Goal: Transaction & Acquisition: Obtain resource

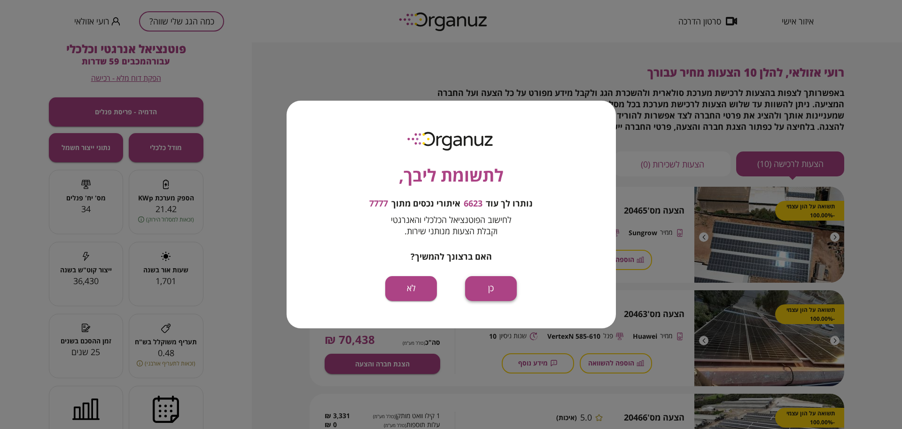
scroll to position [470, 0]
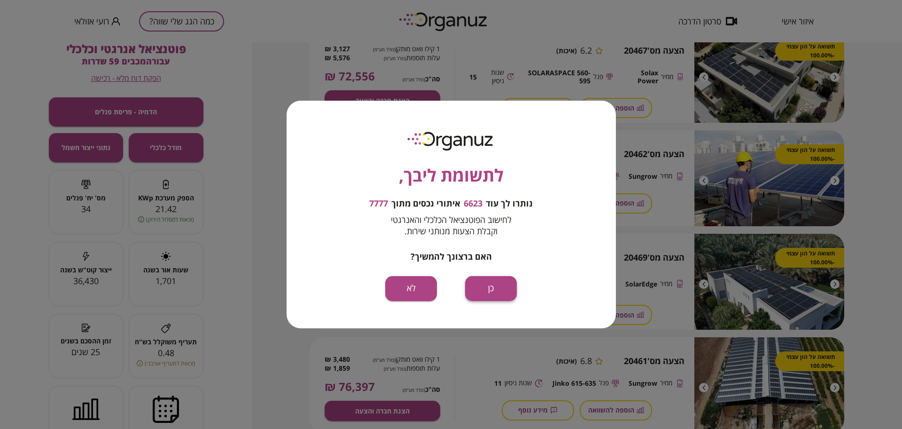
click at [492, 291] on button "כן" at bounding box center [491, 288] width 52 height 25
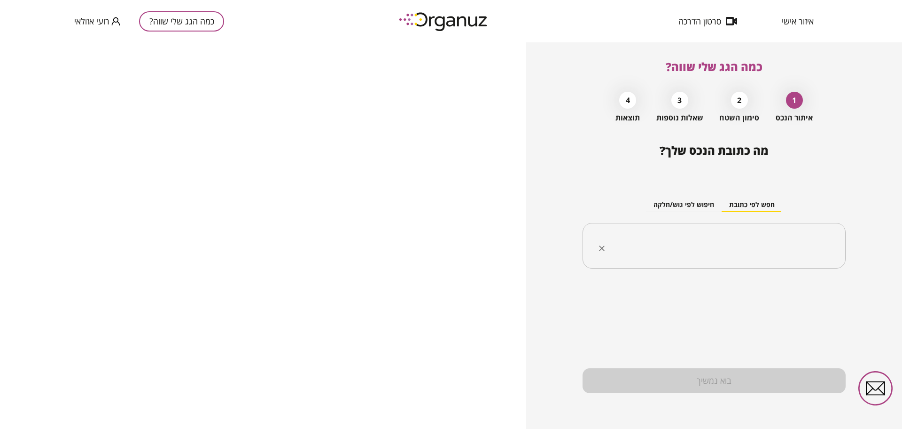
click at [703, 249] on input "text" at bounding box center [718, 245] width 234 height 23
paste input "**********"
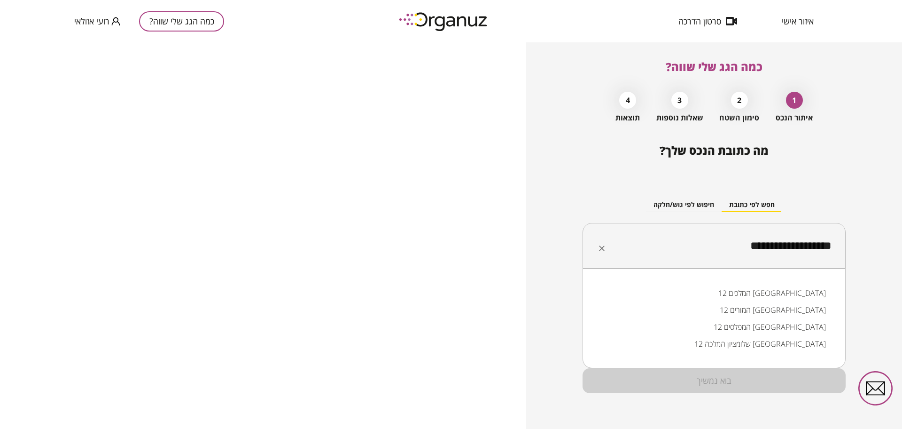
click at [798, 291] on li "המלכים 12 [GEOGRAPHIC_DATA]" at bounding box center [714, 292] width 239 height 17
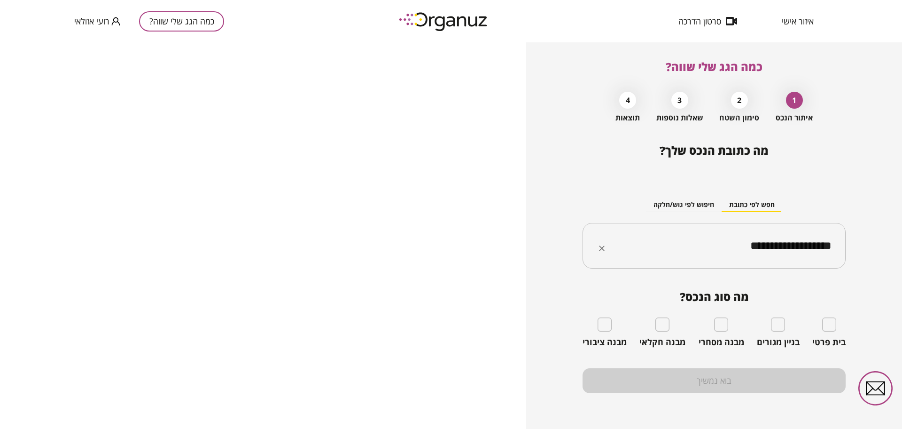
click at [680, 244] on input "**********" at bounding box center [718, 245] width 234 height 23
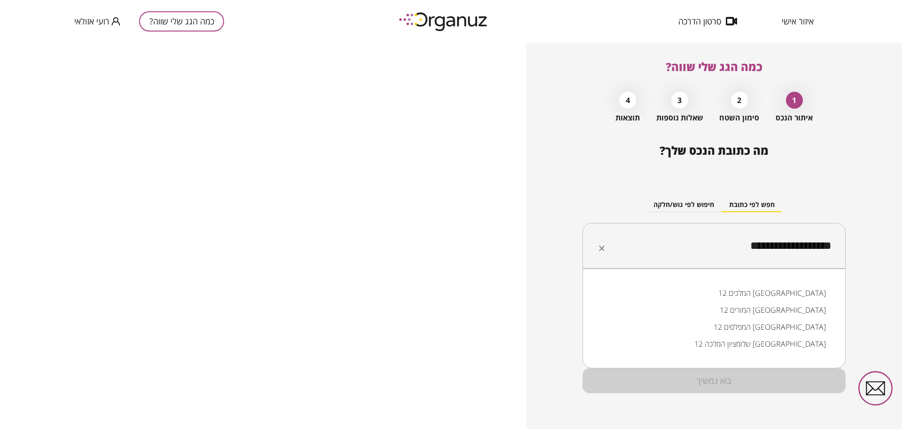
click at [680, 244] on input "**********" at bounding box center [718, 245] width 234 height 23
paste input "text"
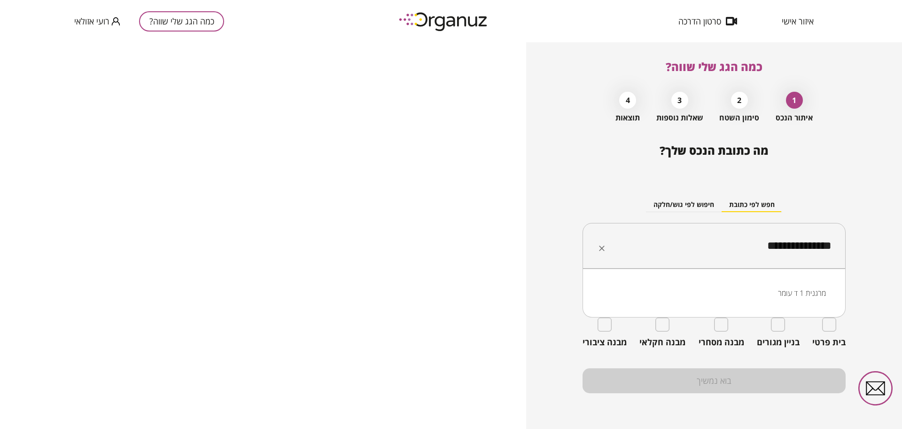
click at [791, 292] on li "מרגנית 1 ד עומר" at bounding box center [714, 292] width 239 height 17
type input "**********"
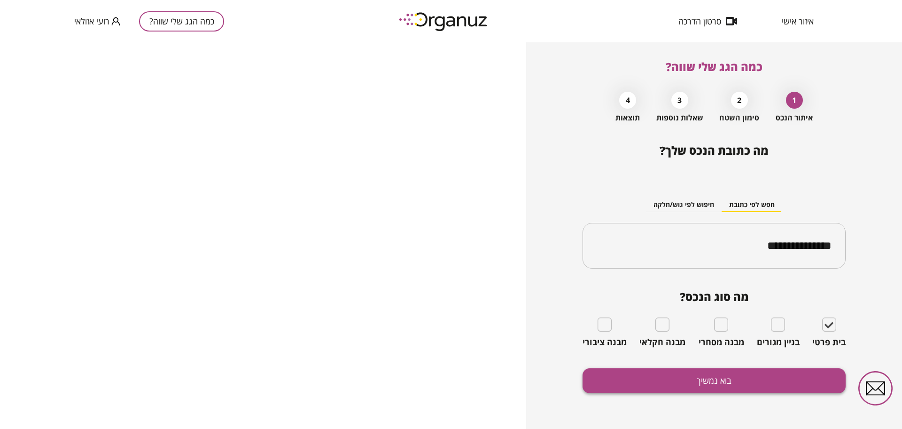
click at [766, 392] on button "בוא נמשיך" at bounding box center [714, 380] width 263 height 25
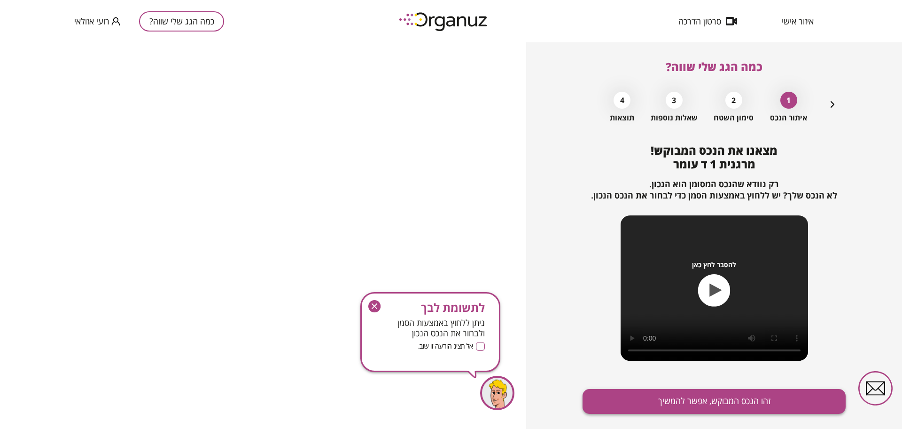
click at [750, 407] on button "זהו הנכס המבוקש, אפשר להמשיך" at bounding box center [714, 401] width 263 height 25
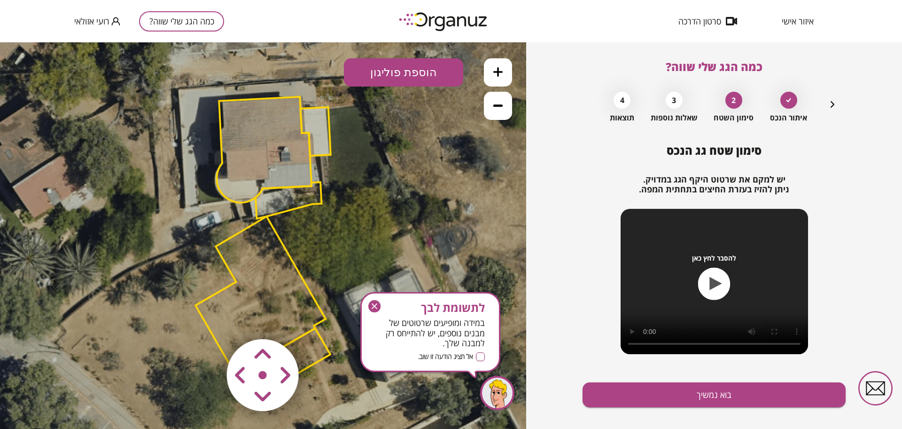
click at [377, 300] on icon "button" at bounding box center [374, 306] width 12 height 12
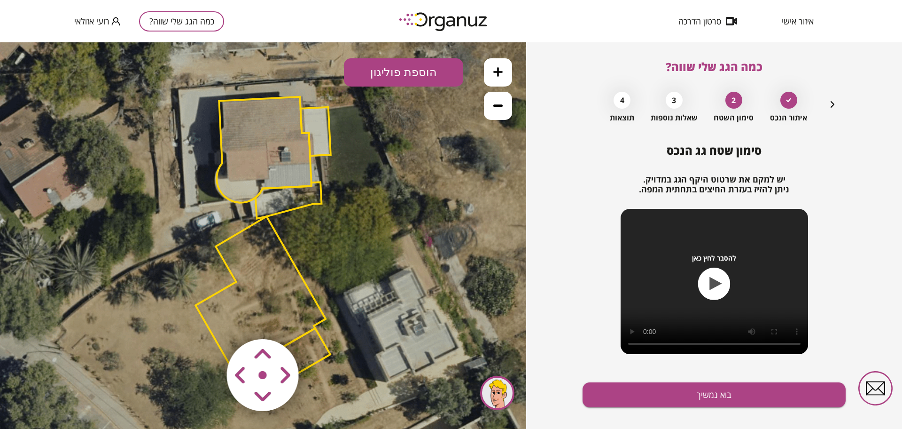
click at [502, 109] on icon at bounding box center [497, 105] width 9 height 9
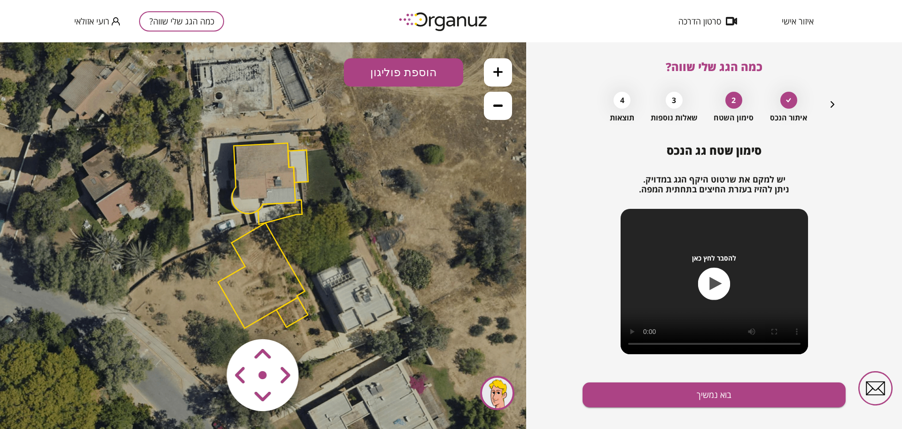
click at [502, 109] on icon at bounding box center [497, 105] width 9 height 9
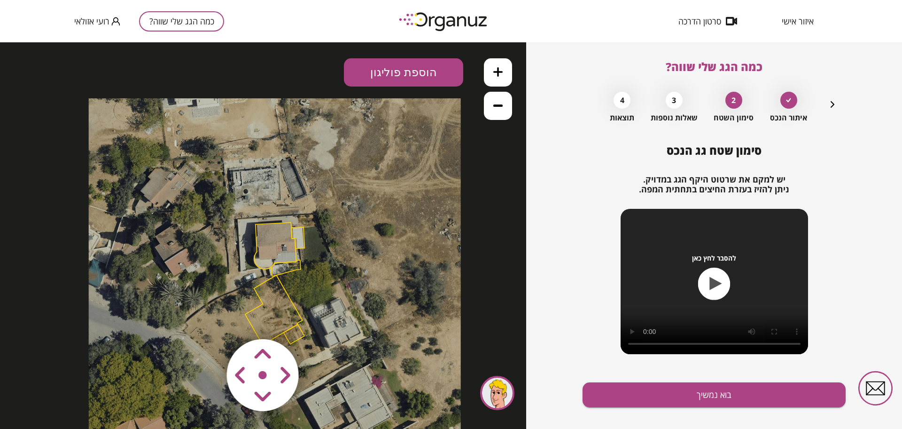
drag, startPoint x: 322, startPoint y: 214, endPoint x: 334, endPoint y: 262, distance: 49.4
click at [334, 262] on icon at bounding box center [275, 284] width 372 height 372
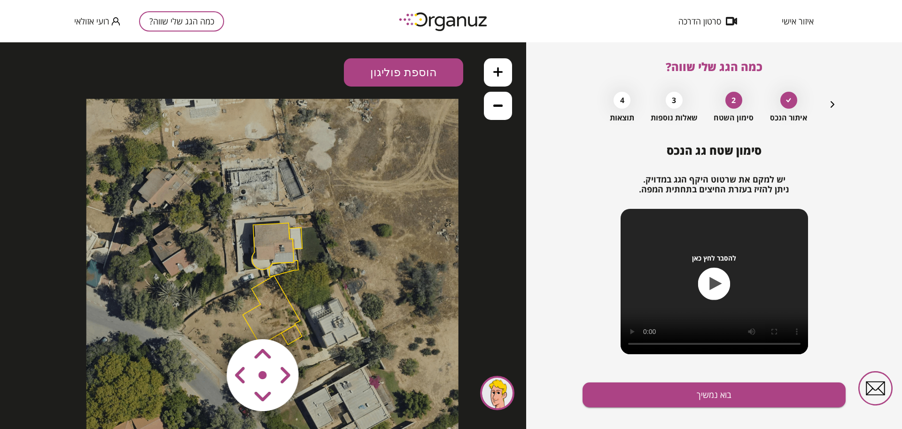
click at [328, 220] on icon at bounding box center [272, 285] width 372 height 372
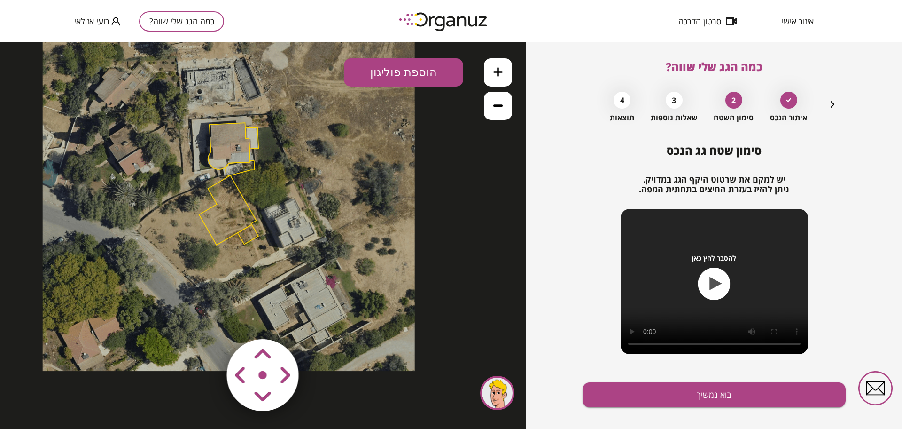
drag, startPoint x: 362, startPoint y: 369, endPoint x: 318, endPoint y: 270, distance: 108.4
click at [318, 270] on icon at bounding box center [229, 185] width 372 height 372
click at [208, 202] on icon at bounding box center [229, 185] width 372 height 372
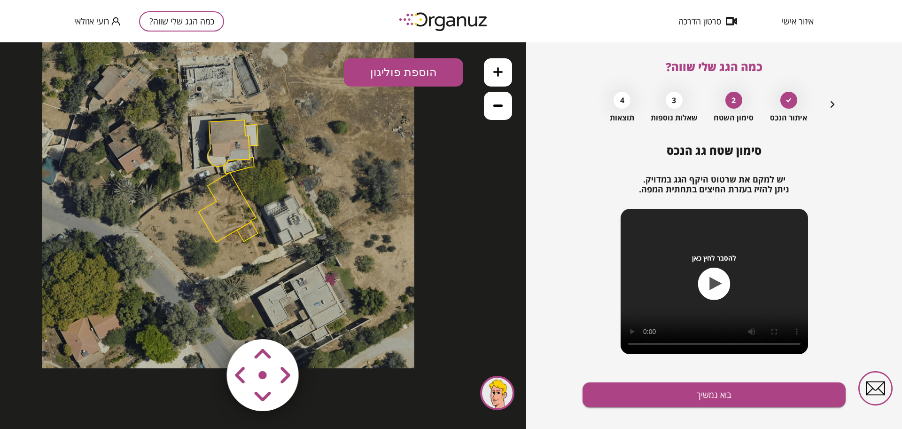
click at [218, 207] on polygon at bounding box center [227, 207] width 57 height 70
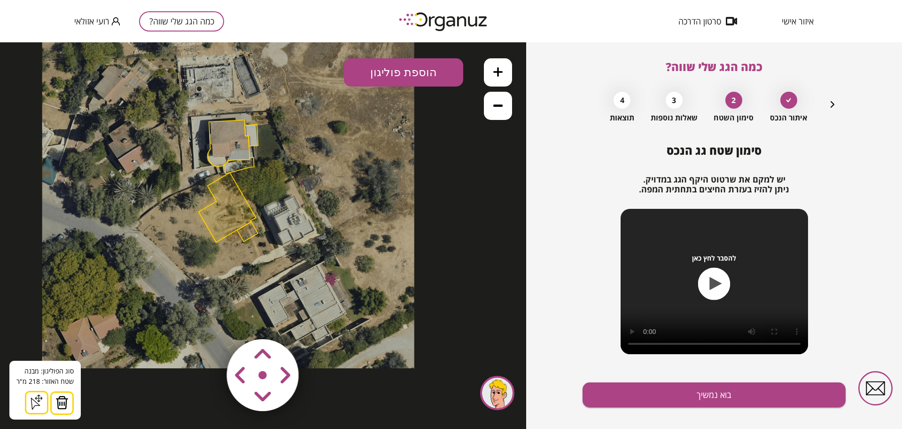
click at [63, 401] on img at bounding box center [61, 402] width 13 height 14
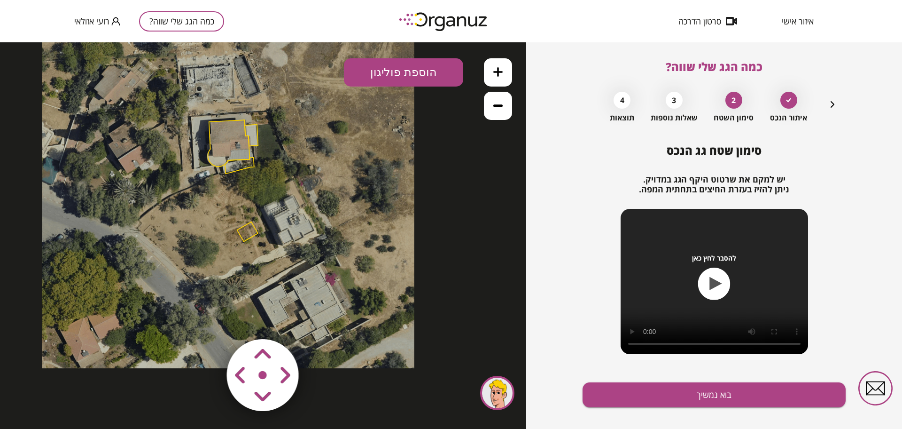
click at [503, 73] on button at bounding box center [498, 72] width 28 height 28
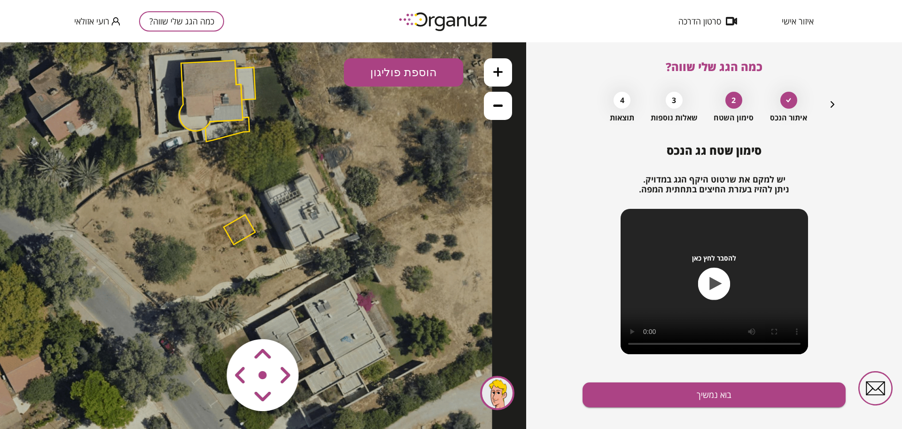
click at [503, 73] on button at bounding box center [498, 72] width 28 height 28
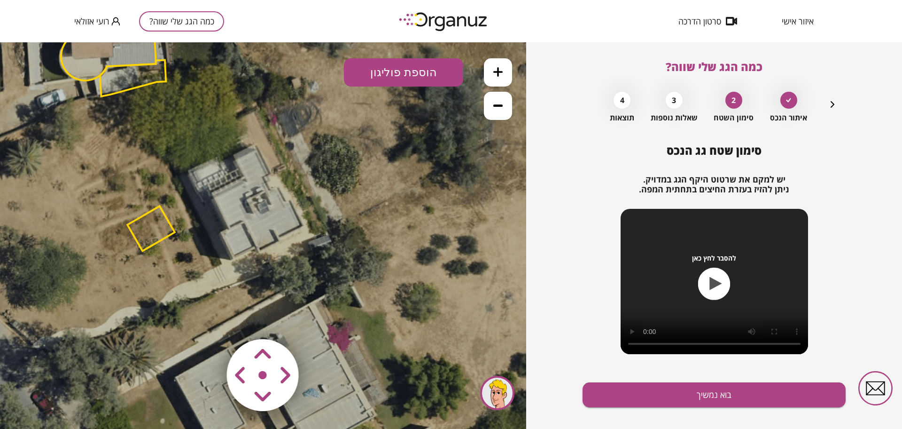
drag, startPoint x: 342, startPoint y: 250, endPoint x: 278, endPoint y: 251, distance: 63.5
click at [278, 251] on icon at bounding box center [107, 116] width 846 height 846
click at [149, 228] on polygon at bounding box center [150, 228] width 47 height 45
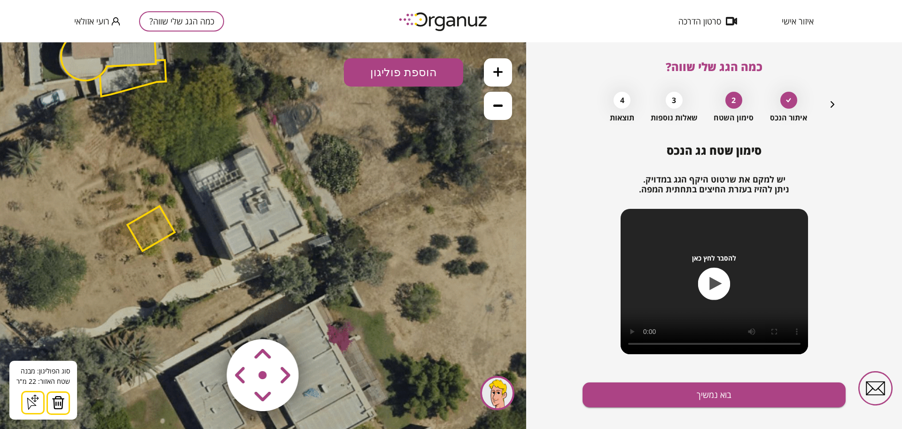
click at [58, 402] on img at bounding box center [58, 402] width 13 height 14
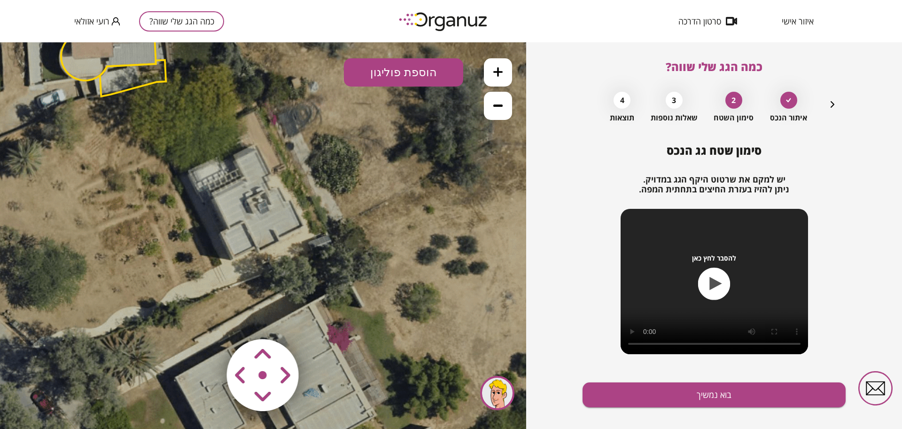
click at [390, 68] on button "הוספת פוליגון" at bounding box center [403, 72] width 119 height 28
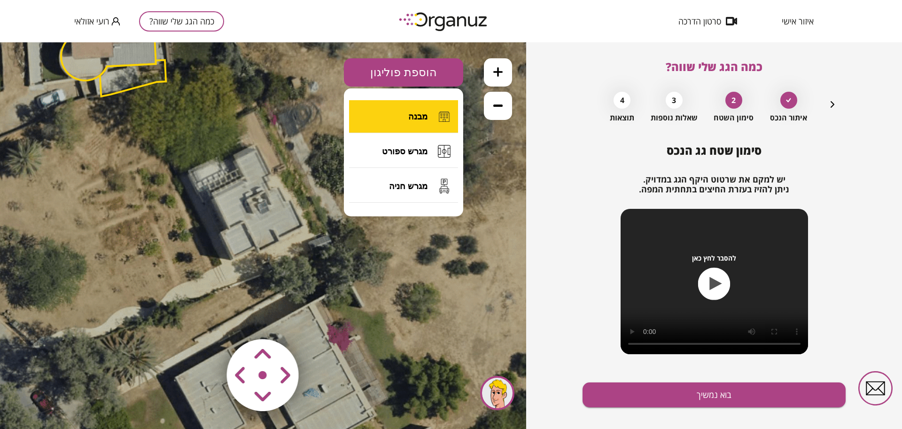
click at [408, 118] on button "מבנה" at bounding box center [403, 116] width 109 height 33
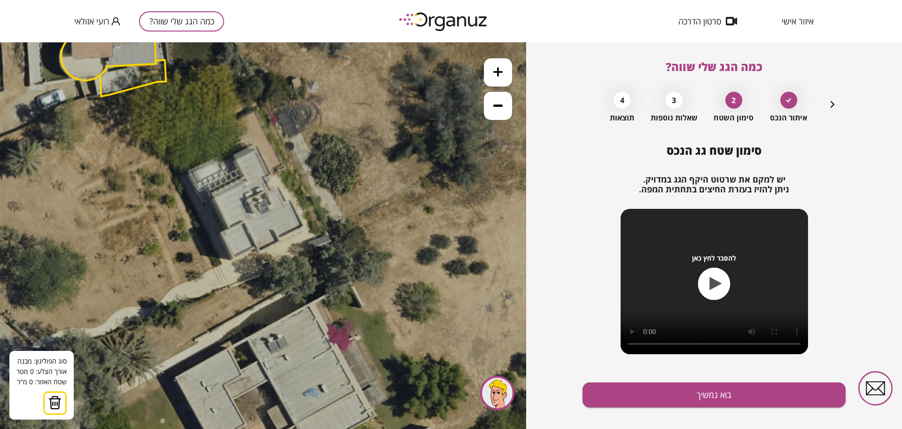
click at [235, 161] on icon at bounding box center [107, 116] width 846 height 846
click at [257, 149] on polygon at bounding box center [246, 154] width 22 height 11
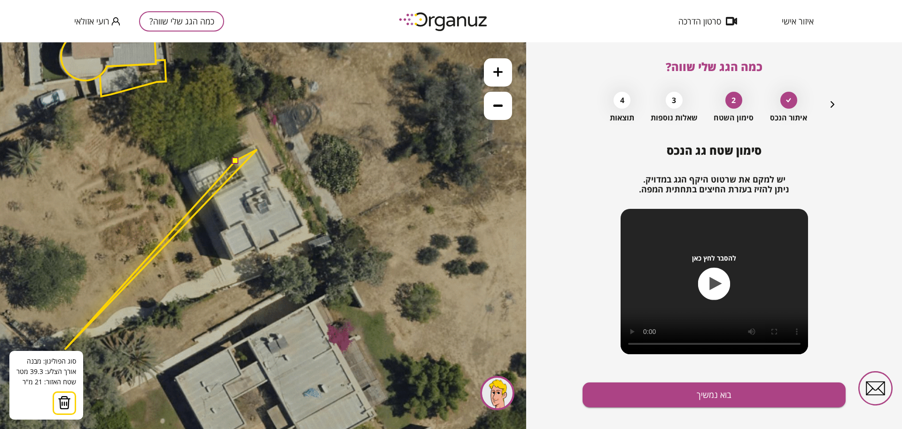
click at [66, 401] on img at bounding box center [64, 402] width 13 height 14
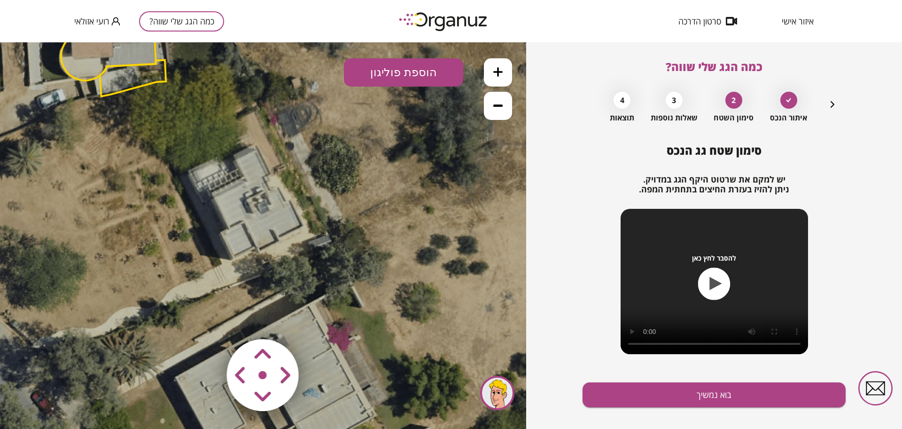
click at [495, 75] on icon at bounding box center [497, 71] width 9 height 9
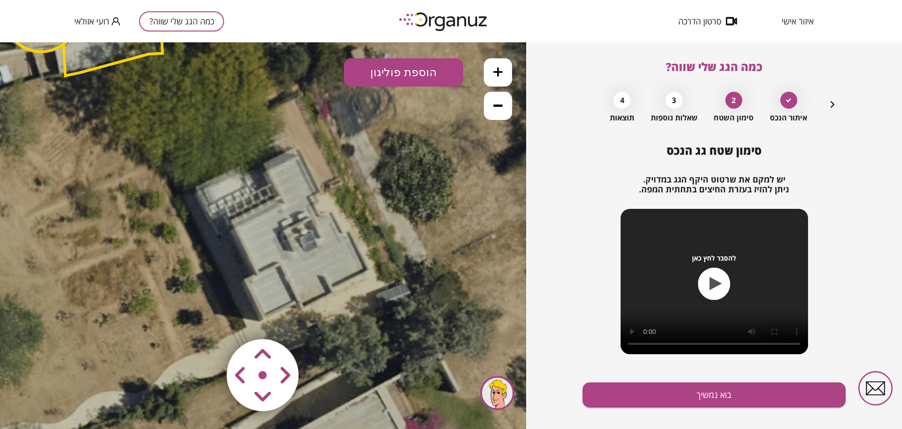
drag, startPoint x: 362, startPoint y: 207, endPoint x: 406, endPoint y: 255, distance: 65.2
click at [406, 255] on icon at bounding box center [74, 104] width 1269 height 1269
click at [398, 69] on button "הוספת פוליגון" at bounding box center [403, 72] width 119 height 28
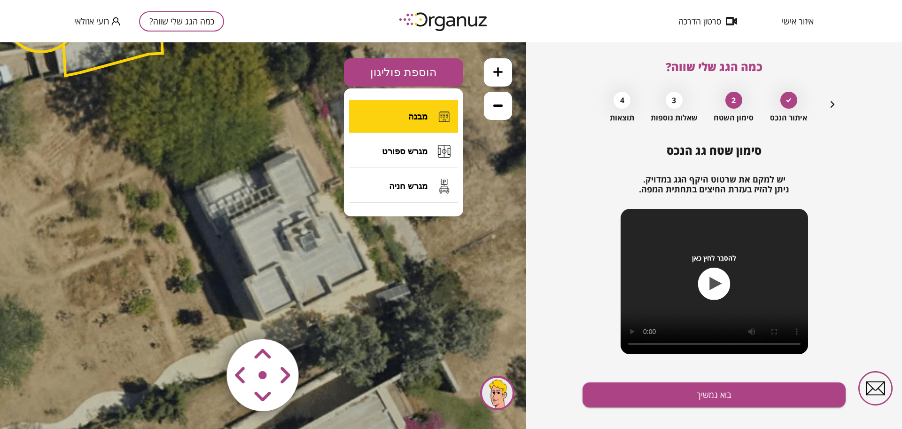
click at [412, 115] on span "מבנה" at bounding box center [417, 116] width 19 height 10
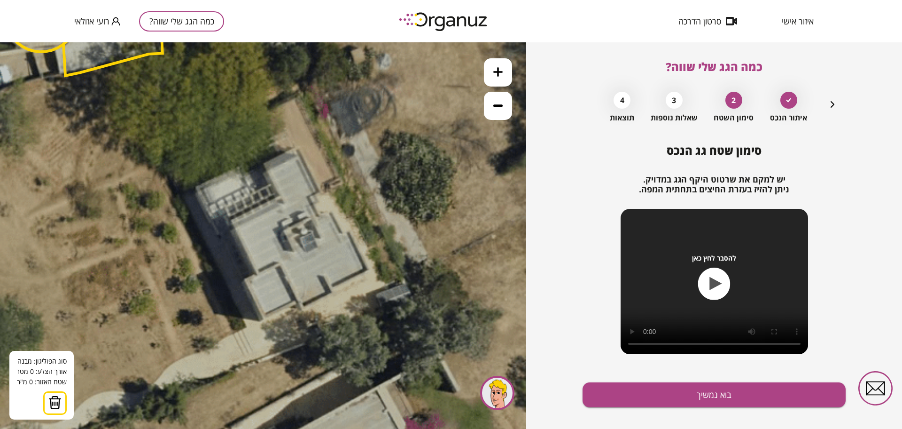
click at [266, 168] on icon at bounding box center [74, 104] width 1269 height 1269
click at [301, 151] on icon at bounding box center [74, 104] width 1269 height 1269
click at [319, 192] on polygon at bounding box center [292, 171] width 53 height 41
click at [310, 196] on polygon at bounding box center [292, 173] width 53 height 45
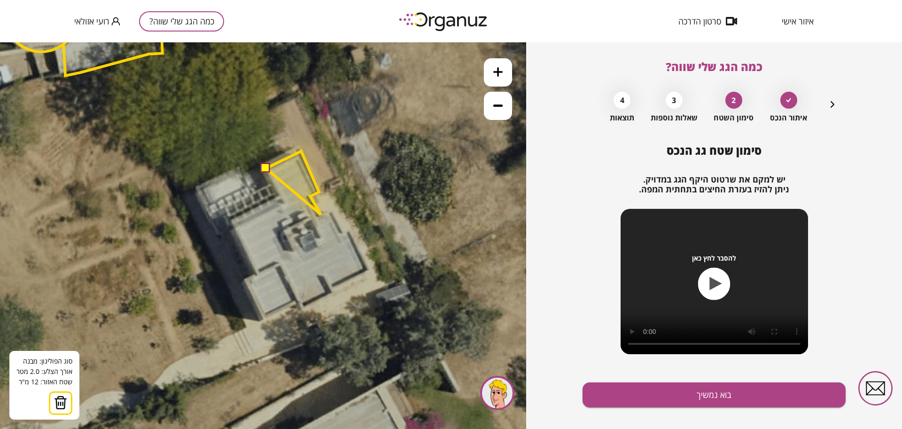
click at [321, 214] on polygon at bounding box center [293, 182] width 55 height 63
click at [330, 209] on polygon at bounding box center [298, 182] width 64 height 63
click at [342, 235] on polygon at bounding box center [304, 193] width 76 height 84
click at [348, 232] on polygon at bounding box center [307, 193] width 82 height 84
click at [367, 269] on polygon at bounding box center [316, 210] width 101 height 118
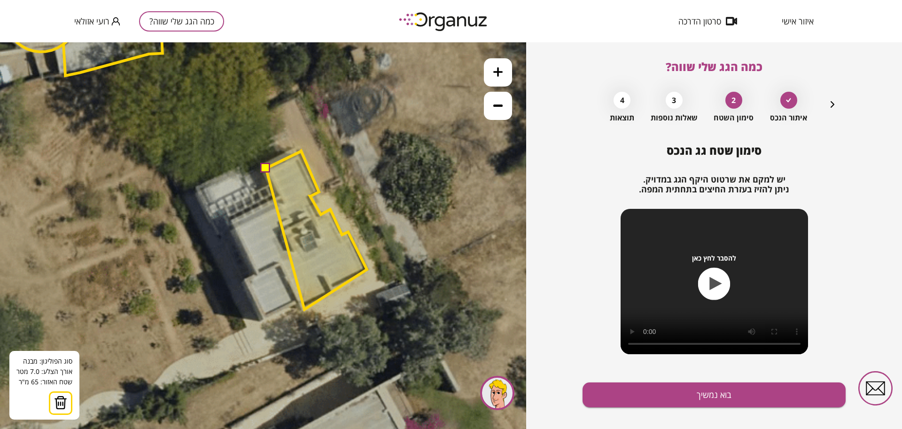
click at [305, 309] on polygon at bounding box center [316, 230] width 101 height 158
click at [299, 298] on polygon at bounding box center [316, 230] width 101 height 158
click at [263, 314] on polygon at bounding box center [315, 233] width 104 height 164
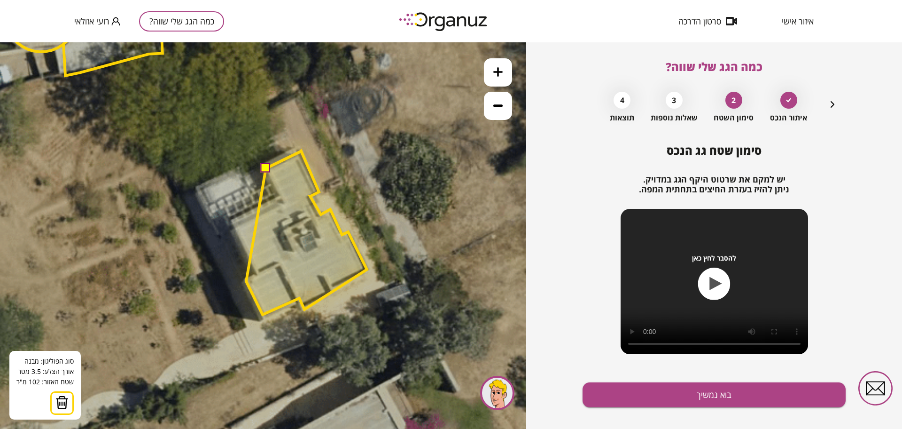
click at [247, 281] on polygon at bounding box center [306, 233] width 121 height 164
click at [248, 281] on polygon at bounding box center [307, 233] width 119 height 164
click at [258, 275] on polygon at bounding box center [307, 233] width 119 height 164
click at [234, 220] on polygon at bounding box center [301, 233] width 134 height 164
click at [280, 197] on polygon at bounding box center [301, 233] width 134 height 164
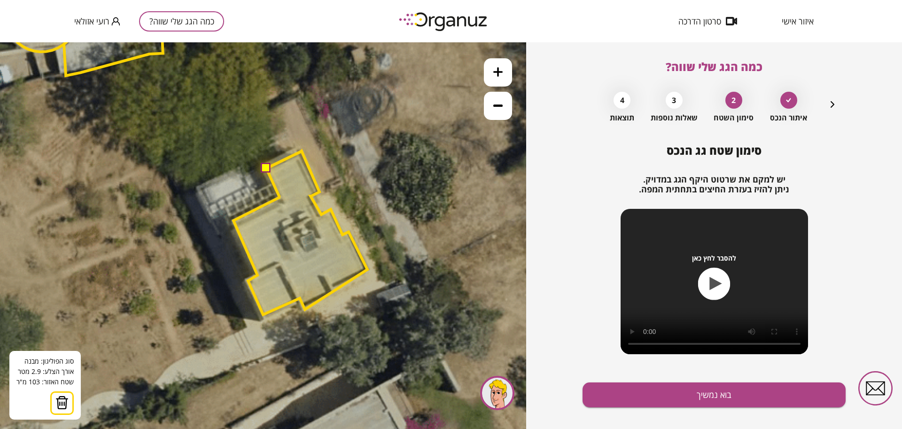
click at [266, 167] on button at bounding box center [265, 167] width 9 height 9
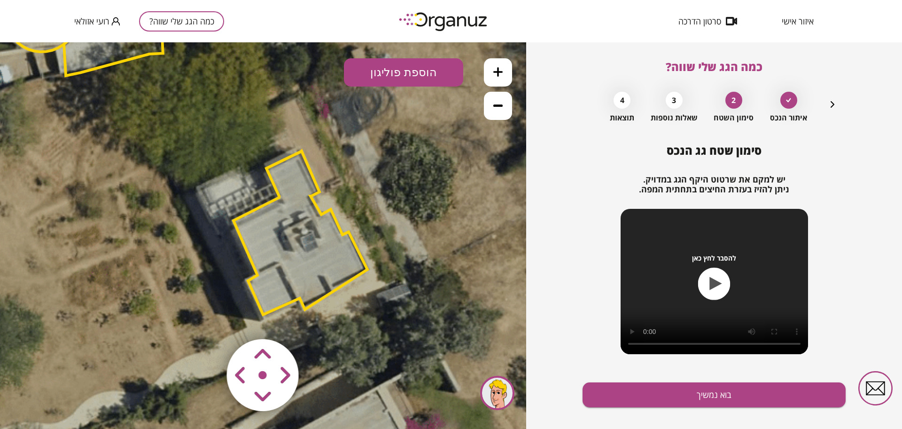
click at [275, 286] on polygon at bounding box center [301, 233] width 134 height 164
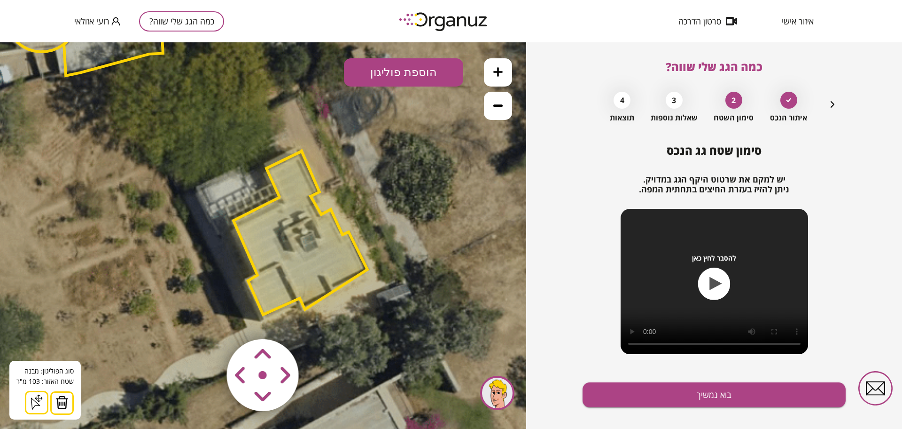
click at [66, 405] on img at bounding box center [61, 402] width 13 height 14
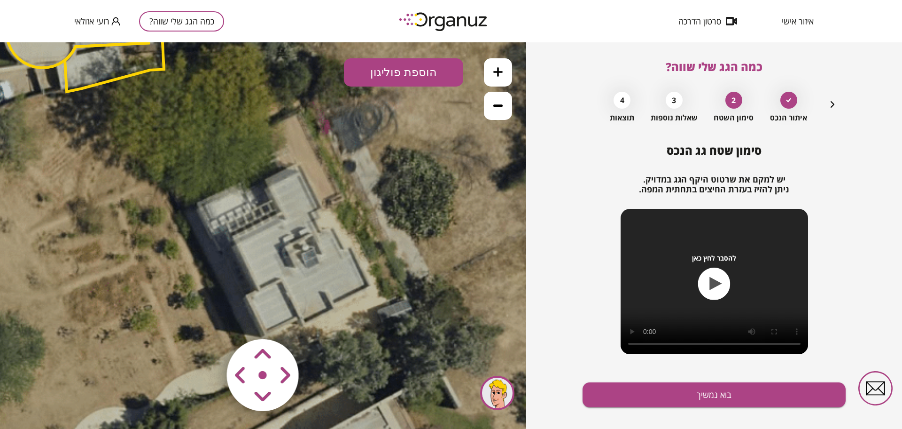
drag, startPoint x: 407, startPoint y: 141, endPoint x: 408, endPoint y: 156, distance: 16.0
click at [408, 156] on icon at bounding box center [75, 120] width 1269 height 1269
click at [423, 78] on button "הוספת פוליגון" at bounding box center [403, 72] width 119 height 28
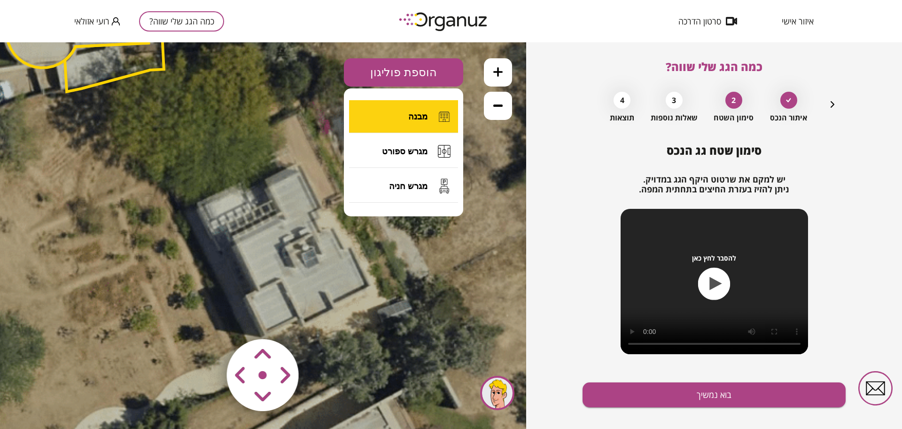
click at [429, 112] on button "מבנה" at bounding box center [403, 116] width 109 height 33
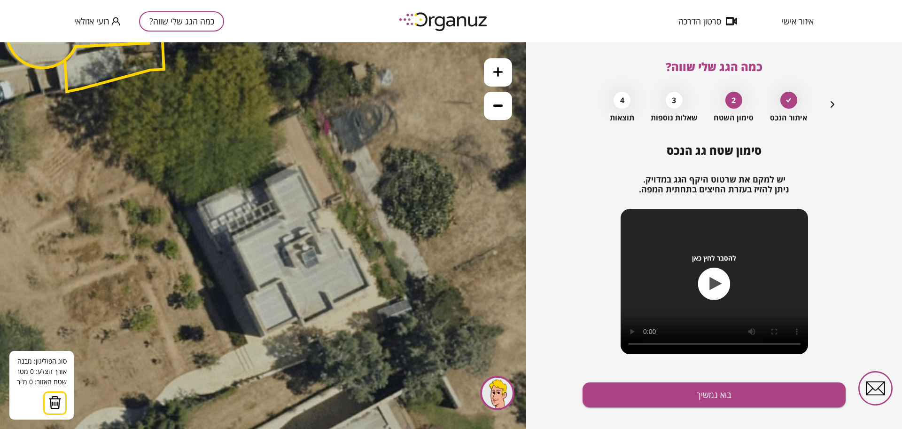
click at [266, 331] on icon at bounding box center [75, 120] width 1269 height 1269
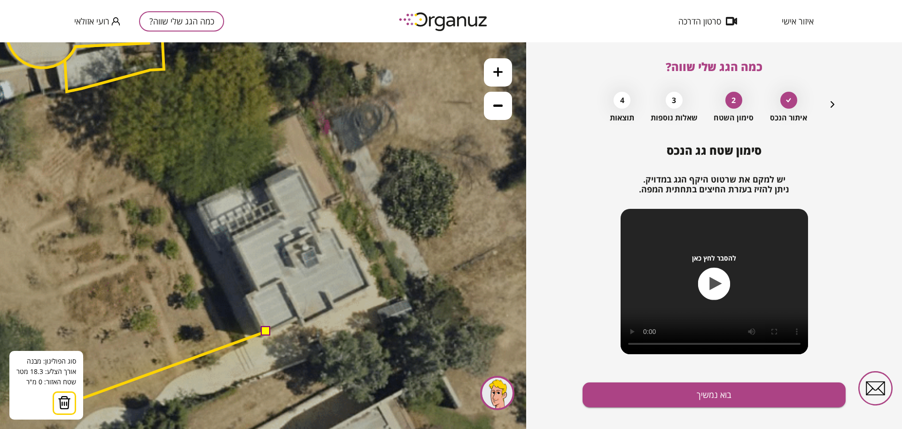
click at [67, 402] on img at bounding box center [64, 402] width 13 height 14
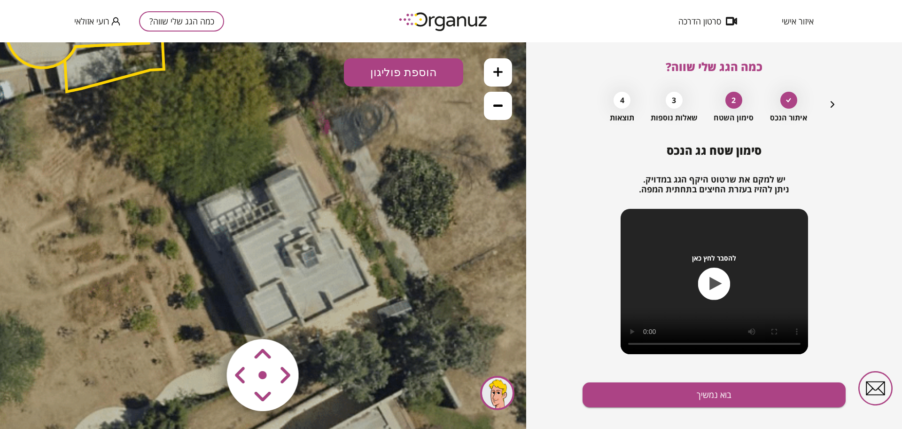
click at [497, 75] on icon at bounding box center [497, 71] width 9 height 9
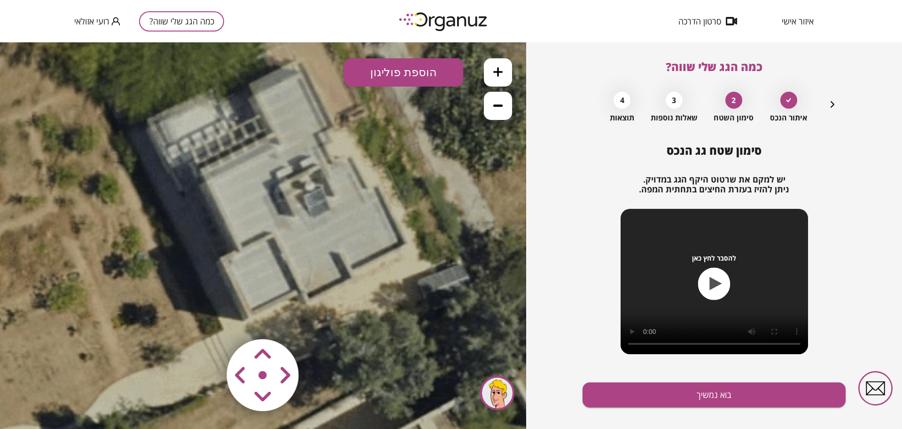
drag, startPoint x: 446, startPoint y: 228, endPoint x: 430, endPoint y: 161, distance: 69.3
drag, startPoint x: 369, startPoint y: 68, endPoint x: 378, endPoint y: 94, distance: 27.2
click at [370, 68] on button "הוספת פוליגון" at bounding box center [403, 72] width 119 height 28
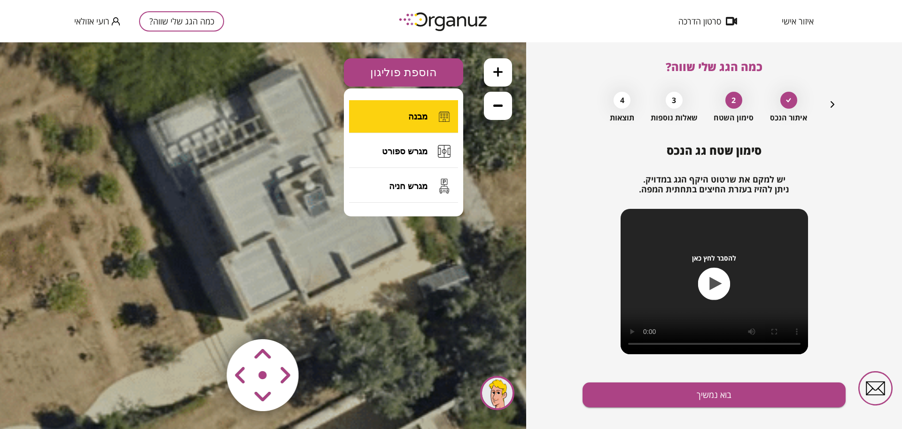
click at [414, 121] on span "מבנה" at bounding box center [417, 116] width 19 height 10
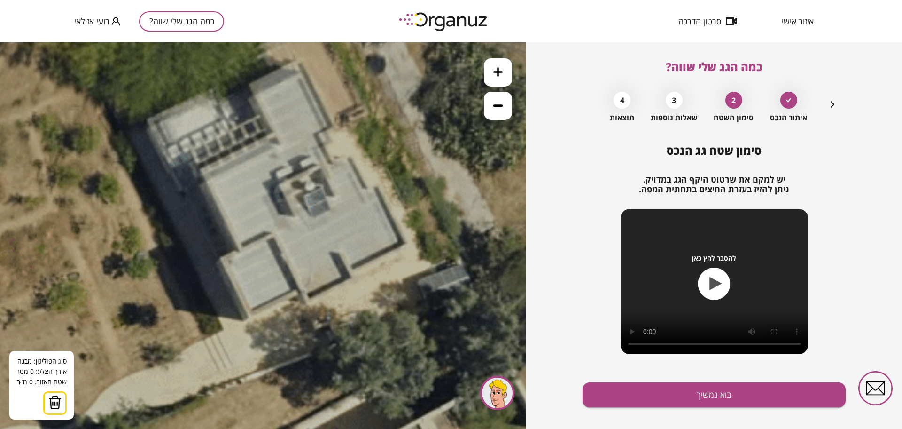
click at [303, 74] on polygon at bounding box center [279, 85] width 47 height 23
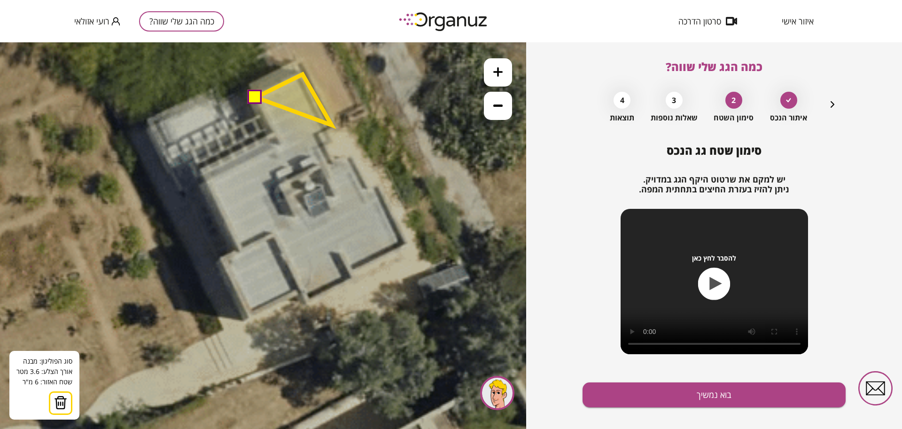
click at [332, 125] on polygon at bounding box center [294, 99] width 76 height 51
click at [317, 132] on polygon at bounding box center [294, 103] width 76 height 58
click at [332, 158] on polygon at bounding box center [294, 116] width 76 height 84
click at [347, 151] on polygon at bounding box center [301, 116] width 91 height 84
click at [369, 194] on polygon at bounding box center [312, 134] width 113 height 120
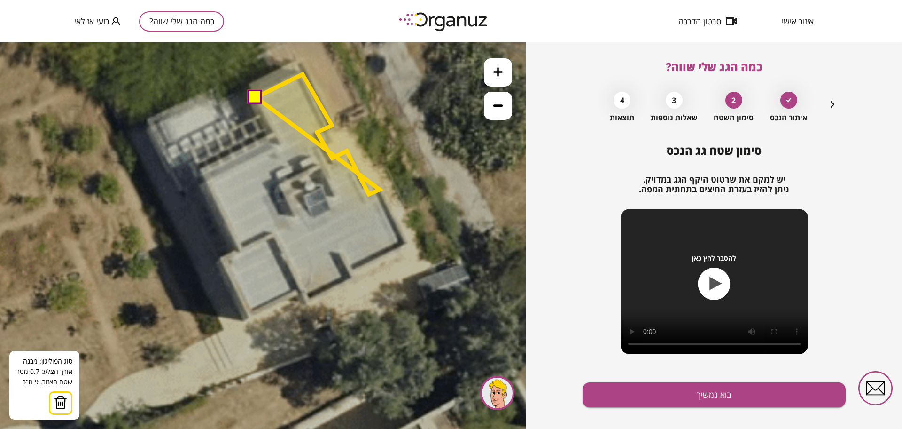
click at [380, 189] on polygon at bounding box center [318, 134] width 124 height 120
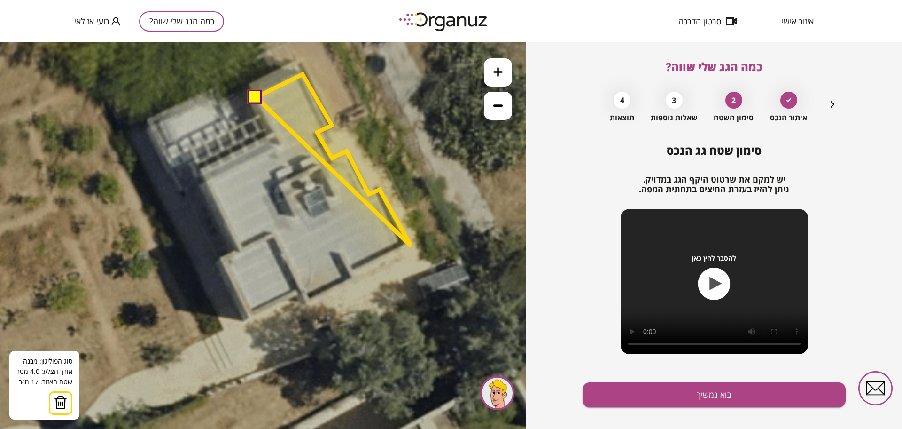
click at [411, 246] on polygon at bounding box center [333, 160] width 155 height 172
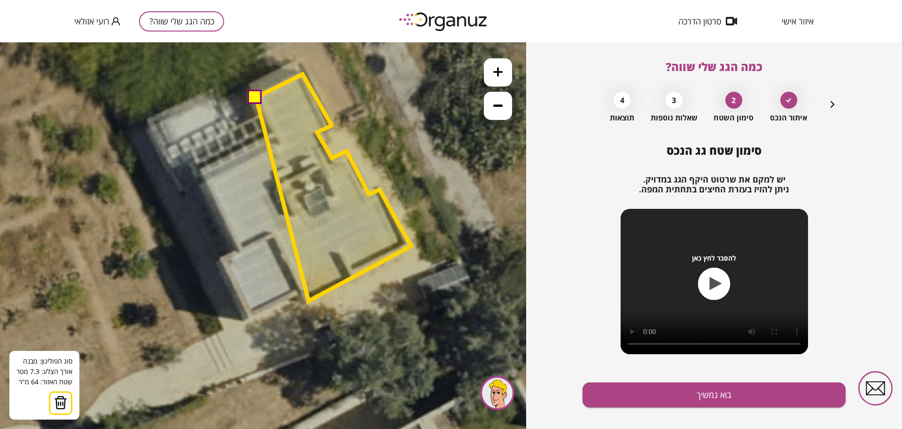
click at [308, 301] on polygon at bounding box center [333, 187] width 155 height 227
click at [301, 288] on polygon at bounding box center [333, 187] width 155 height 227
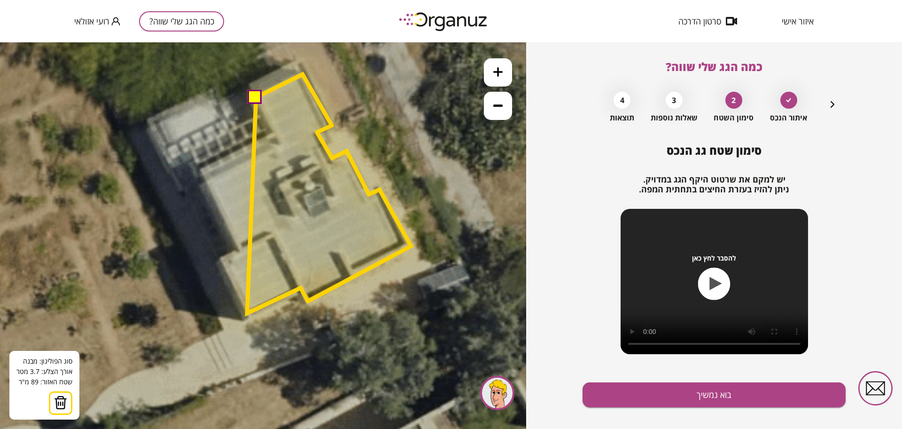
click at [247, 313] on polygon at bounding box center [329, 193] width 164 height 239
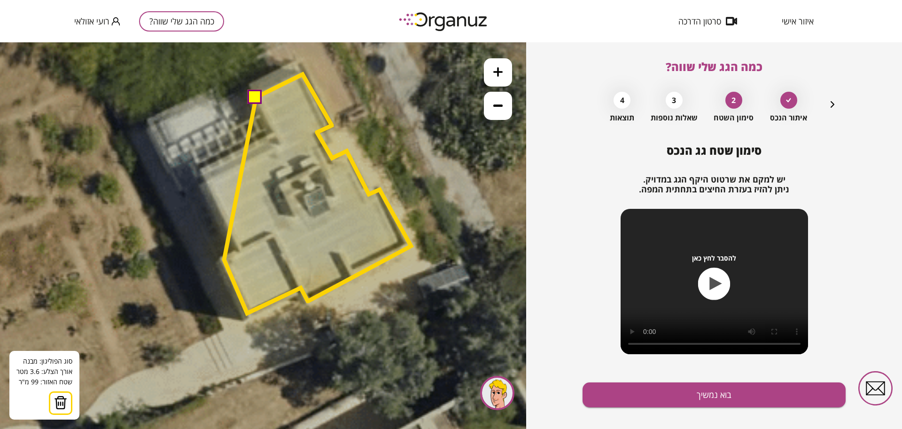
click at [224, 259] on polygon at bounding box center [317, 193] width 187 height 239
click at [241, 253] on polygon at bounding box center [317, 193] width 187 height 239
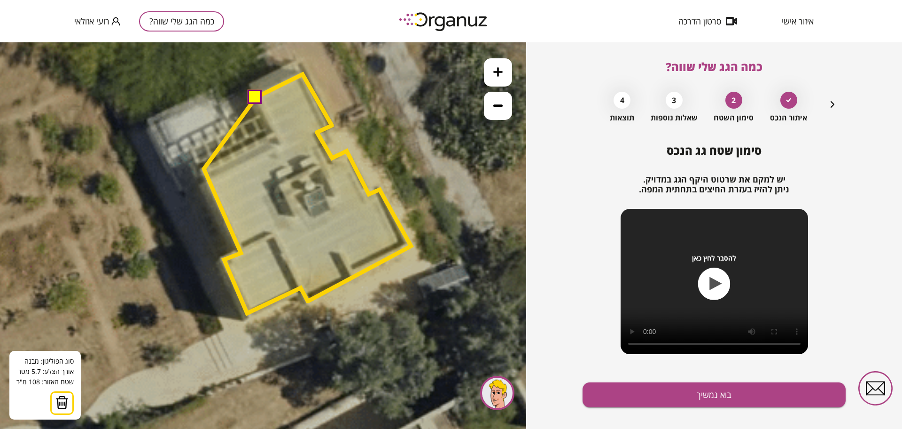
click at [204, 169] on polygon at bounding box center [307, 193] width 207 height 239
click at [273, 135] on polygon at bounding box center [307, 193] width 207 height 239
click at [259, 103] on button at bounding box center [255, 96] width 14 height 14
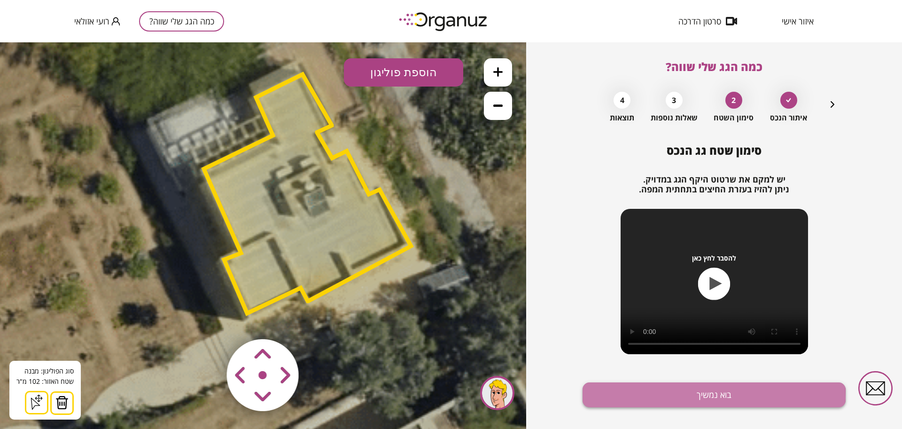
click at [679, 395] on button "בוא נמשיך" at bounding box center [714, 394] width 263 height 25
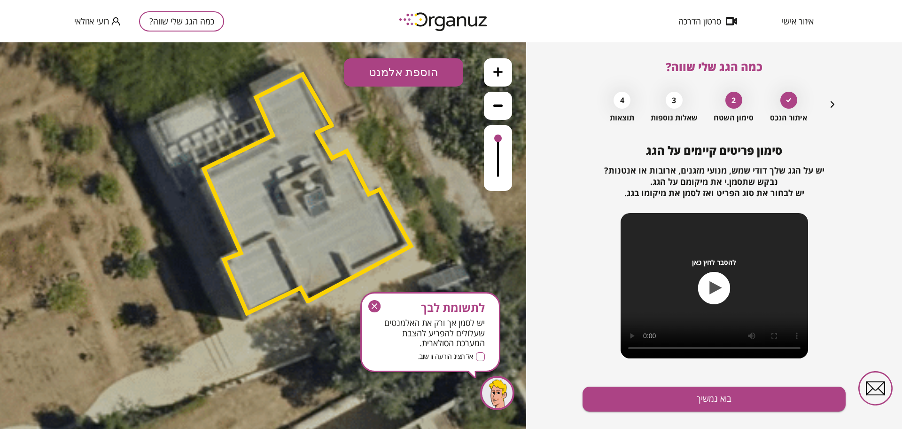
click at [680, 393] on button "בוא נמשיך" at bounding box center [714, 398] width 263 height 25
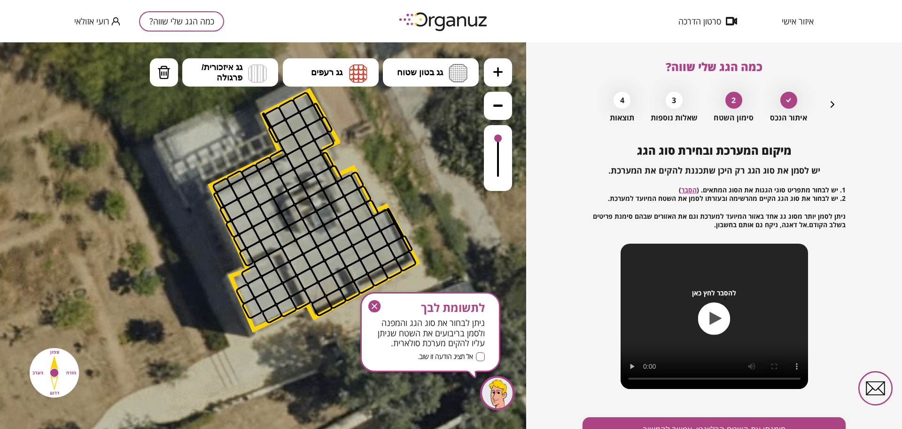
drag, startPoint x: 438, startPoint y: 120, endPoint x: 524, endPoint y: 95, distance: 89.1
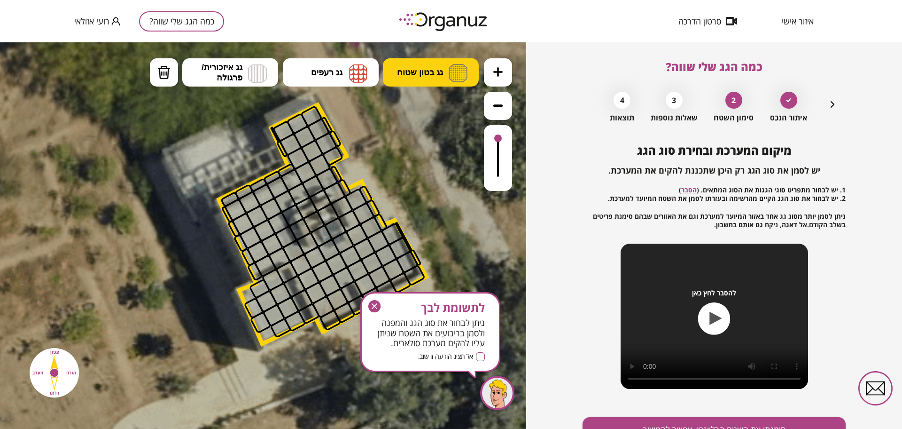
click at [430, 63] on button "גג בטון שטוח" at bounding box center [431, 72] width 96 height 28
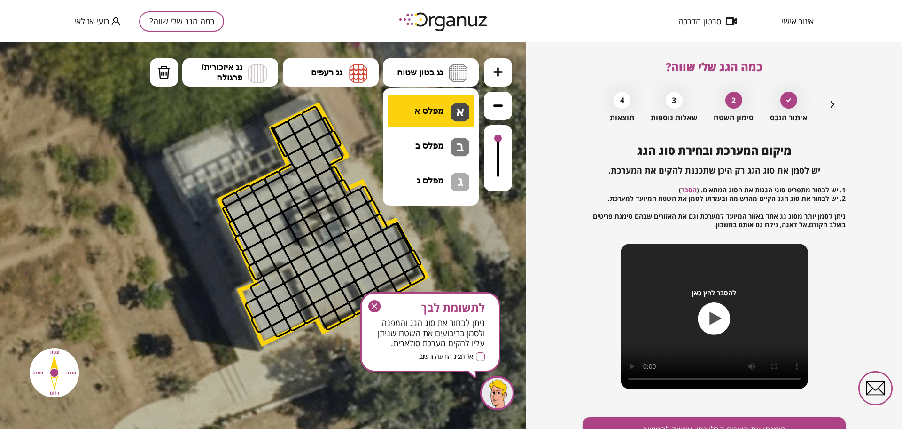
click at [448, 100] on div ".st0 { fill: #FFFFFF; } א" at bounding box center [263, 235] width 526 height 386
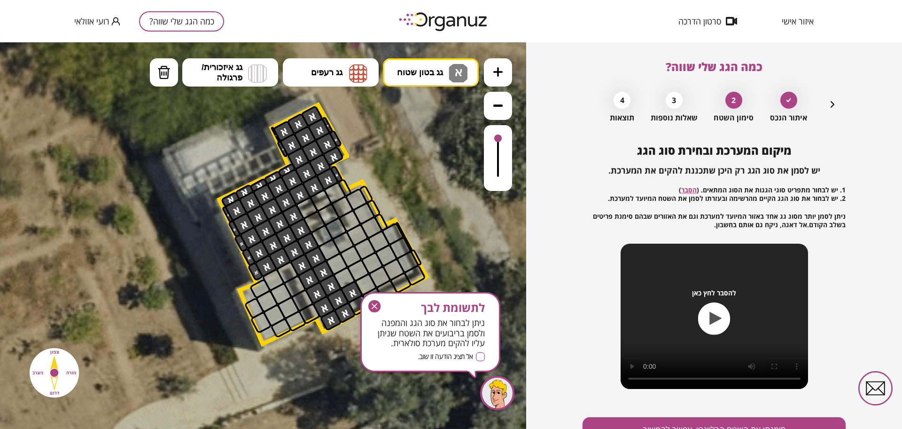
drag, startPoint x: 288, startPoint y: 139, endPoint x: 345, endPoint y: 303, distance: 174.2
drag, startPoint x: 376, startPoint y: 306, endPoint x: 372, endPoint y: 264, distance: 42.5
click at [376, 306] on icon "button" at bounding box center [374, 306] width 12 height 12
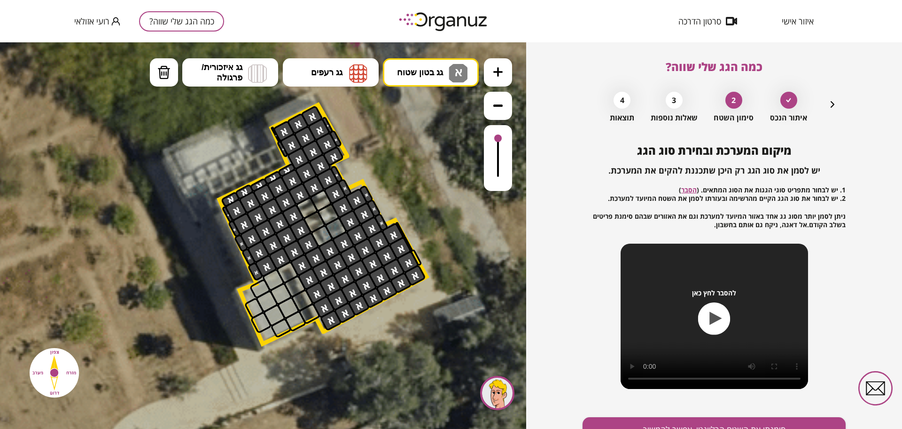
drag, startPoint x: 347, startPoint y: 302, endPoint x: 341, endPoint y: 191, distance: 111.6
click at [418, 67] on span "גג בטון שטוח" at bounding box center [420, 72] width 46 height 10
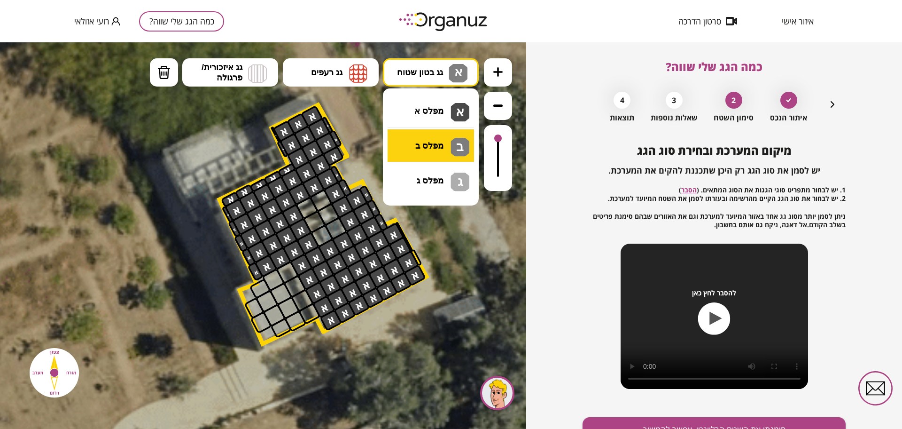
click at [434, 147] on div ".st0 { fill: #FFFFFF; } א" at bounding box center [263, 235] width 526 height 386
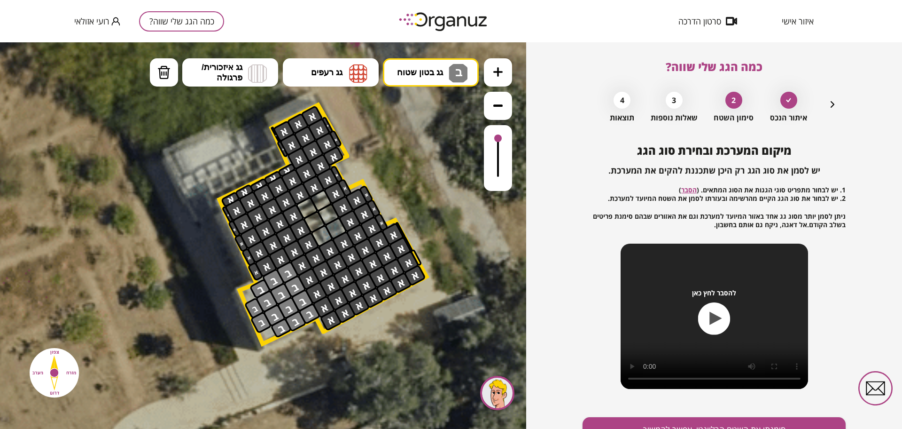
drag, startPoint x: 284, startPoint y: 271, endPoint x: 269, endPoint y: 303, distance: 34.7
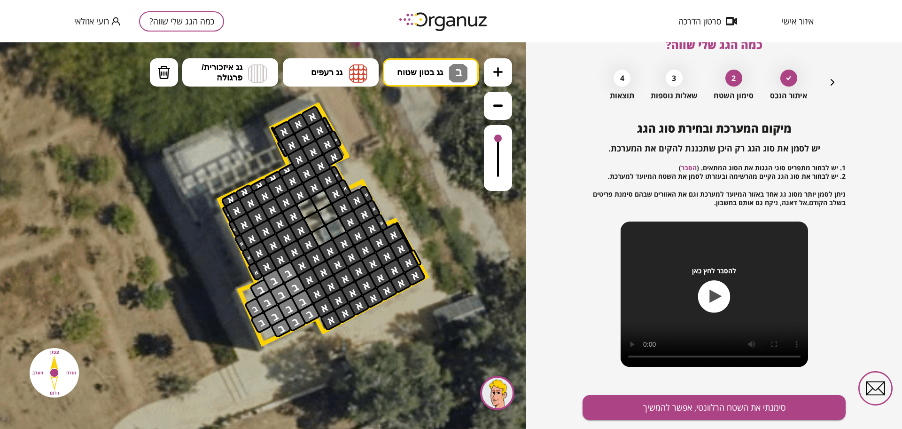
scroll to position [49, 0]
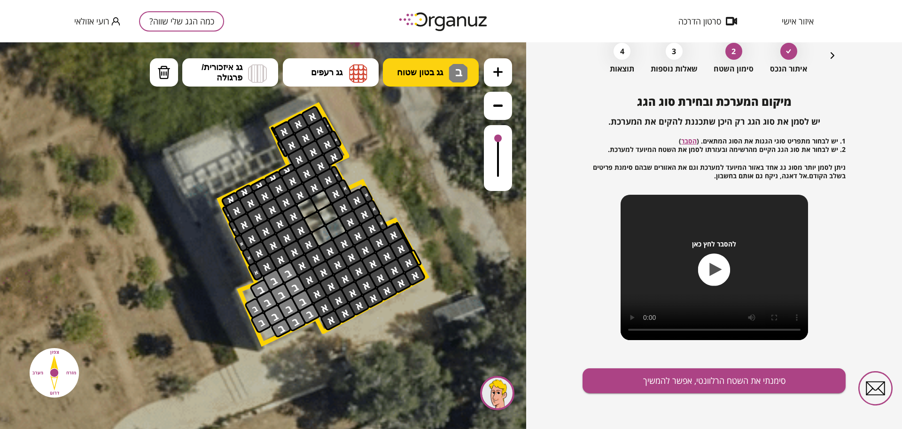
click at [450, 67] on img at bounding box center [458, 73] width 19 height 19
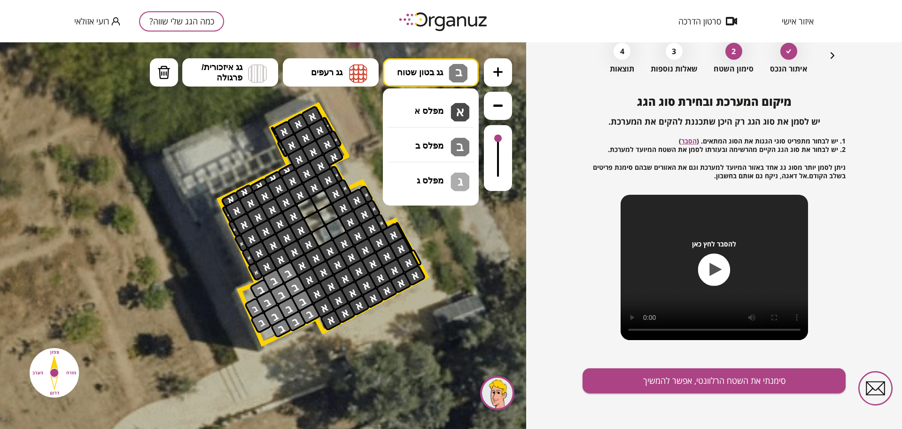
drag, startPoint x: 447, startPoint y: 116, endPoint x: 446, endPoint y: 110, distance: 6.1
click at [446, 111] on div ".st0 { fill: #FFFFFF; } ב" at bounding box center [263, 235] width 526 height 386
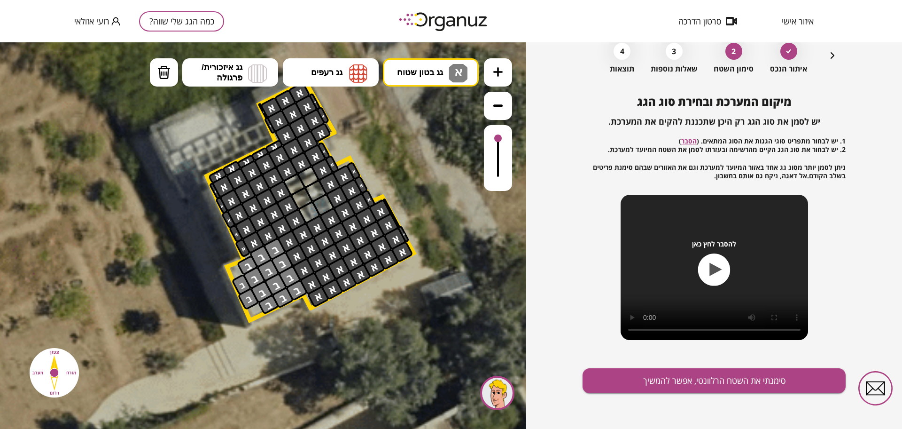
drag, startPoint x: 420, startPoint y: 249, endPoint x: 400, endPoint y: 219, distance: 35.3
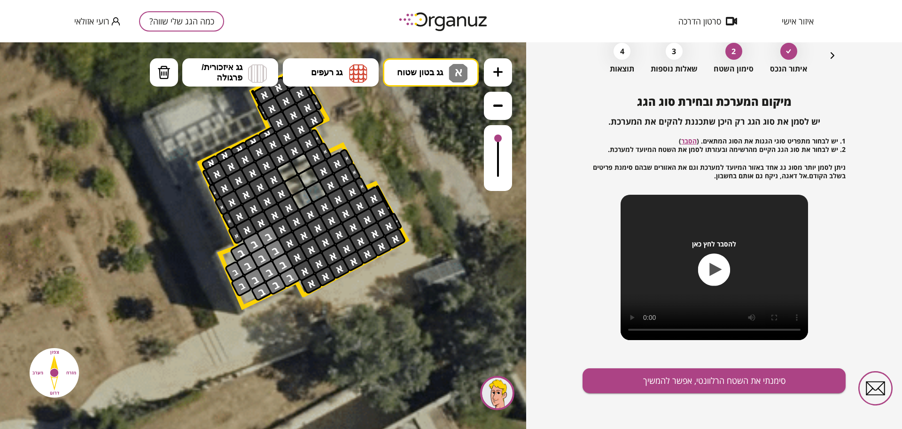
click at [389, 206] on div at bounding box center [388, 207] width 11 height 17
click at [383, 195] on div at bounding box center [380, 193] width 11 height 17
click at [645, 376] on button "סימנתי את השטח הרלוונטי, אפשר להמשיך" at bounding box center [714, 380] width 263 height 25
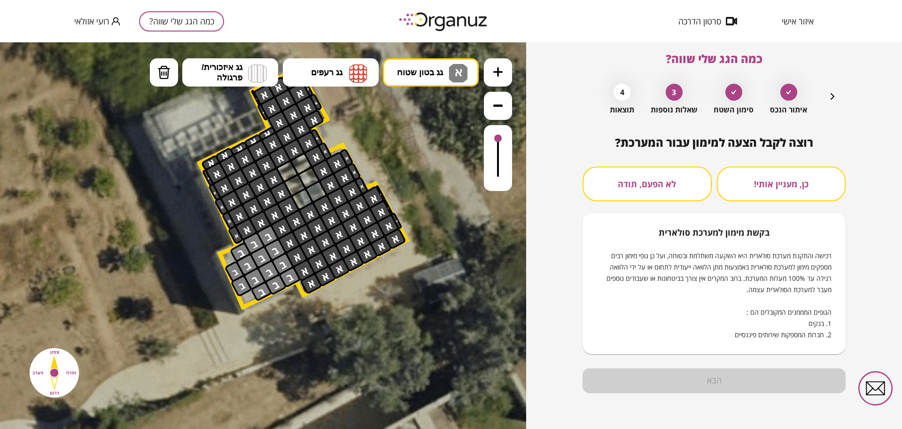
scroll to position [8, 0]
click at [616, 174] on button "לא הפעם, תודה" at bounding box center [647, 183] width 129 height 35
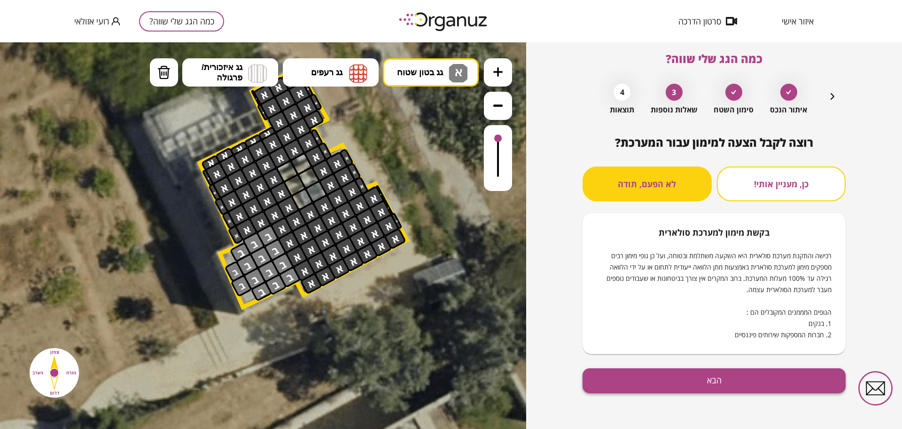
click at [632, 383] on button "הבא" at bounding box center [714, 380] width 263 height 25
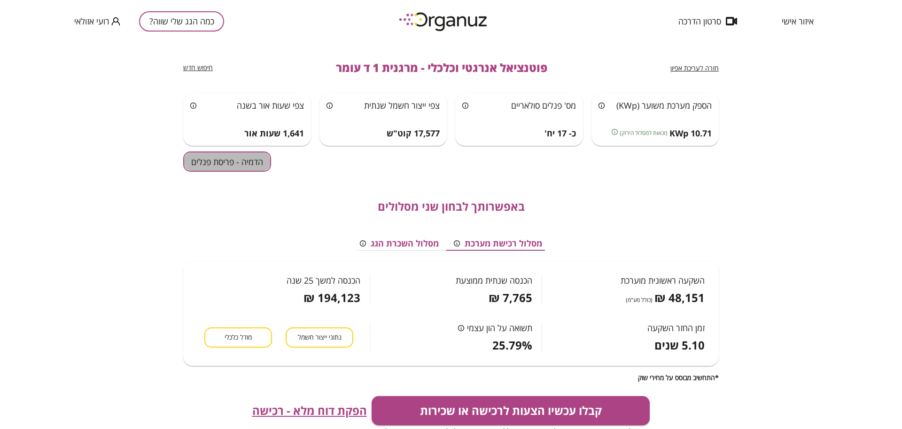
click at [212, 162] on button "הדמיה - פריסת פנלים" at bounding box center [227, 161] width 88 height 20
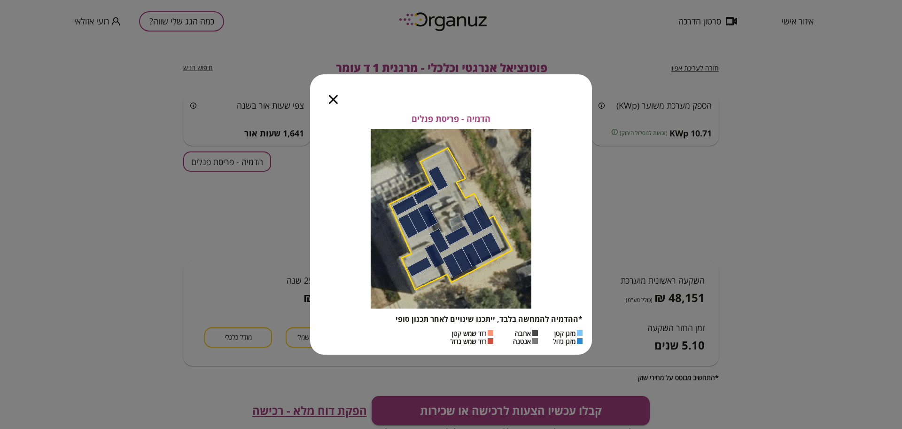
click at [335, 98] on icon "button" at bounding box center [333, 99] width 9 height 9
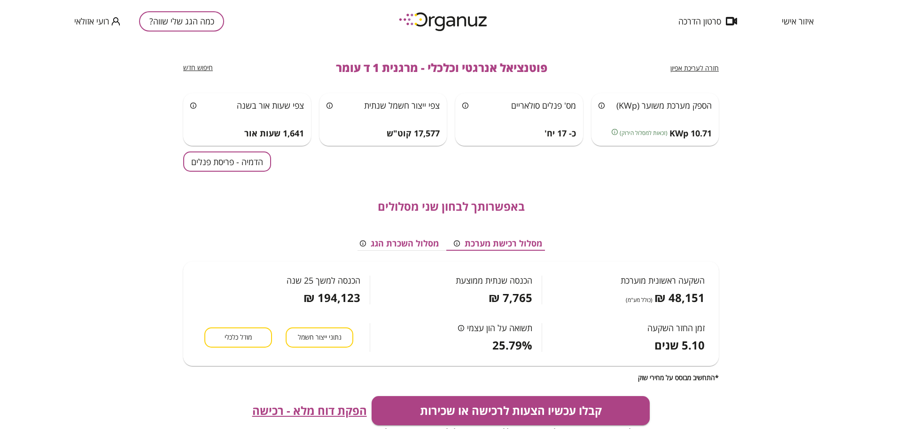
click at [707, 70] on span "חזרה לעריכת אפיון" at bounding box center [695, 67] width 48 height 9
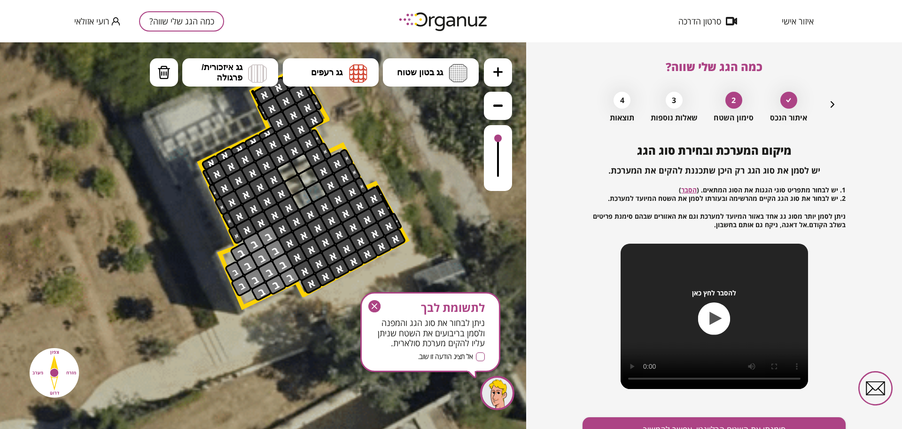
click at [835, 105] on icon "button" at bounding box center [832, 104] width 11 height 11
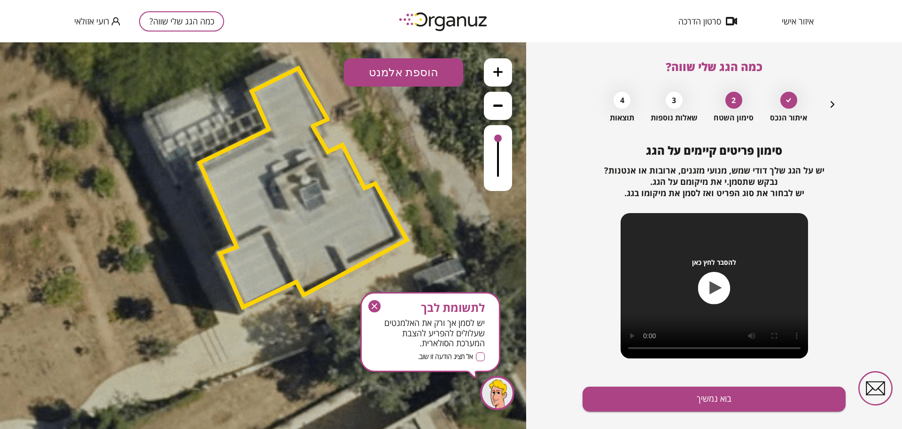
click at [362, 226] on polygon at bounding box center [303, 187] width 207 height 239
click at [347, 236] on polygon at bounding box center [303, 187] width 207 height 239
click at [837, 106] on icon "button" at bounding box center [832, 104] width 11 height 11
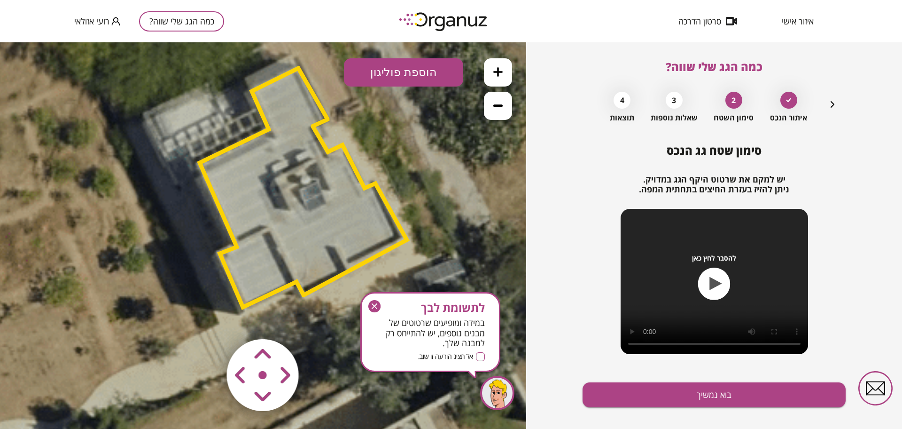
click at [343, 172] on polygon at bounding box center [303, 187] width 207 height 239
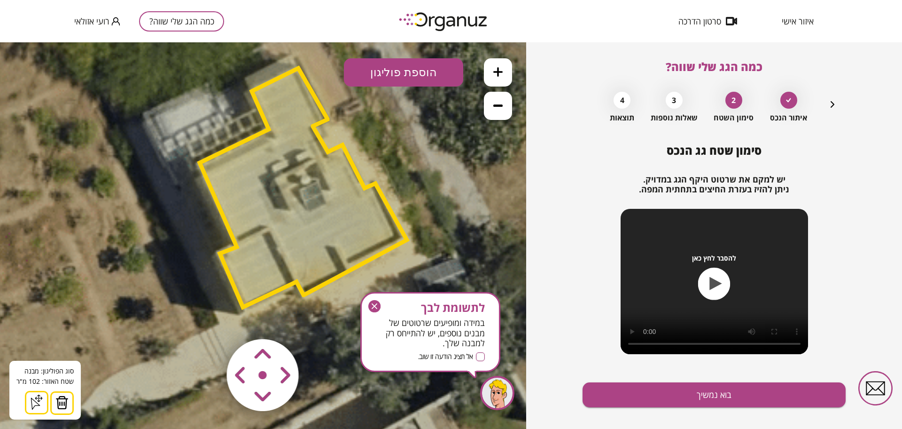
click at [52, 403] on button at bounding box center [61, 402] width 23 height 23
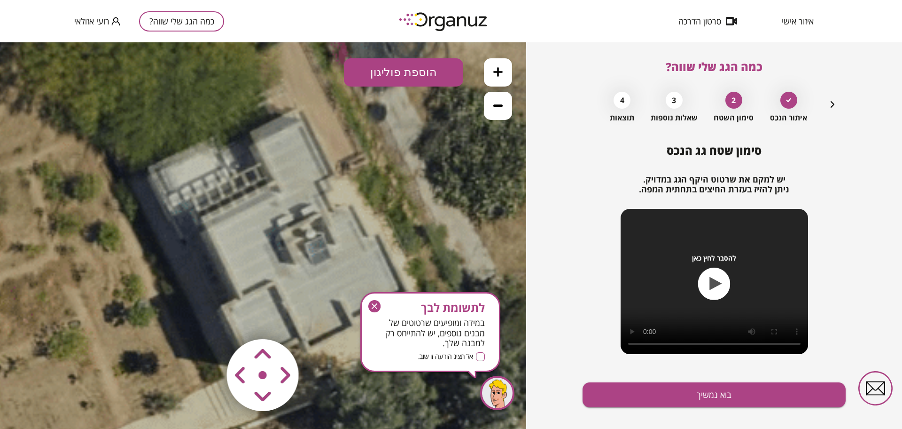
drag, startPoint x: 177, startPoint y: 86, endPoint x: 211, endPoint y: 168, distance: 89.4
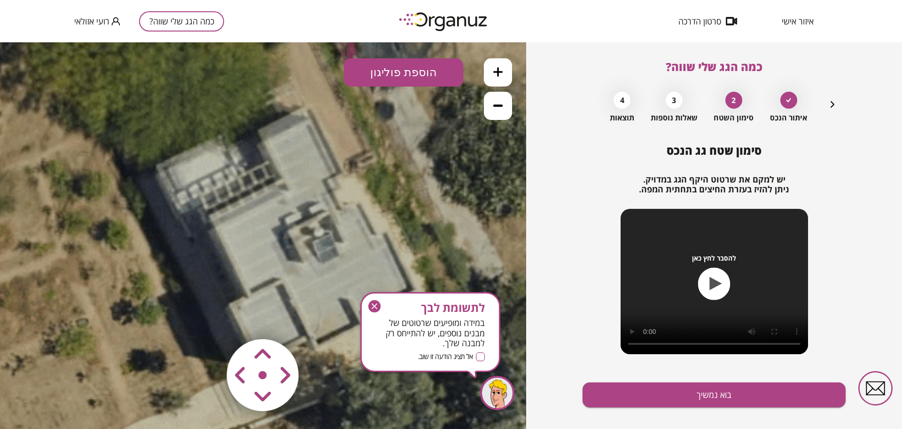
drag, startPoint x: 206, startPoint y: 158, endPoint x: 204, endPoint y: 103, distance: 55.5
click at [398, 68] on button "הוספת פוליגון" at bounding box center [403, 72] width 119 height 28
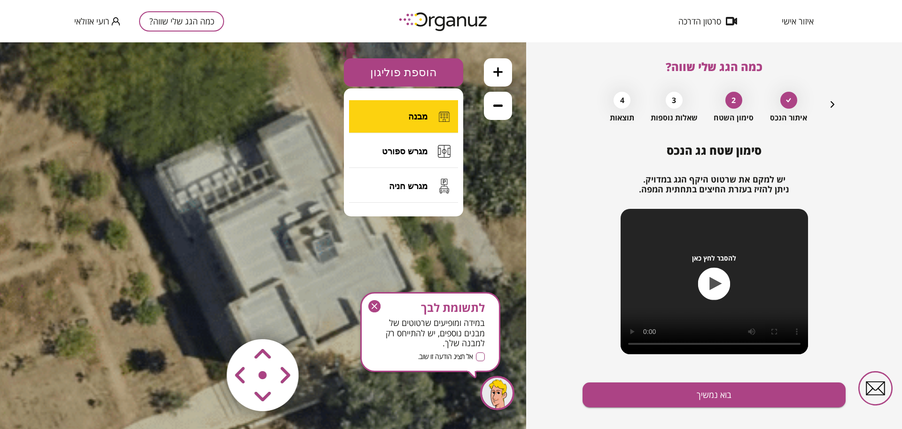
click at [420, 122] on button "מבנה" at bounding box center [403, 116] width 109 height 33
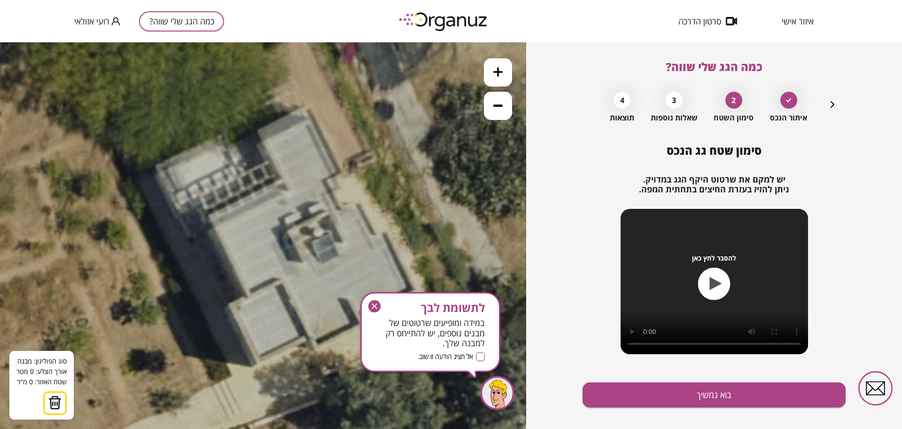
click at [310, 110] on polygon at bounding box center [285, 121] width 50 height 23
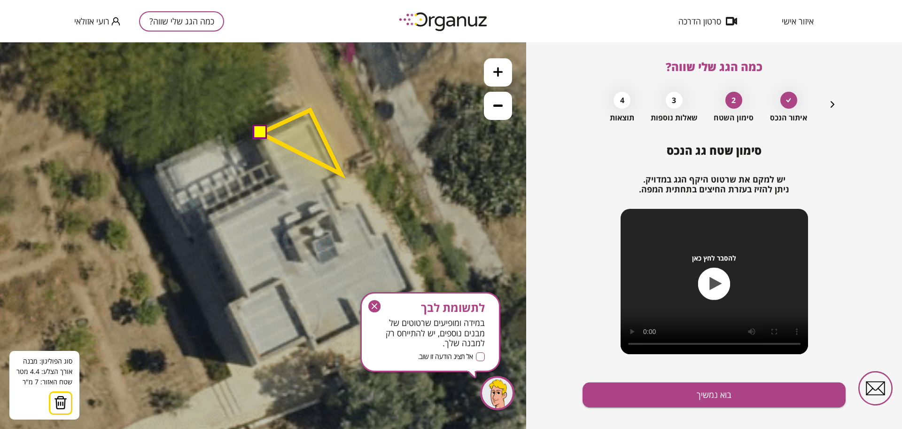
click at [341, 174] on polygon at bounding box center [300, 142] width 81 height 64
click at [333, 176] on polygon at bounding box center [300, 143] width 81 height 66
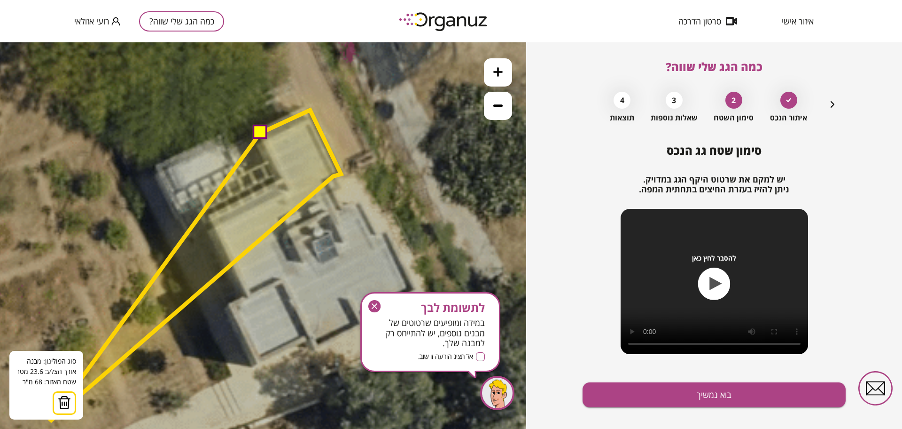
click at [66, 399] on img at bounding box center [64, 402] width 13 height 14
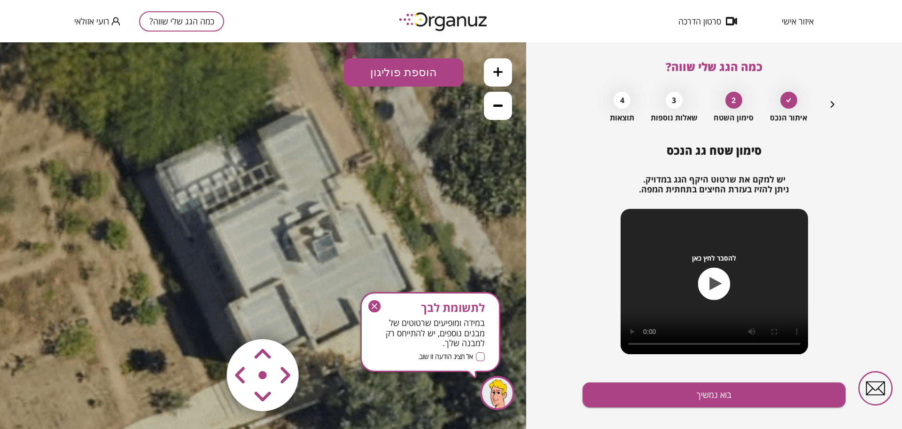
click at [178, 11] on button "כמה הגג שלי שווה?" at bounding box center [181, 21] width 85 height 20
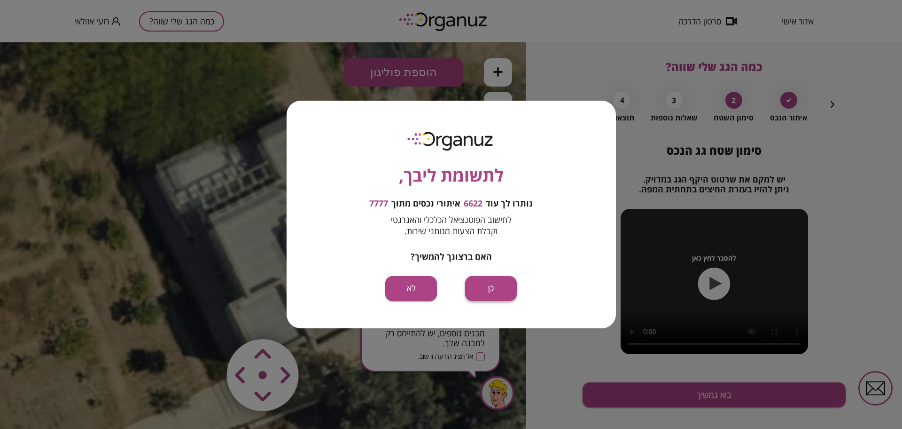
click at [505, 295] on button "כן" at bounding box center [491, 288] width 52 height 25
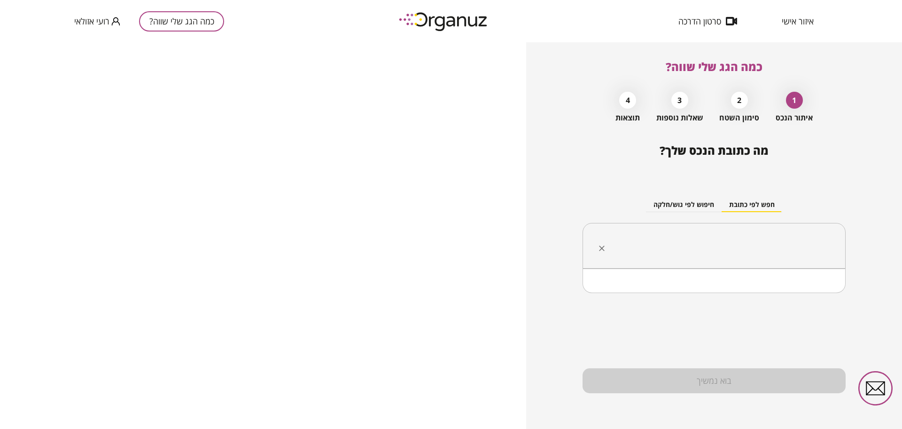
click at [726, 244] on input "text" at bounding box center [718, 245] width 234 height 23
paste input "**********"
click at [804, 292] on li "מרגנית 1 ד עומר" at bounding box center [714, 292] width 239 height 17
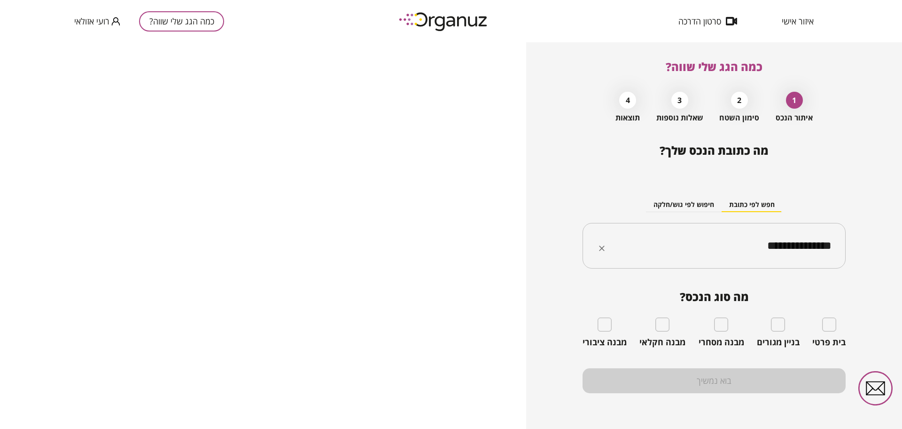
type input "**********"
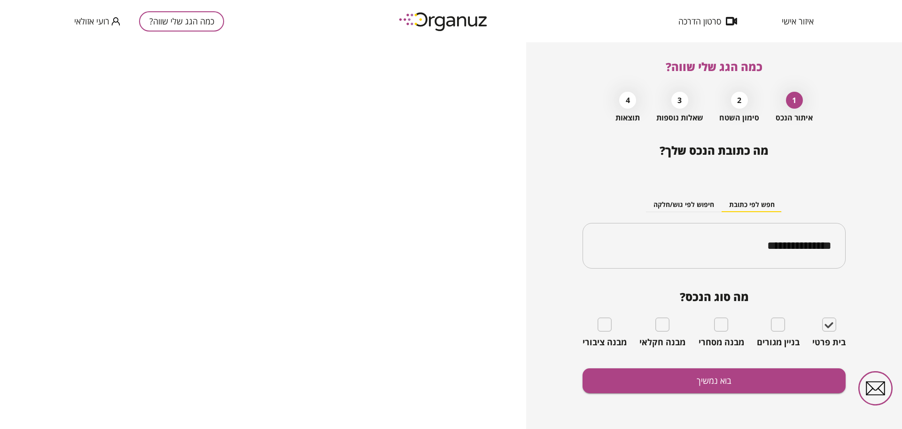
drag, startPoint x: 790, startPoint y: 405, endPoint x: 784, endPoint y: 395, distance: 11.8
click at [790, 403] on div "**********" at bounding box center [714, 286] width 263 height 285
click at [782, 386] on button "בוא נמשיך" at bounding box center [714, 380] width 263 height 25
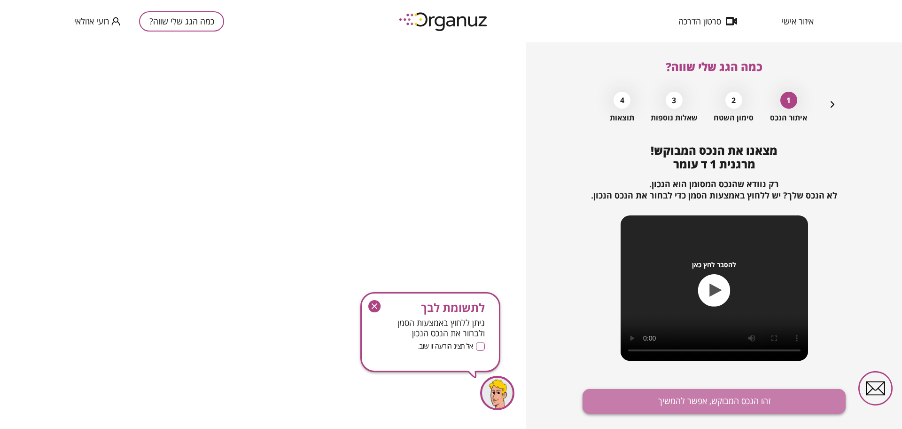
click at [764, 412] on button "זהו הנכס המבוקש, אפשר להמשיך" at bounding box center [714, 401] width 263 height 25
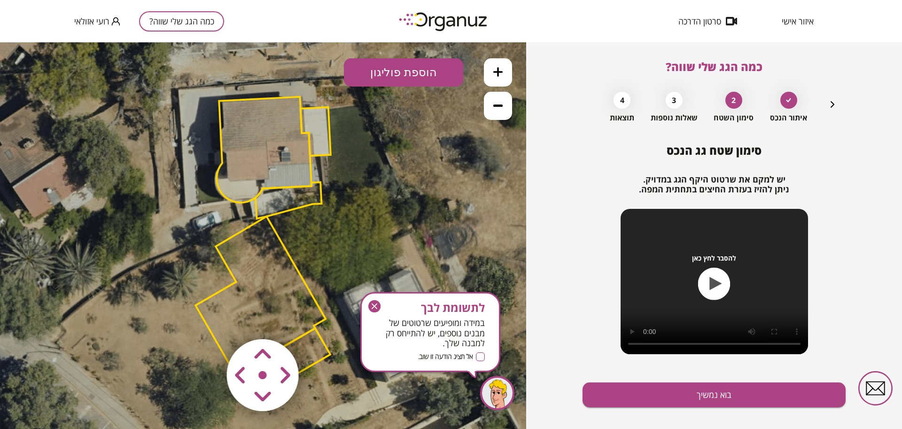
drag, startPoint x: 409, startPoint y: 320, endPoint x: 378, endPoint y: 230, distance: 95.4
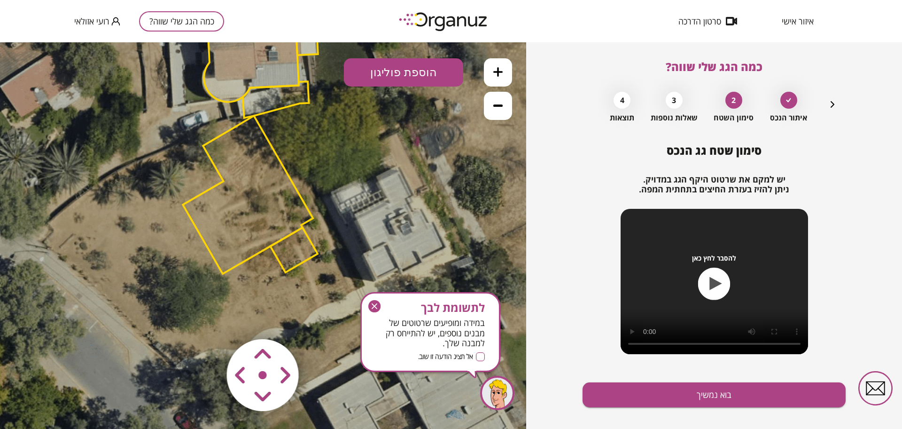
drag, startPoint x: 380, startPoint y: 229, endPoint x: 359, endPoint y: 134, distance: 97.3
click at [359, 134] on icon at bounding box center [250, 137] width 846 height 846
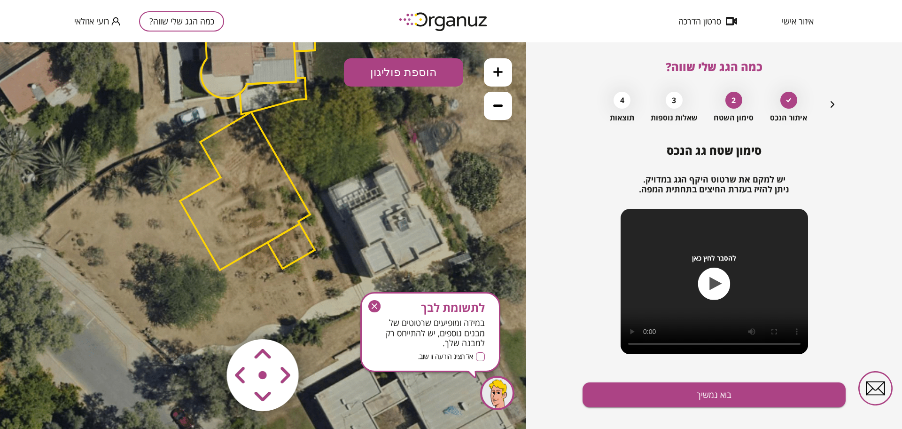
click at [239, 209] on polygon at bounding box center [245, 191] width 130 height 158
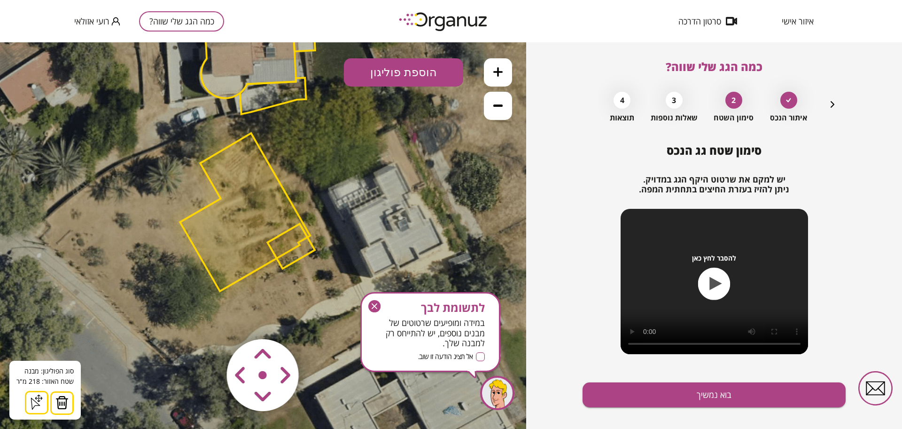
drag, startPoint x: 274, startPoint y: 399, endPoint x: 286, endPoint y: 389, distance: 15.3
click at [320, 319] on map at bounding box center [320, 319] width 0 height 0
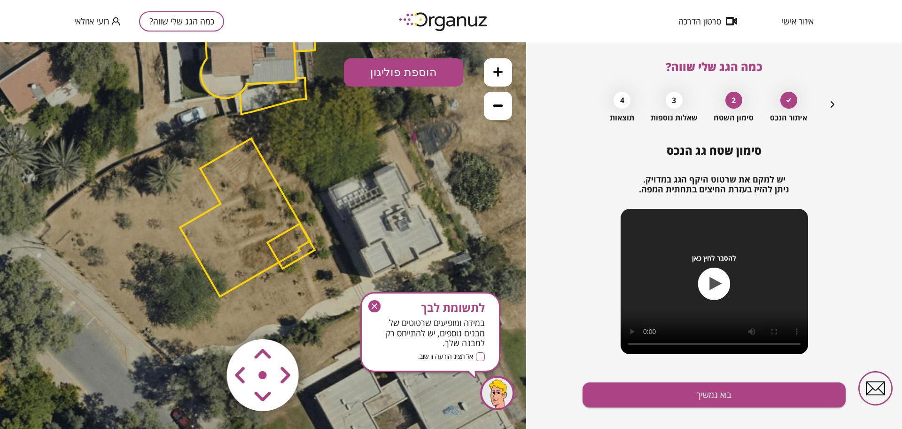
click at [308, 252] on polygon at bounding box center [290, 246] width 47 height 45
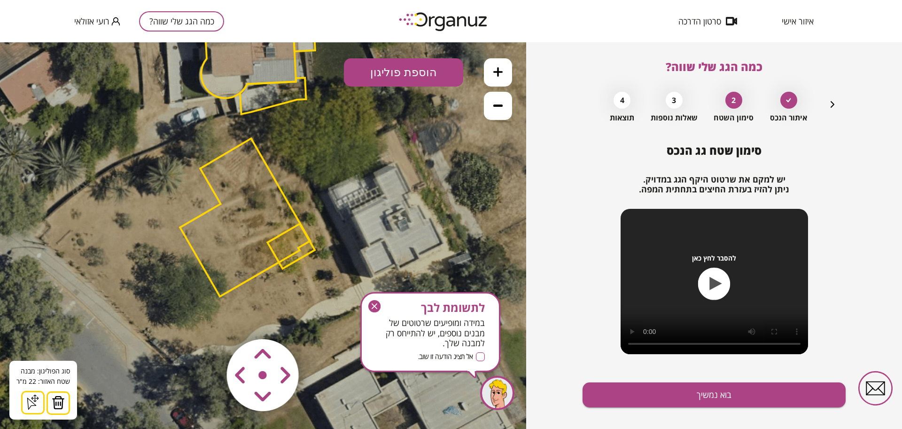
click at [56, 397] on img at bounding box center [58, 402] width 13 height 14
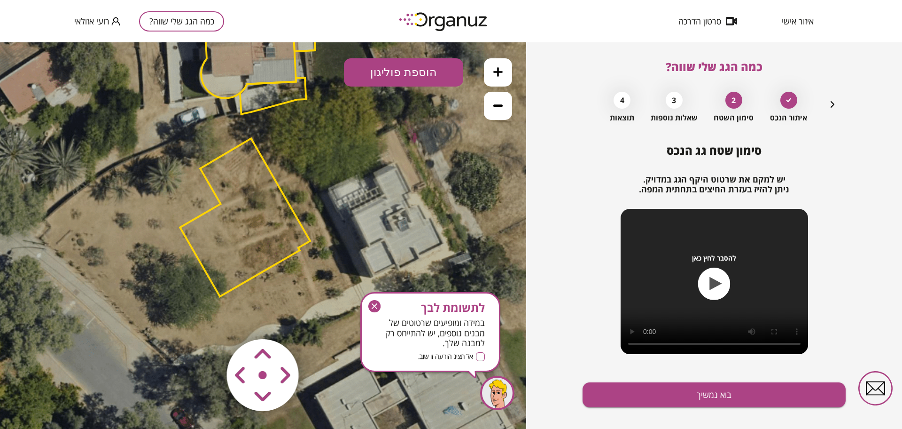
click at [207, 319] on area at bounding box center [207, 319] width 0 height 0
click at [273, 183] on polygon at bounding box center [245, 217] width 130 height 158
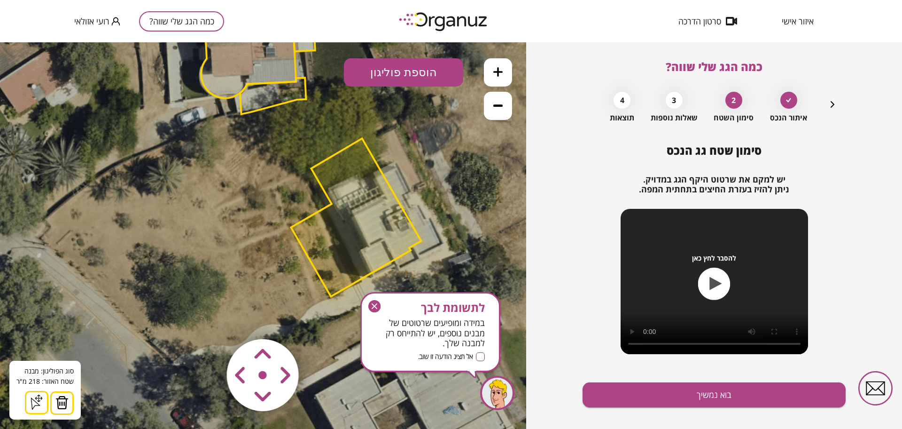
click at [207, 319] on area at bounding box center [207, 319] width 0 height 0
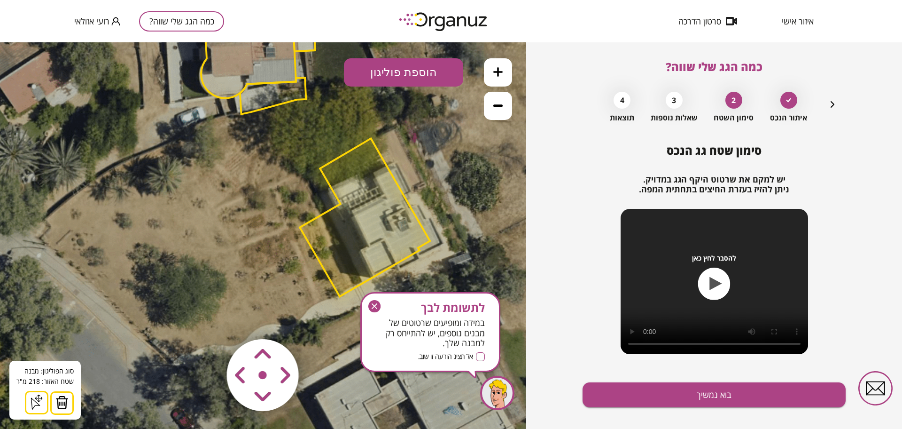
click at [207, 319] on area at bounding box center [207, 319] width 0 height 0
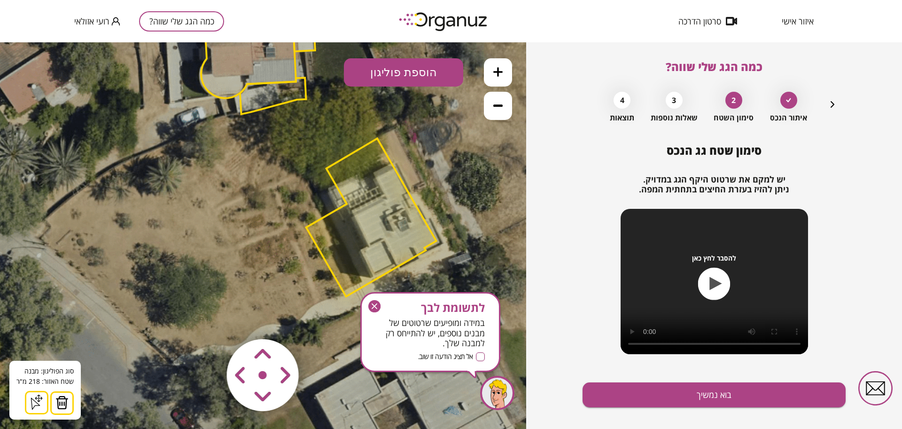
click at [207, 319] on area at bounding box center [207, 319] width 0 height 0
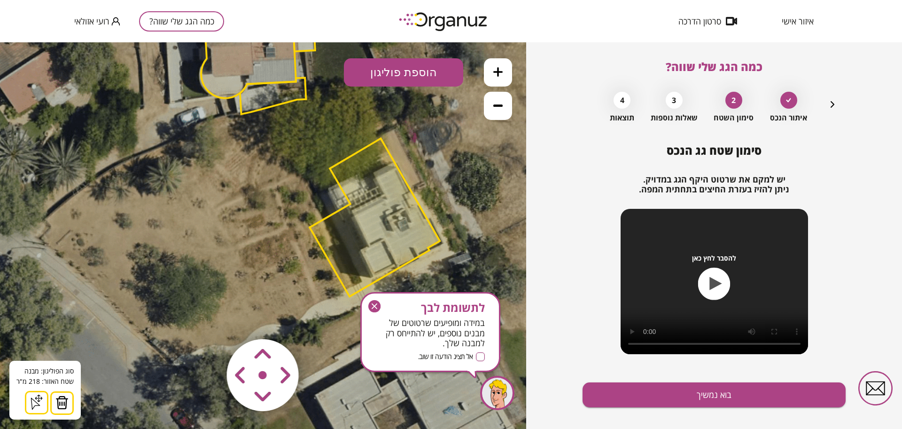
click at [373, 271] on polygon at bounding box center [375, 217] width 130 height 158
click at [61, 397] on img at bounding box center [61, 402] width 13 height 14
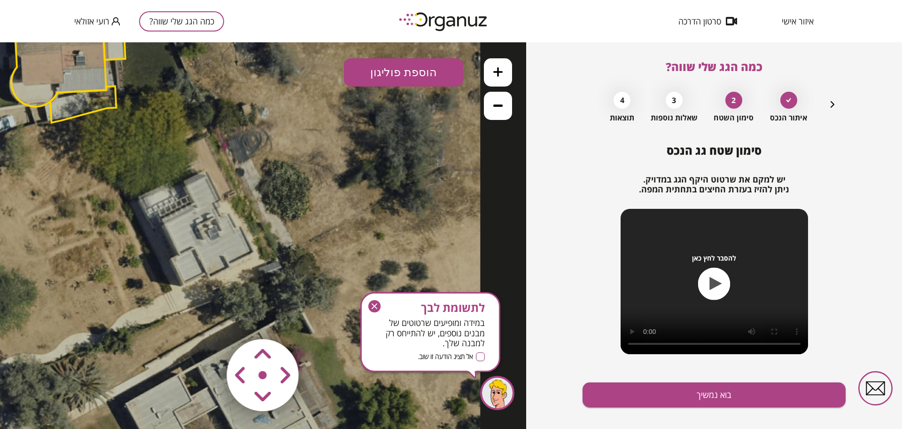
drag, startPoint x: 340, startPoint y: 168, endPoint x: 200, endPoint y: 180, distance: 141.0
click at [200, 180] on icon at bounding box center [57, 142] width 846 height 846
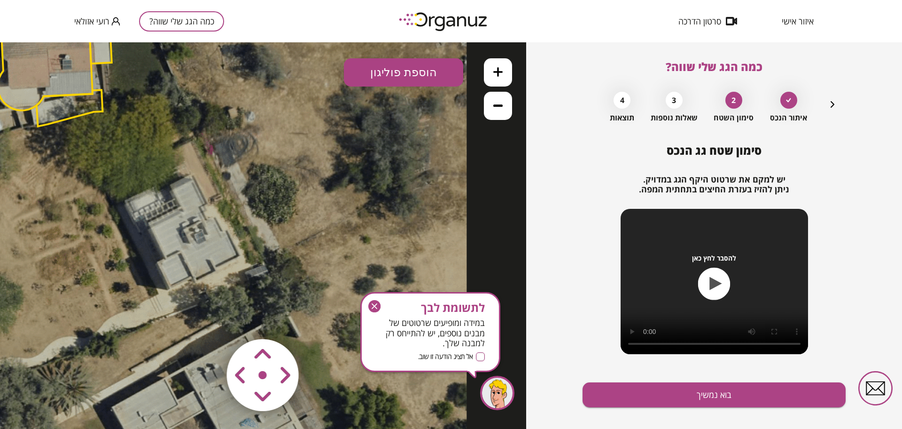
click at [494, 74] on icon at bounding box center [497, 71] width 9 height 9
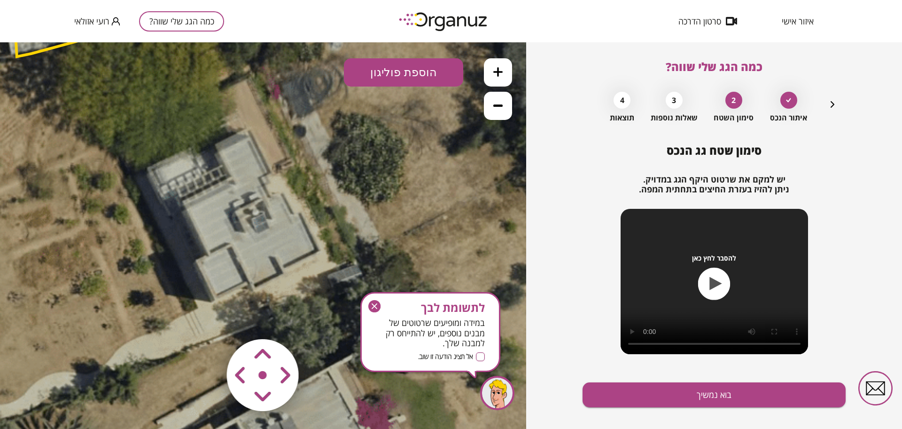
drag, startPoint x: 295, startPoint y: 214, endPoint x: 367, endPoint y: 200, distance: 73.2
click at [367, 200] on icon at bounding box center [25, 85] width 1269 height 1269
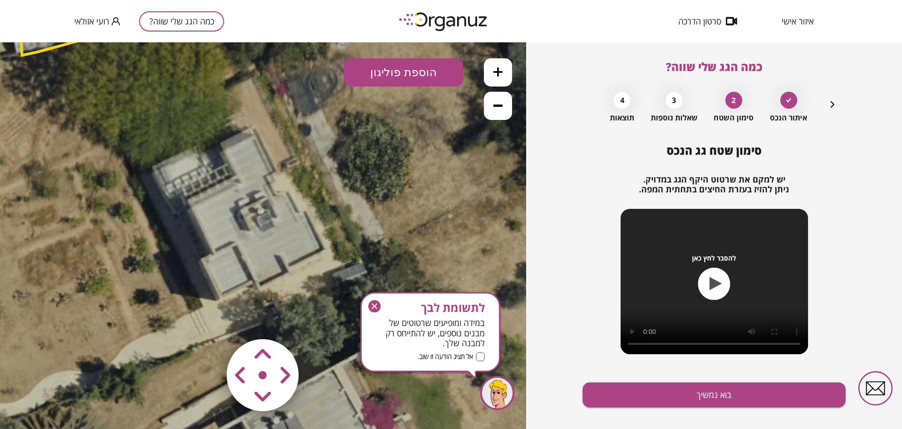
click at [423, 42] on icon at bounding box center [31, 84] width 1269 height 1269
click at [402, 84] on button "הוספת פוליגון" at bounding box center [403, 72] width 119 height 28
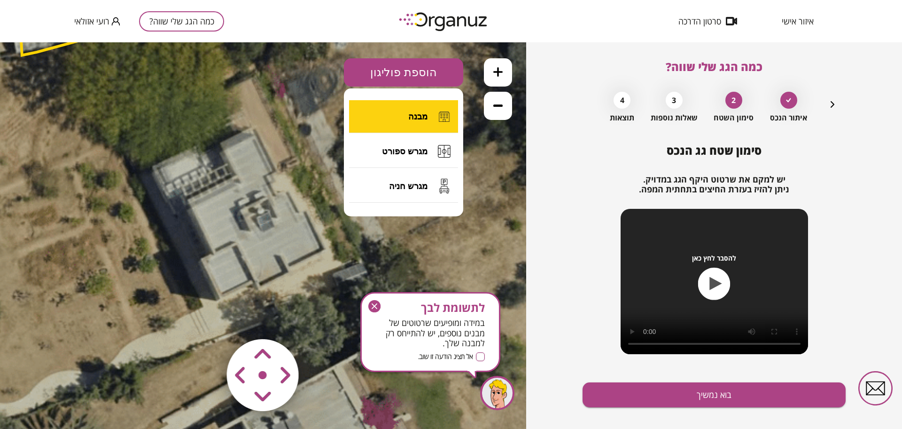
click at [414, 109] on button "מבנה" at bounding box center [403, 116] width 109 height 33
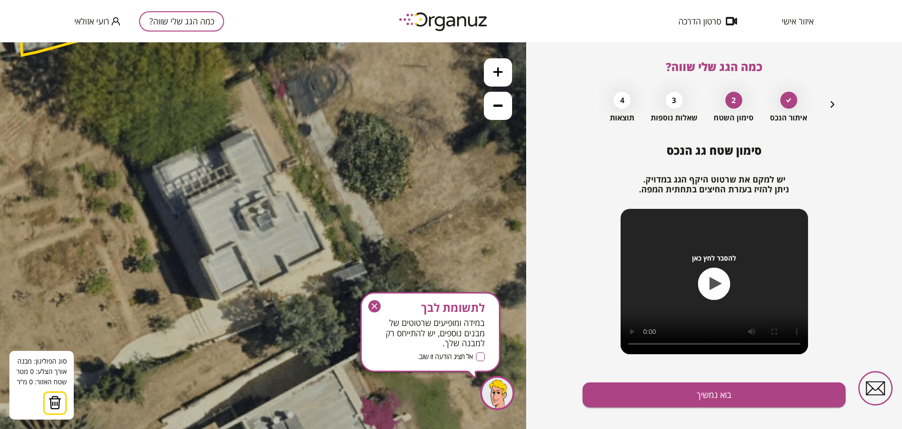
click at [190, 202] on icon at bounding box center [31, 84] width 1269 height 1269
click at [237, 179] on polygon at bounding box center [213, 190] width 47 height 23
click at [222, 148] on polygon at bounding box center [213, 175] width 47 height 54
click at [256, 133] on polygon at bounding box center [222, 167] width 65 height 69
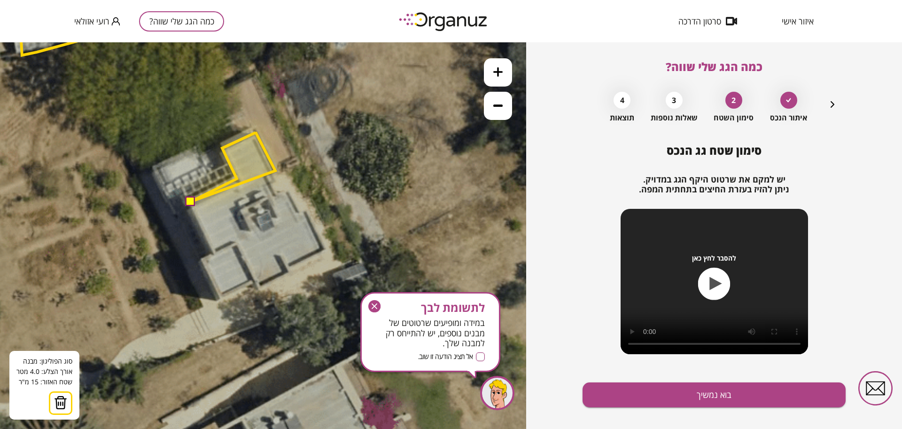
click at [275, 171] on polygon at bounding box center [232, 167] width 85 height 70
click at [266, 176] on polygon at bounding box center [232, 167] width 85 height 70
click at [265, 176] on polygon at bounding box center [232, 168] width 85 height 70
click at [274, 196] on polygon at bounding box center [232, 168] width 85 height 70
click at [287, 190] on polygon at bounding box center [238, 168] width 96 height 70
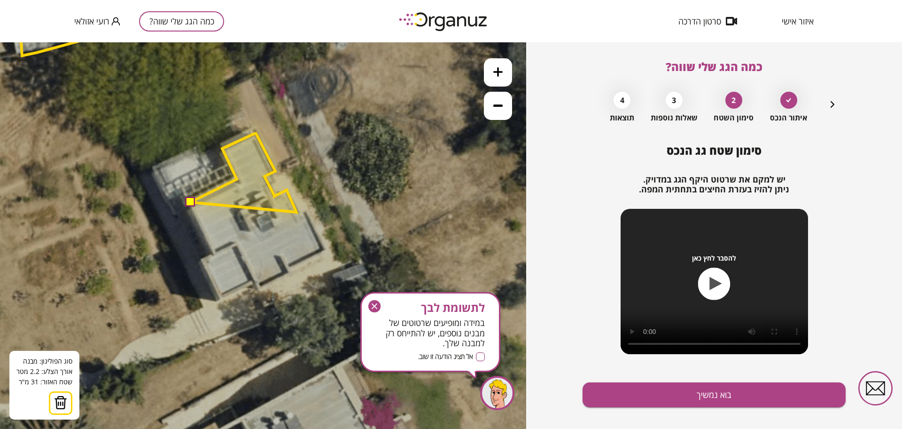
click at [297, 212] on polygon at bounding box center [243, 172] width 106 height 79
click at [303, 209] on polygon at bounding box center [246, 172] width 112 height 79
click at [326, 251] on polygon at bounding box center [257, 192] width 135 height 119
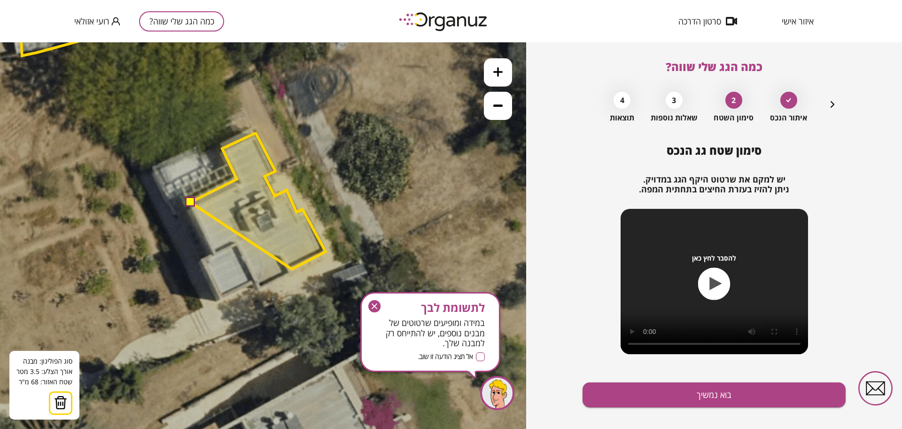
click at [291, 268] on polygon at bounding box center [257, 201] width 135 height 136
click at [289, 270] on polygon at bounding box center [257, 201] width 135 height 138
click at [259, 288] on polygon at bounding box center [257, 210] width 135 height 156
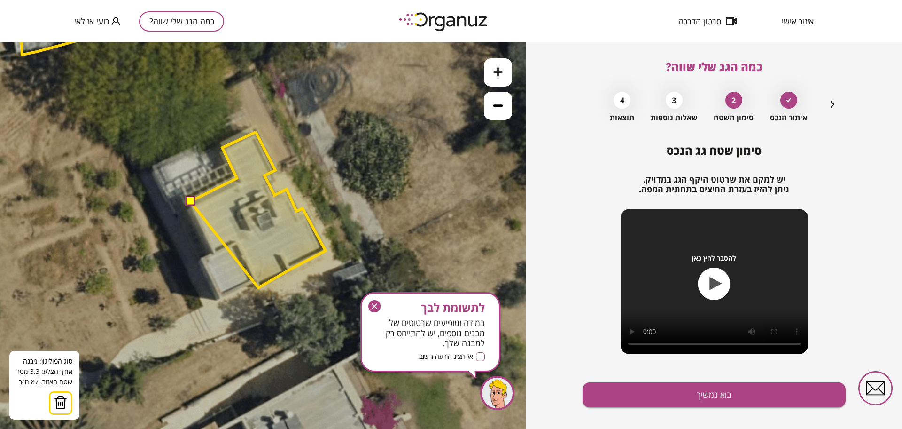
click at [258, 288] on polygon at bounding box center [257, 210] width 135 height 156
click at [254, 278] on polygon at bounding box center [257, 210] width 135 height 156
click at [221, 297] on polygon at bounding box center [257, 214] width 135 height 165
click at [203, 261] on polygon at bounding box center [257, 214] width 135 height 165
click at [215, 254] on polygon at bounding box center [257, 214] width 135 height 165
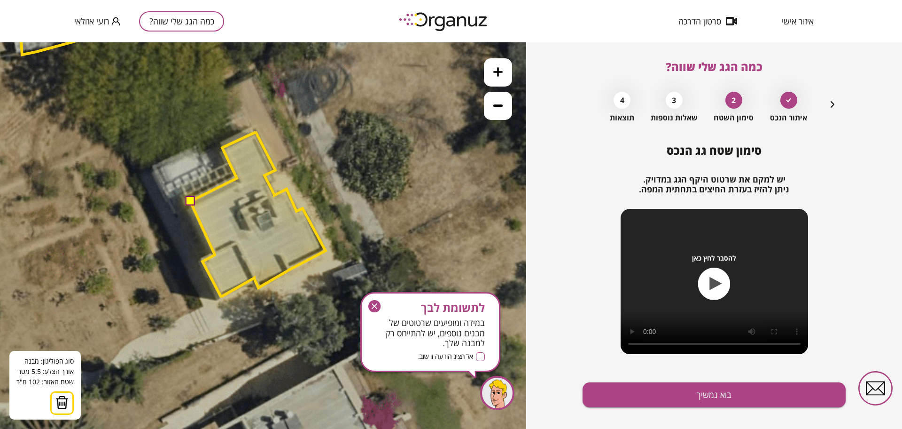
click at [188, 199] on button at bounding box center [189, 200] width 9 height 9
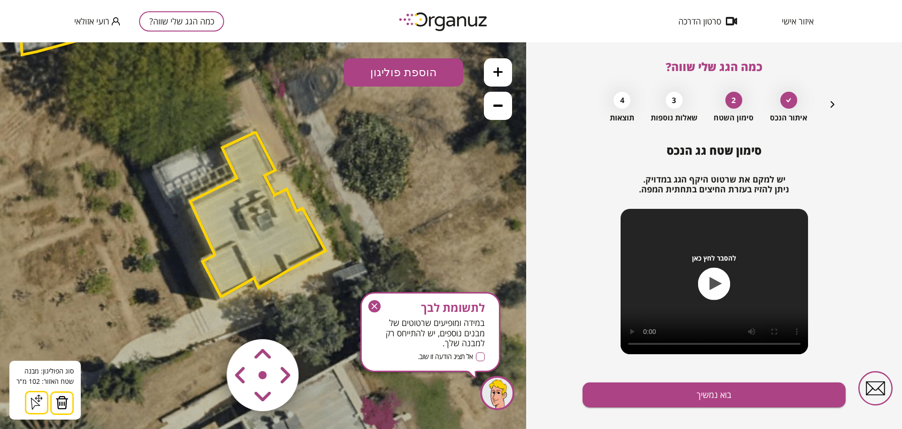
drag, startPoint x: 375, startPoint y: 302, endPoint x: 377, endPoint y: 260, distance: 41.8
click at [375, 302] on icon "button" at bounding box center [374, 306] width 12 height 12
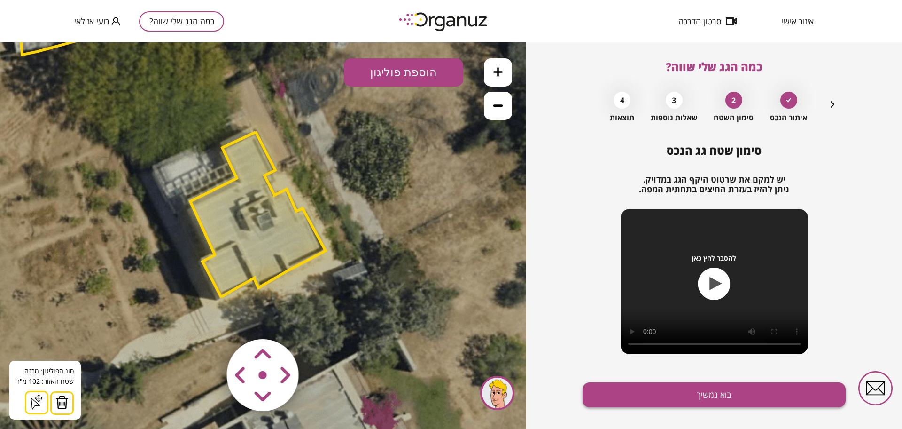
click at [683, 396] on button "בוא נמשיך" at bounding box center [714, 394] width 263 height 25
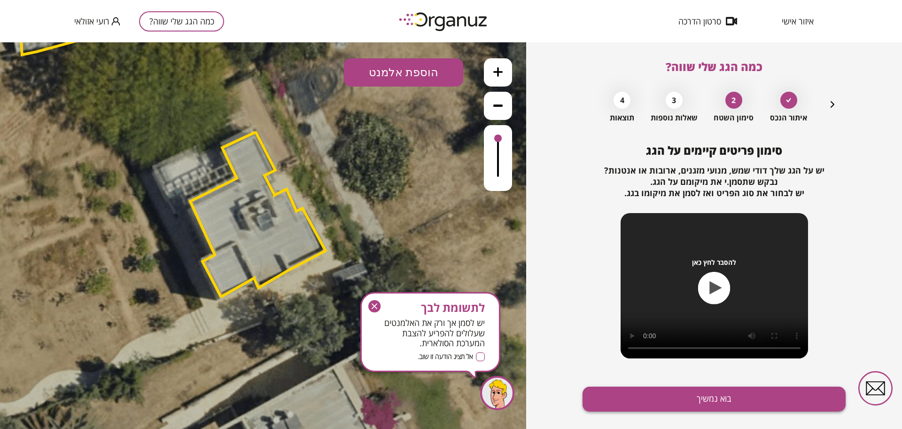
click at [683, 398] on button "בוא נמשיך" at bounding box center [714, 398] width 263 height 25
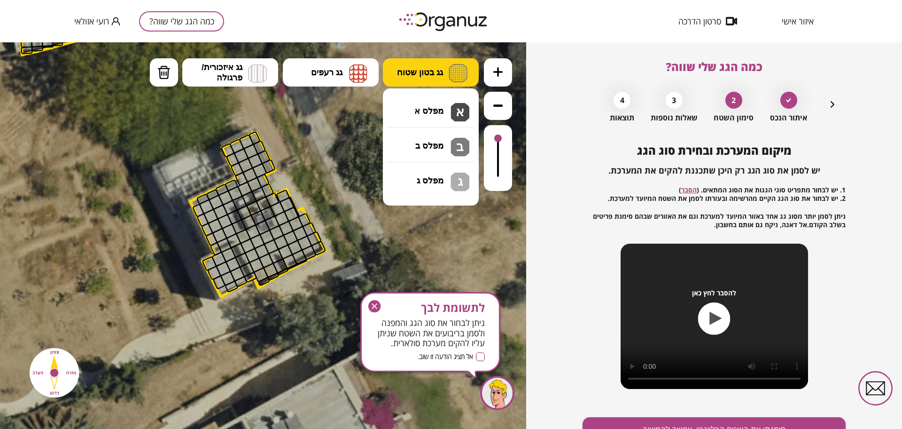
click at [425, 75] on span "גג בטון שטוח" at bounding box center [420, 72] width 46 height 10
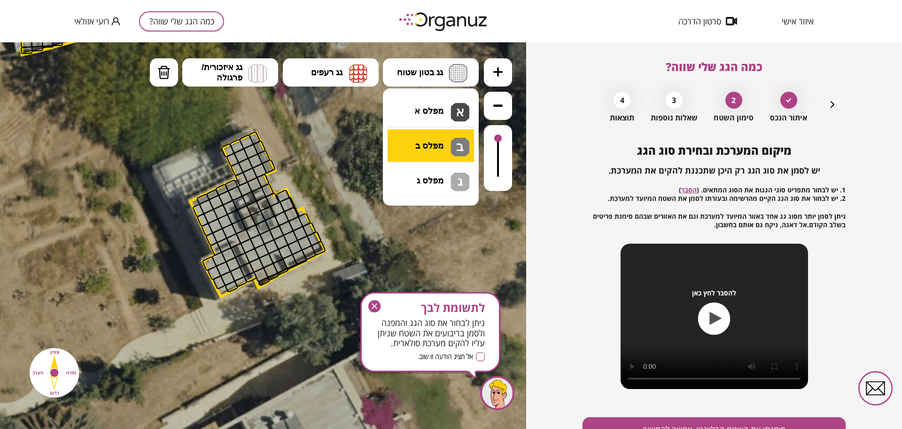
click at [437, 148] on div ".st0 { fill: #FFFFFF; } א" at bounding box center [263, 235] width 526 height 386
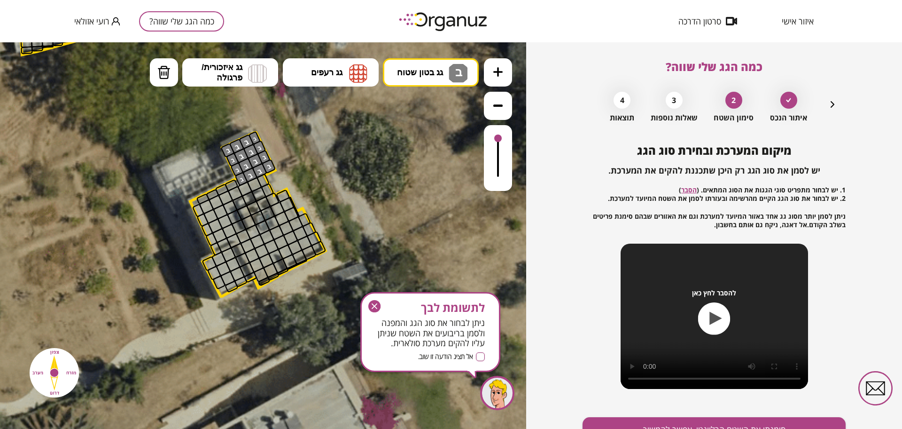
drag, startPoint x: 224, startPoint y: 150, endPoint x: 239, endPoint y: 149, distance: 15.1
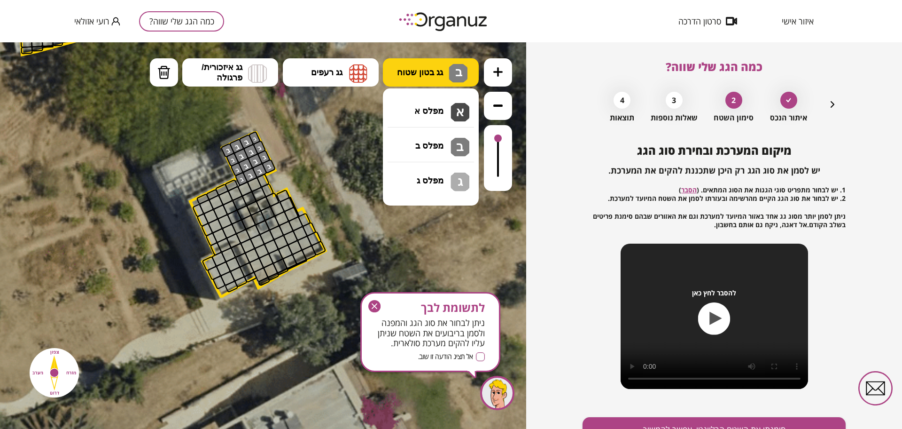
click at [453, 76] on span "ב" at bounding box center [458, 70] width 10 height 11
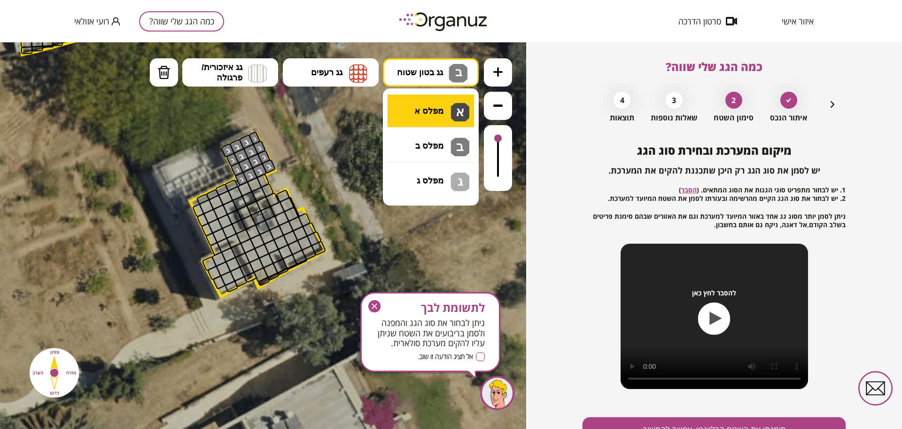
click at [450, 105] on div ".st0 { fill: #FFFFFF; } ב" at bounding box center [263, 235] width 526 height 386
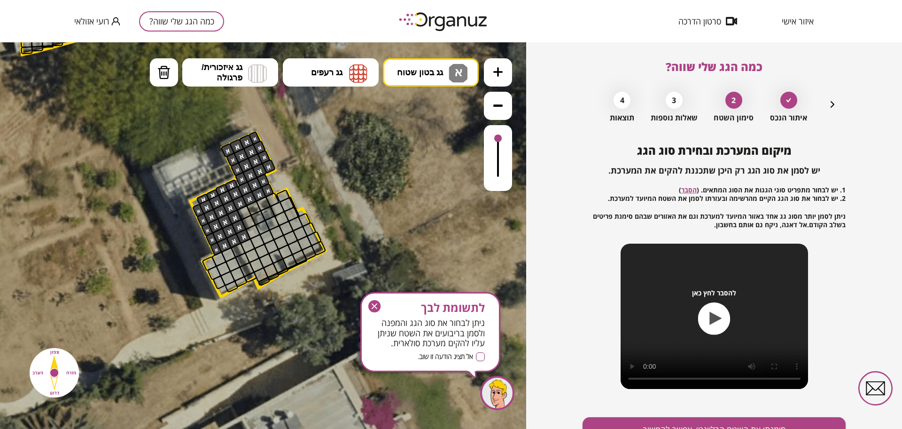
drag, startPoint x: 260, startPoint y: 180, endPoint x: 207, endPoint y: 247, distance: 85.7
click at [207, 247] on div ".st0 { fill: #FFFFFF; }" at bounding box center [31, 83] width 1269 height 1269
click at [354, 71] on img at bounding box center [358, 73] width 18 height 19
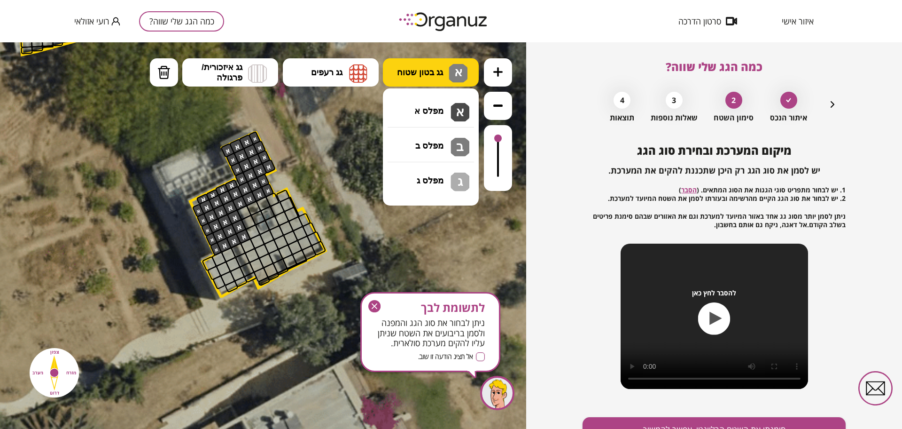
click at [420, 67] on span "גג בטון שטוח" at bounding box center [420, 72] width 46 height 10
click at [426, 62] on button "גג בטון שטוח א" at bounding box center [431, 72] width 96 height 28
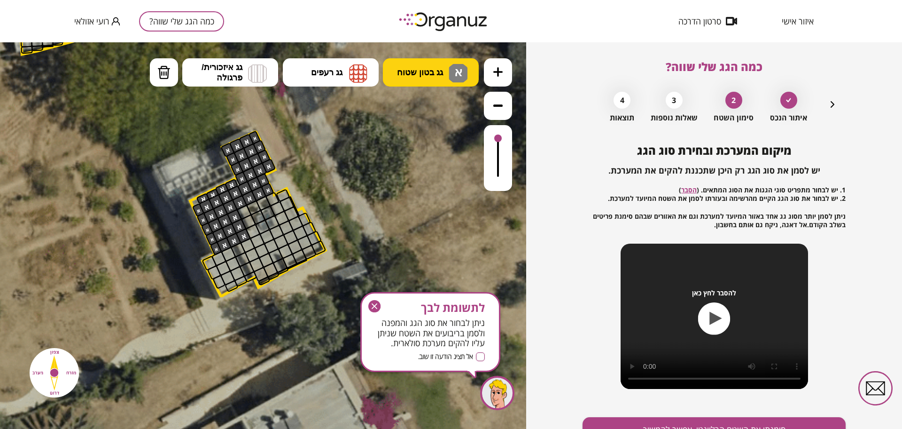
click at [434, 63] on button "גג בטון שטוח א" at bounding box center [431, 72] width 96 height 28
click at [432, 101] on div ".st0 { fill: #FFFFFF; } א" at bounding box center [263, 235] width 526 height 386
click at [500, 172] on div at bounding box center [498, 158] width 28 height 66
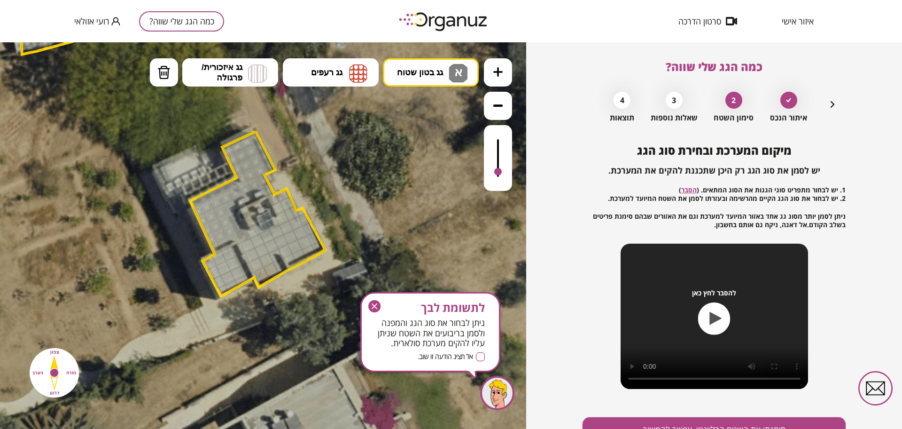
drag, startPoint x: 500, startPoint y: 173, endPoint x: 500, endPoint y: 178, distance: 5.2
click at [500, 175] on div at bounding box center [498, 172] width 8 height 8
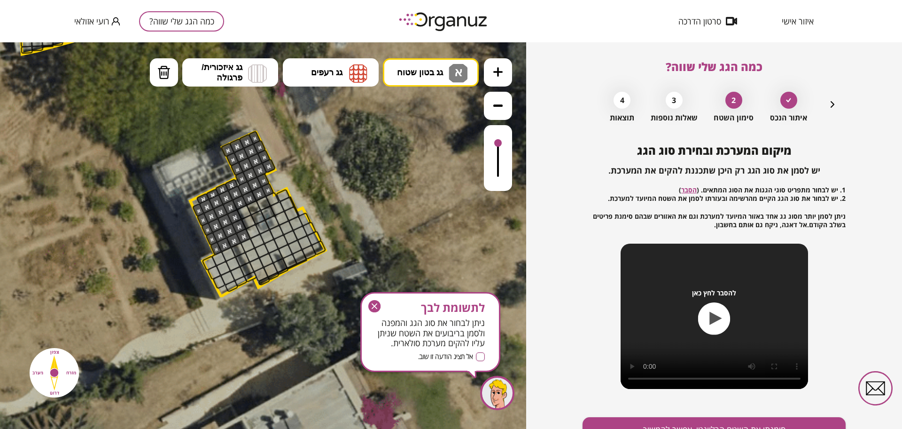
click at [501, 144] on div at bounding box center [498, 158] width 28 height 66
click at [503, 139] on div at bounding box center [498, 158] width 28 height 66
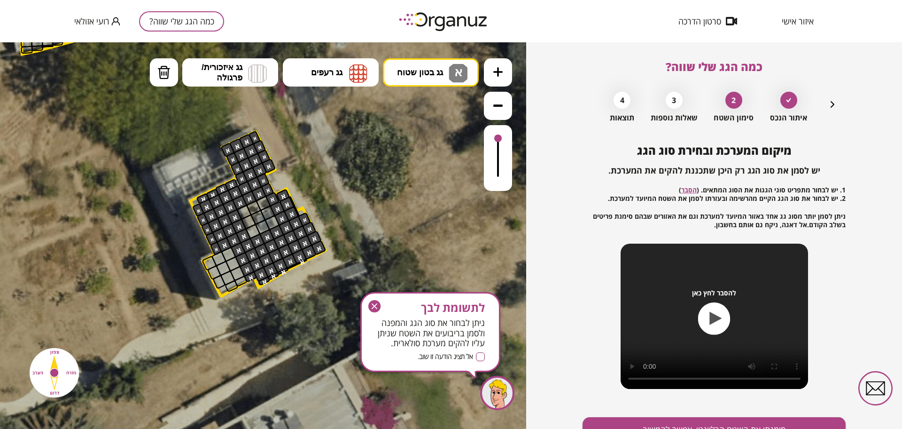
drag, startPoint x: 239, startPoint y: 245, endPoint x: 354, endPoint y: 270, distance: 117.3
click at [348, 264] on div ".st0 { fill: #FFFFFF; }" at bounding box center [31, 83] width 1269 height 1269
drag, startPoint x: 383, startPoint y: 301, endPoint x: 383, endPoint y: 307, distance: 5.6
click at [384, 302] on span "לתשומת לבך" at bounding box center [430, 307] width 109 height 13
click at [382, 309] on span "לתשומת לבך" at bounding box center [430, 307] width 109 height 13
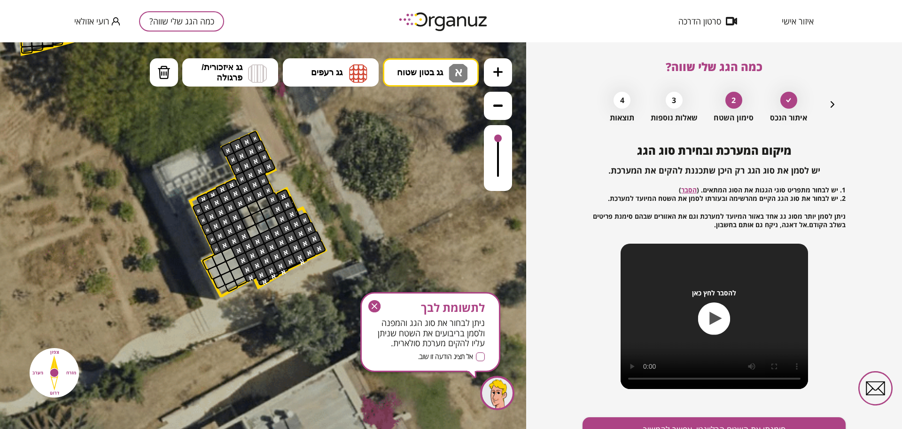
drag, startPoint x: 285, startPoint y: 211, endPoint x: 328, endPoint y: 260, distance: 65.9
click at [324, 257] on div ".st0 { fill: #FFFFFF; }" at bounding box center [31, 83] width 1269 height 1269
drag, startPoint x: 285, startPoint y: 257, endPoint x: 308, endPoint y: 214, distance: 48.8
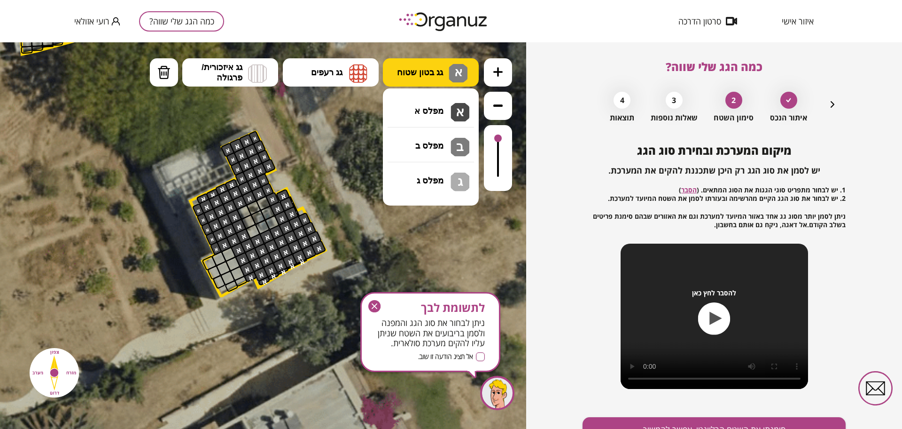
click at [422, 85] on button "גג בטון שטוח א" at bounding box center [431, 72] width 96 height 28
click at [422, 145] on div ".st0 { fill: #FFFFFF; } א" at bounding box center [263, 235] width 526 height 386
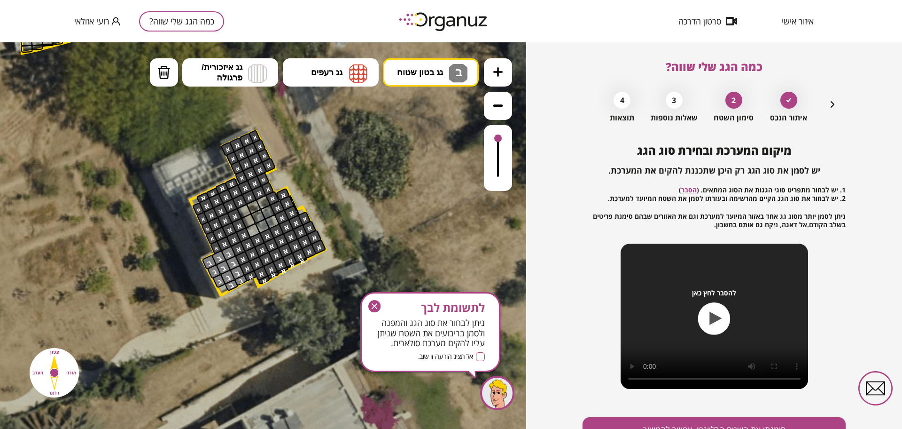
drag, startPoint x: 229, startPoint y: 256, endPoint x: 338, endPoint y: 307, distance: 120.5
click at [374, 304] on icon "button" at bounding box center [374, 306] width 12 height 12
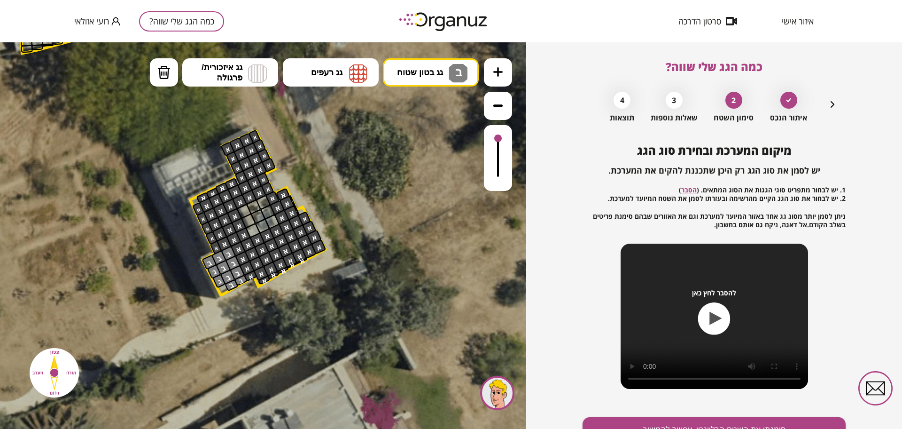
click at [664, 414] on div "מיקום המערכת ובחירת סוג הגג יש לסמן את סוג הגג רק היכן שתכננת להקים את המערכת. …" at bounding box center [714, 311] width 263 height 334
click at [666, 420] on button "סימנתי את השטח הרלוונטי, אפשר להמשיך" at bounding box center [714, 429] width 263 height 25
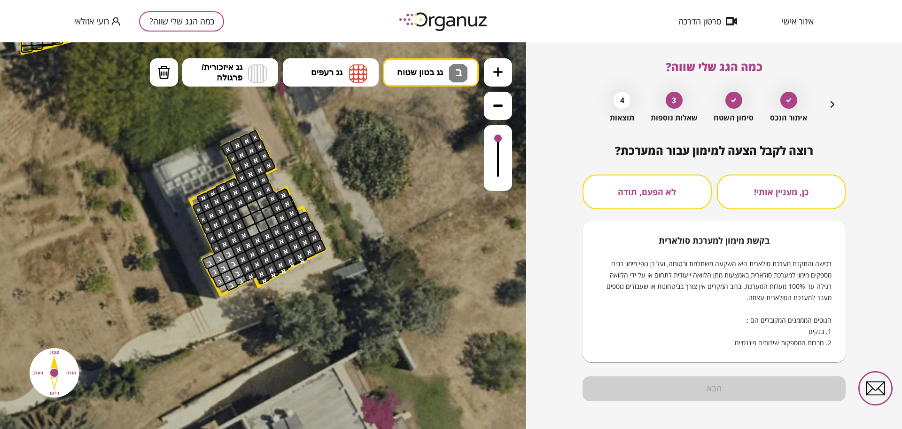
click at [663, 202] on button "לא הפעם, תודה" at bounding box center [647, 191] width 129 height 35
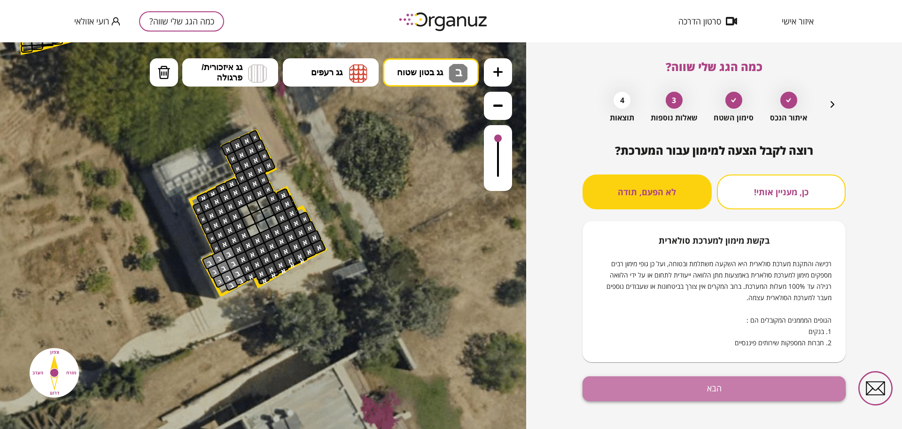
click at [693, 384] on button "הבא" at bounding box center [714, 388] width 263 height 25
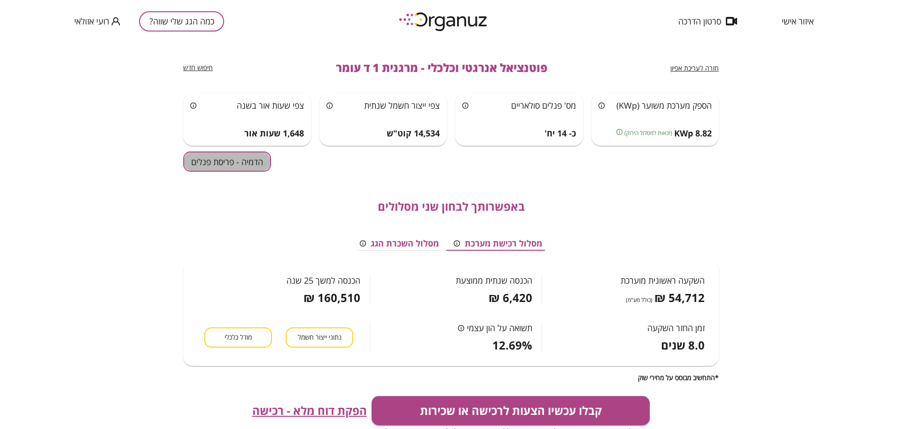
click at [200, 156] on button "הדמיה - פריסת פנלים" at bounding box center [227, 161] width 88 height 20
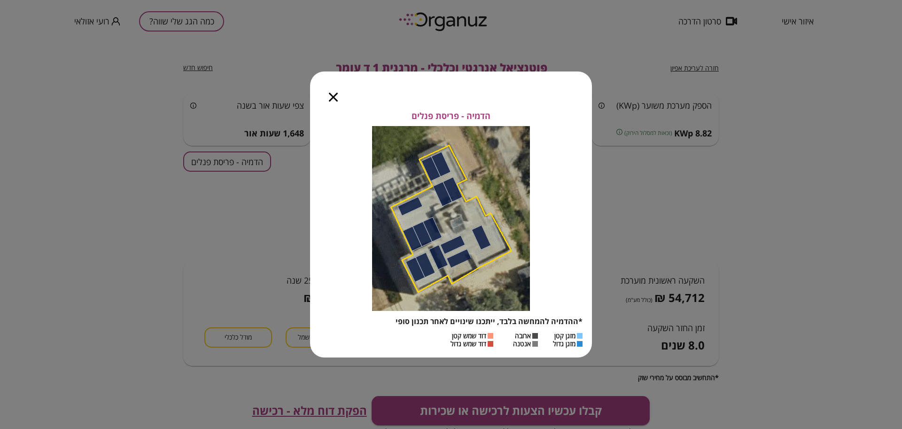
click at [332, 98] on icon "button" at bounding box center [333, 97] width 9 height 9
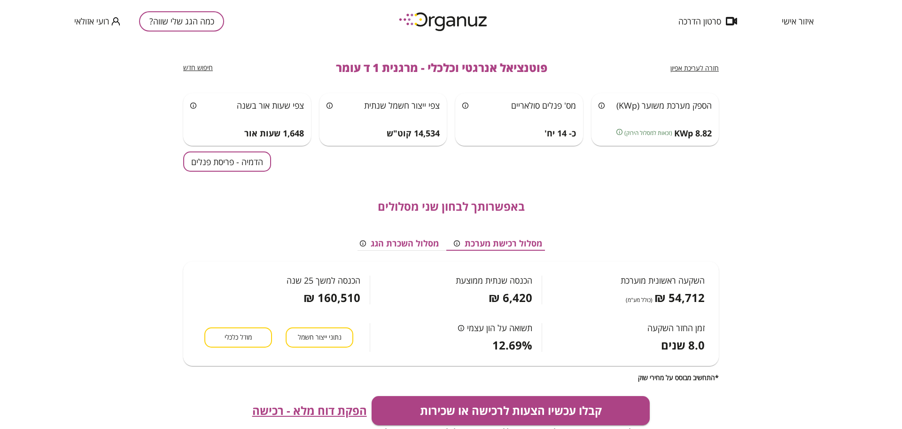
click at [706, 70] on span "חזרה לעריכת אפיון" at bounding box center [695, 67] width 48 height 9
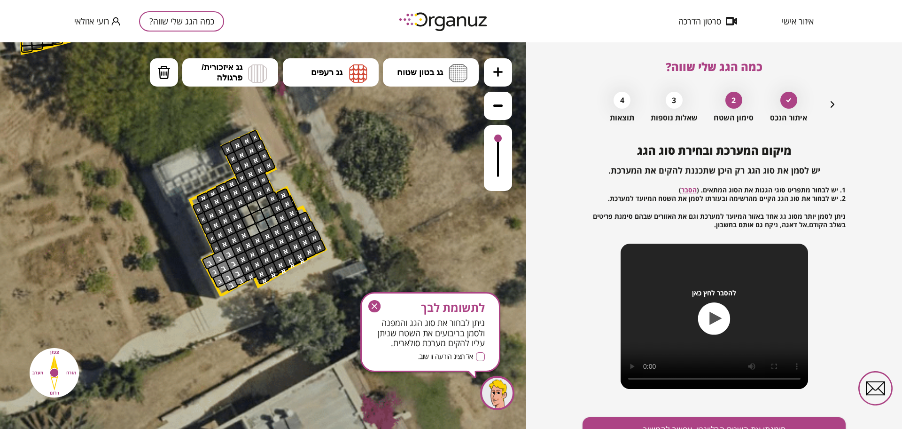
click at [380, 308] on icon "button" at bounding box center [374, 306] width 12 height 12
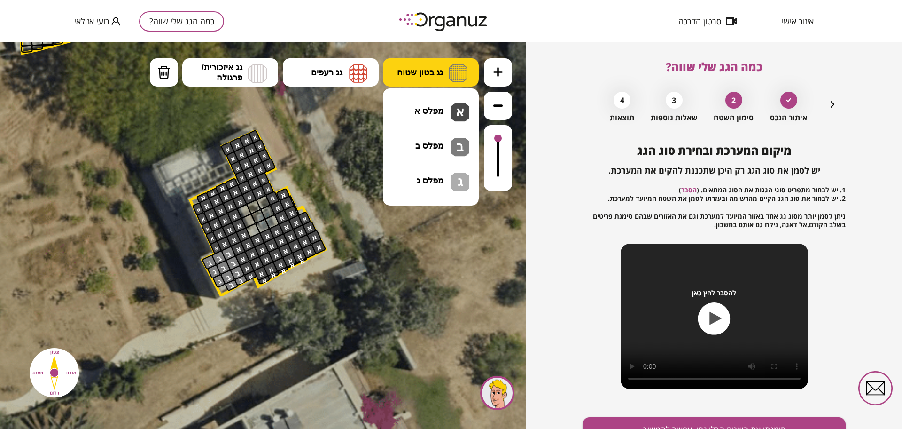
click at [414, 67] on span "גג בטון שטוח" at bounding box center [420, 72] width 46 height 10
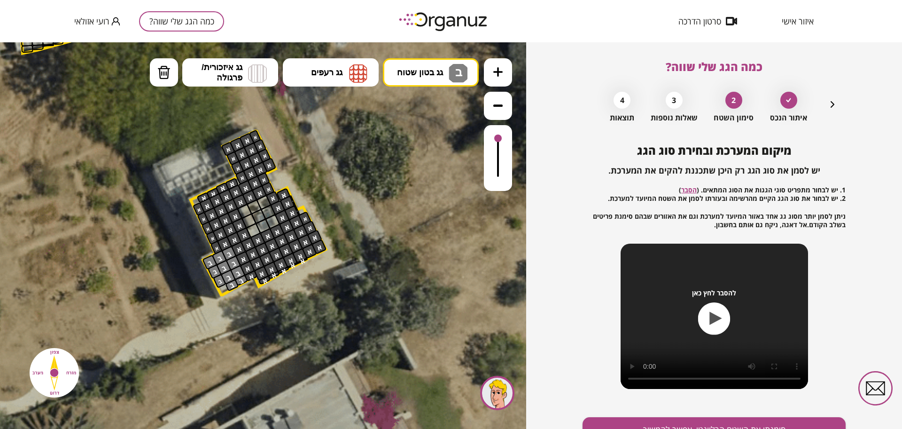
click at [431, 144] on div ".st0 { fill: #FFFFFF; } 10" at bounding box center [263, 235] width 526 height 386
drag, startPoint x: 238, startPoint y: 248, endPoint x: 203, endPoint y: 278, distance: 46.0
click at [203, 278] on div ".st0 { fill: #FFFFFF; }" at bounding box center [31, 82] width 1269 height 1269
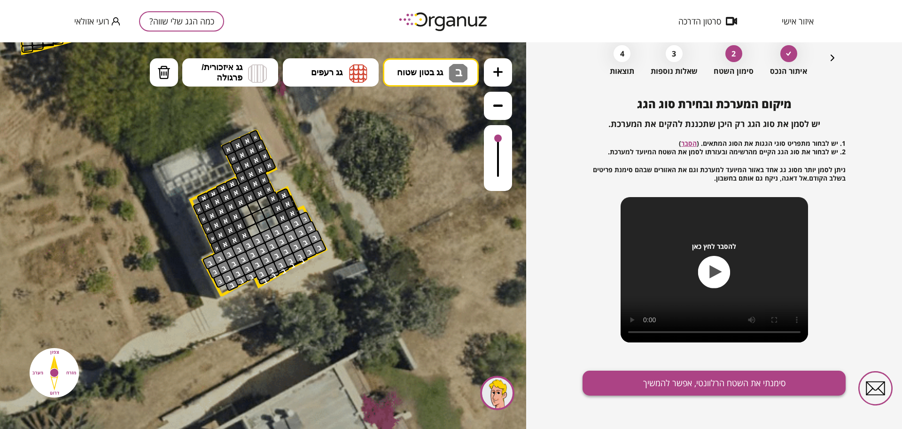
scroll to position [49, 0]
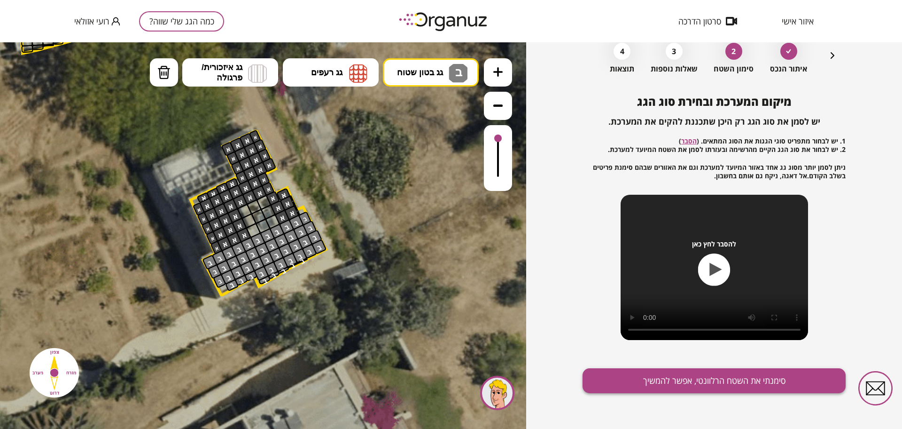
click at [660, 377] on button "סימנתי את השטח הרלוונטי, אפשר להמשיך" at bounding box center [714, 380] width 263 height 25
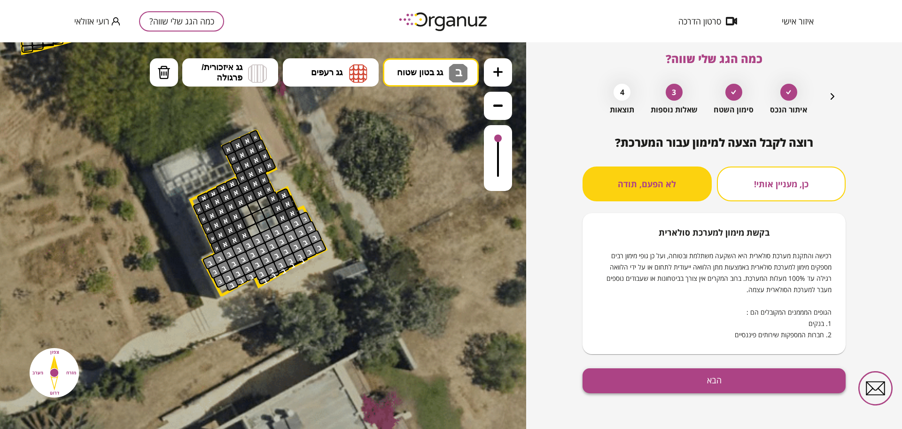
click at [670, 379] on button "הבא" at bounding box center [714, 380] width 263 height 25
click at [678, 381] on button "הבא" at bounding box center [714, 380] width 263 height 25
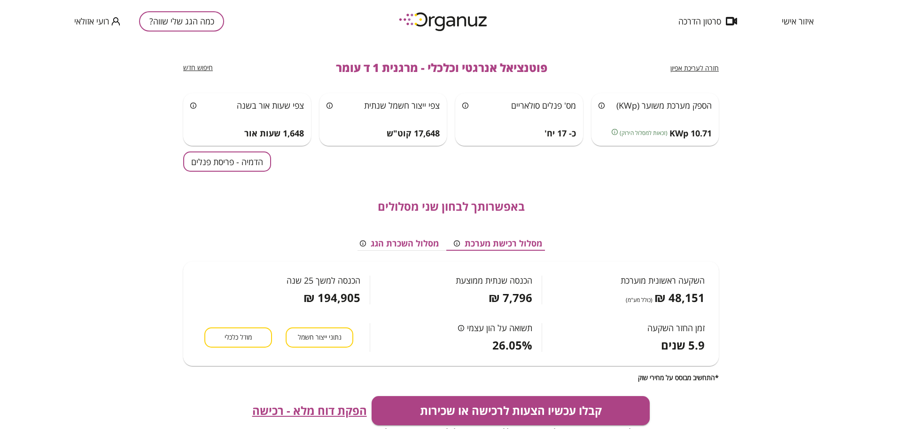
click at [245, 158] on button "הדמיה - פריסת פנלים" at bounding box center [227, 161] width 88 height 20
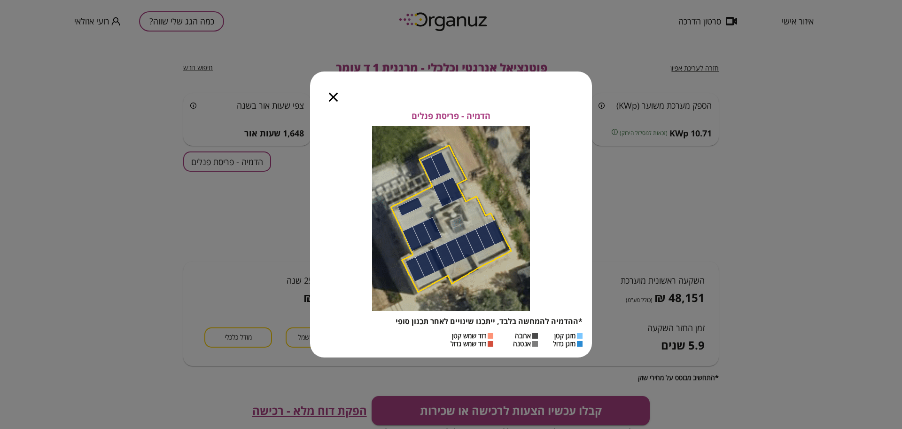
drag, startPoint x: 331, startPoint y: 99, endPoint x: 433, endPoint y: 94, distance: 101.6
click at [332, 99] on icon "button" at bounding box center [333, 97] width 9 height 9
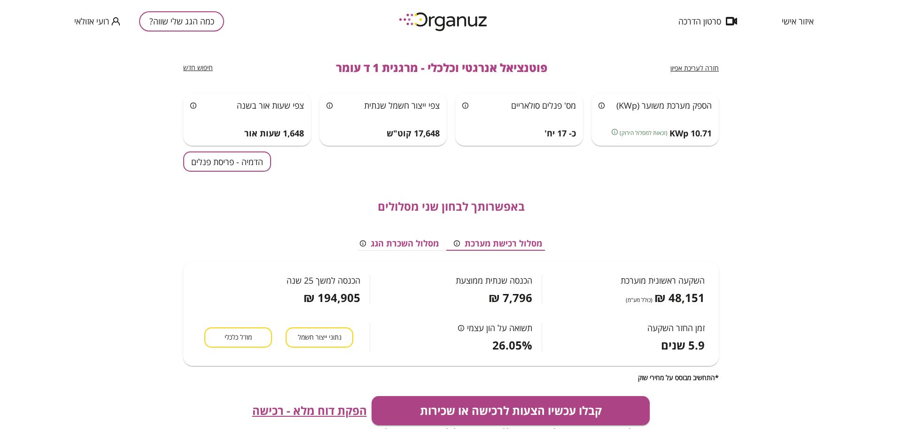
click at [690, 73] on div "חזרה לעריכת אפיון פוטנציאל אנרגטי וכלכלי - מרגנית 1 ד עומר חיפוש חדש" at bounding box center [451, 67] width 536 height 51
click at [691, 69] on span "חזרה לעריכת אפיון" at bounding box center [695, 67] width 48 height 9
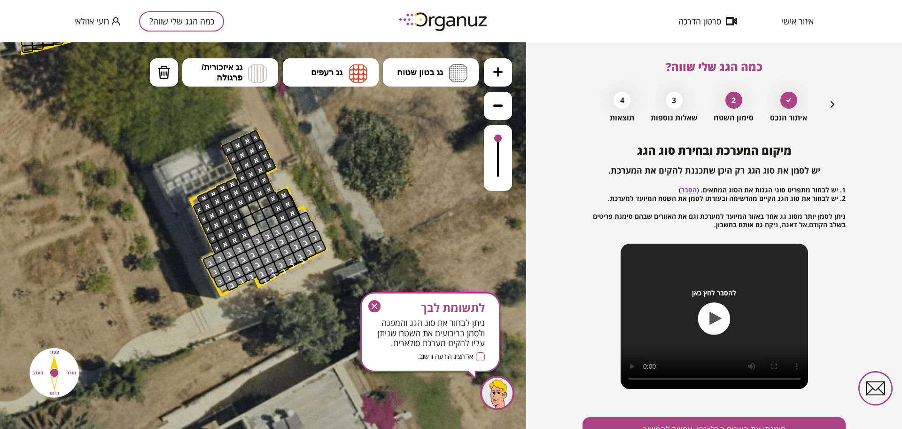
drag, startPoint x: 372, startPoint y: 310, endPoint x: 356, endPoint y: 236, distance: 75.5
click at [372, 310] on icon "button" at bounding box center [374, 306] width 12 height 12
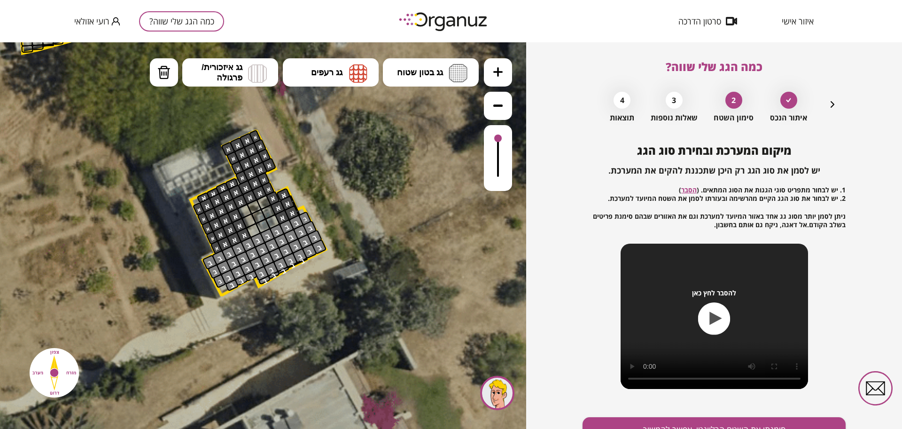
click at [832, 102] on icon "button" at bounding box center [832, 104] width 11 height 11
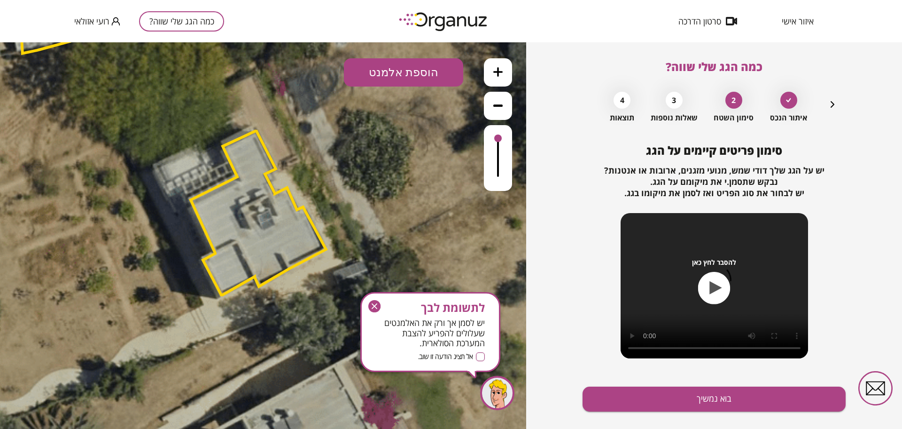
click at [277, 212] on polygon at bounding box center [258, 212] width 135 height 165
click at [829, 103] on icon "button" at bounding box center [832, 104] width 11 height 11
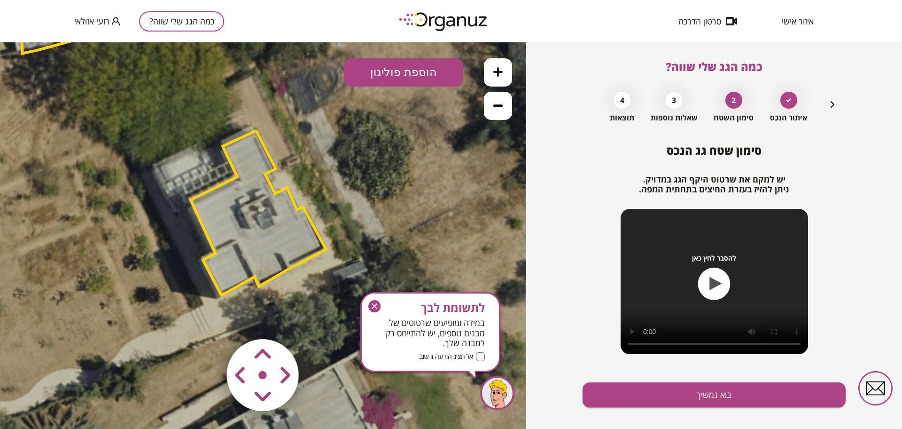
click at [263, 251] on polygon at bounding box center [258, 212] width 135 height 165
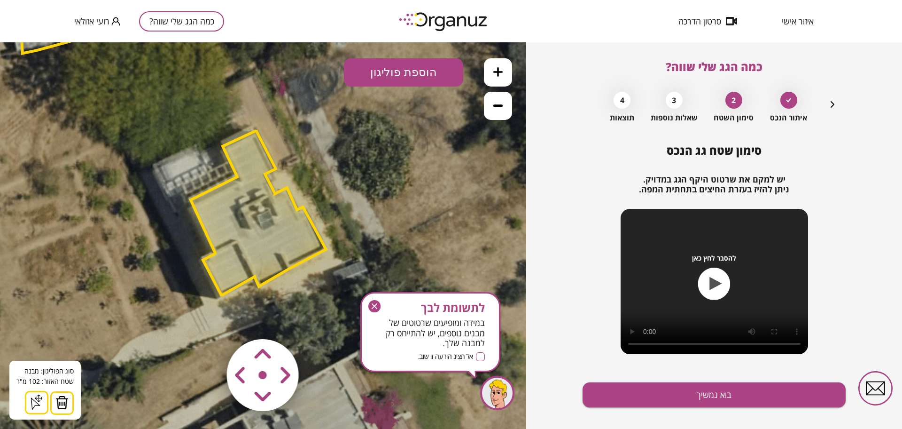
click at [64, 401] on img at bounding box center [61, 402] width 13 height 14
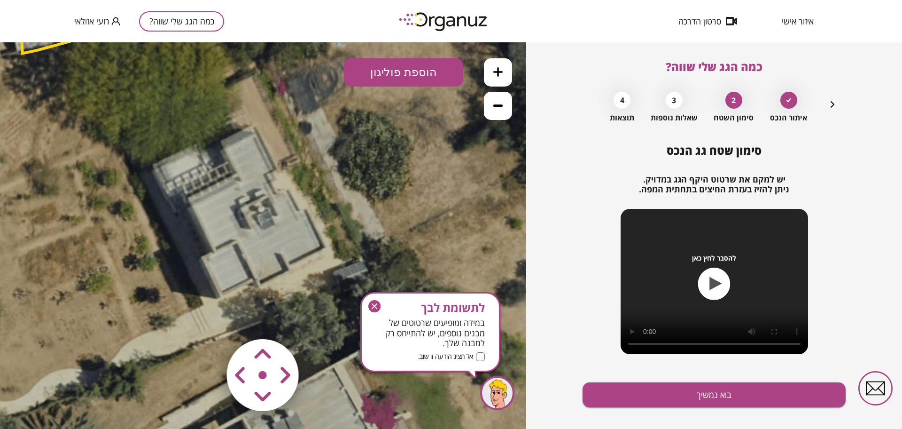
click at [445, 69] on button "הוספת פוליגון" at bounding box center [403, 72] width 119 height 28
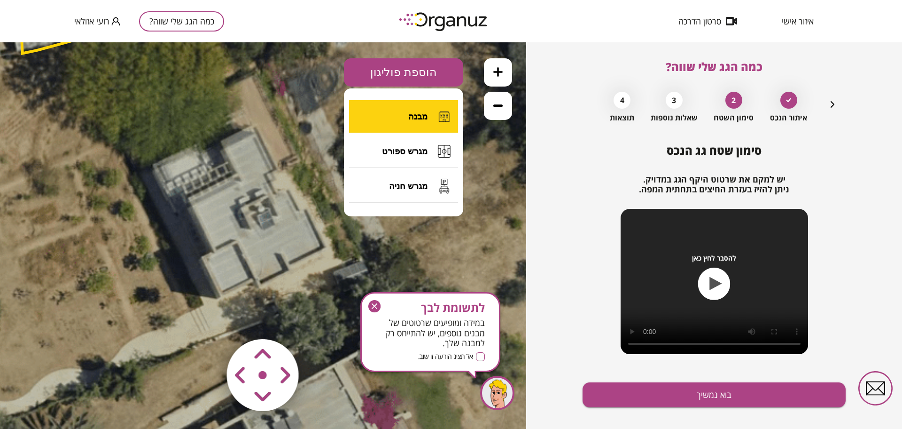
click at [426, 118] on span "מבנה" at bounding box center [417, 116] width 19 height 10
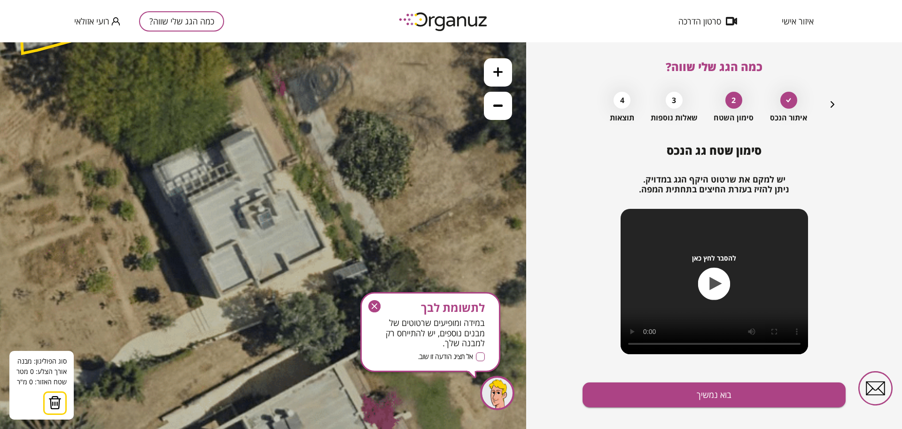
click at [222, 142] on icon at bounding box center [31, 82] width 1269 height 1269
click at [256, 125] on polygon at bounding box center [239, 133] width 34 height 17
click at [277, 166] on polygon at bounding box center [249, 145] width 55 height 40
click at [269, 171] on polygon at bounding box center [249, 147] width 55 height 45
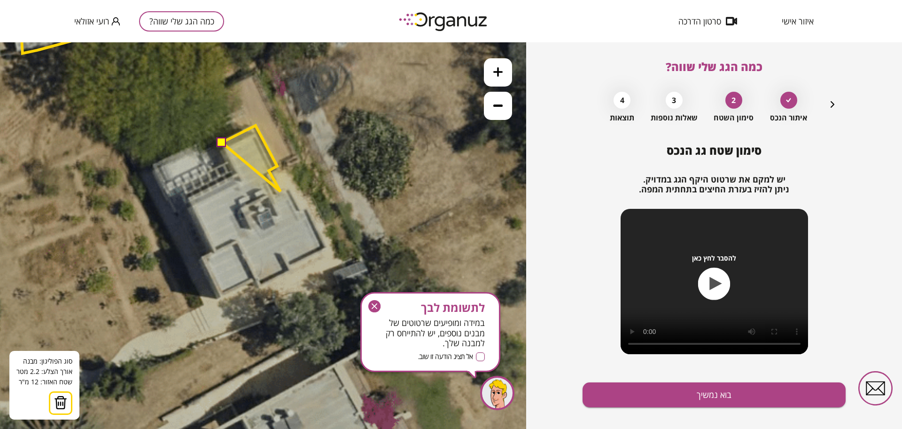
click at [281, 191] on polygon at bounding box center [251, 158] width 59 height 66
click at [203, 228] on polygon at bounding box center [241, 176] width 77 height 102
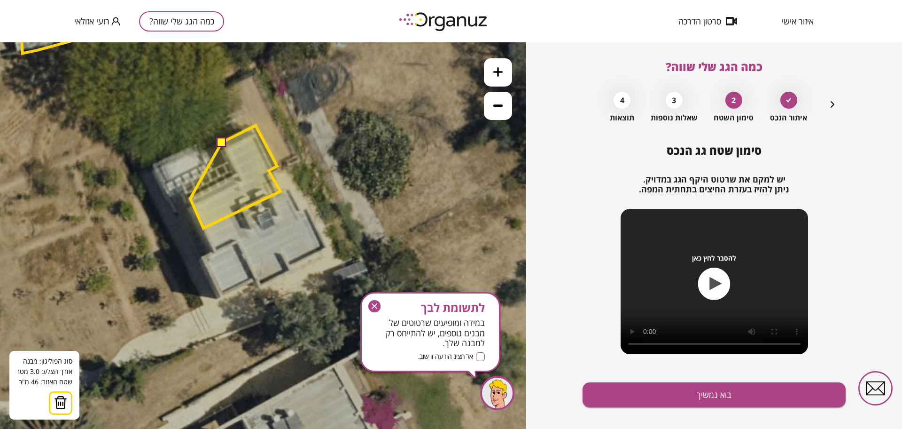
click at [191, 198] on polygon at bounding box center [235, 176] width 90 height 102
click at [238, 174] on polygon at bounding box center [235, 176] width 90 height 102
click at [220, 144] on button at bounding box center [221, 141] width 9 height 9
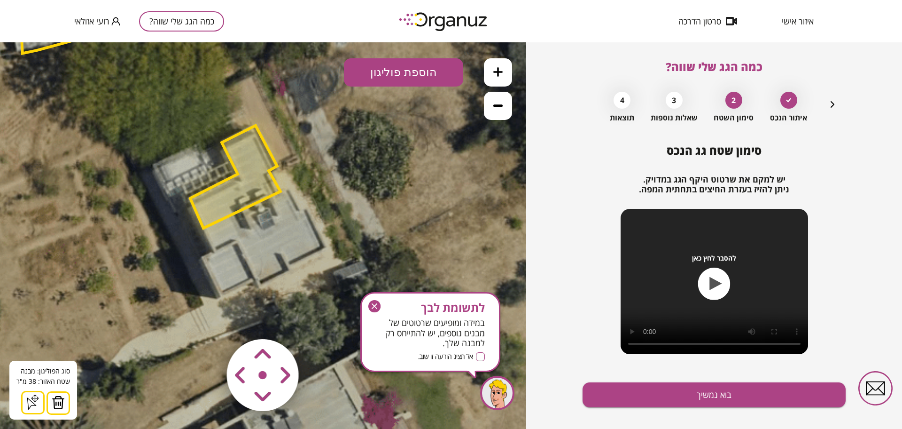
click at [373, 304] on icon "button" at bounding box center [375, 306] width 6 height 6
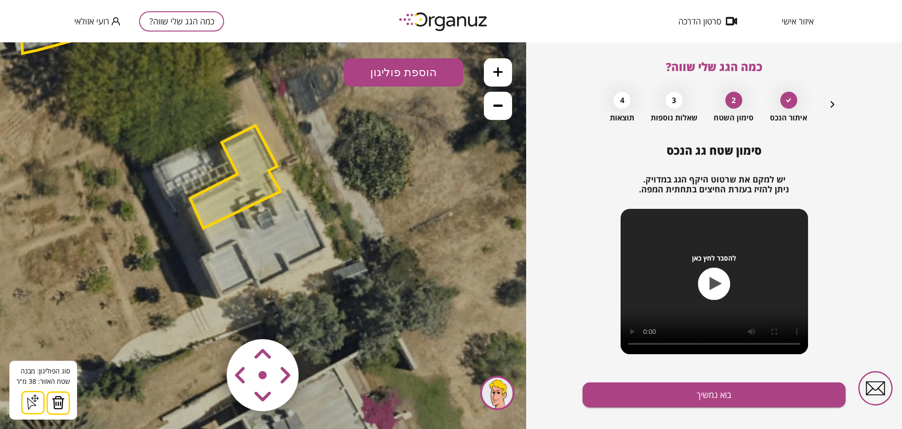
click at [395, 73] on button "הוספת פוליגון" at bounding box center [403, 72] width 119 height 28
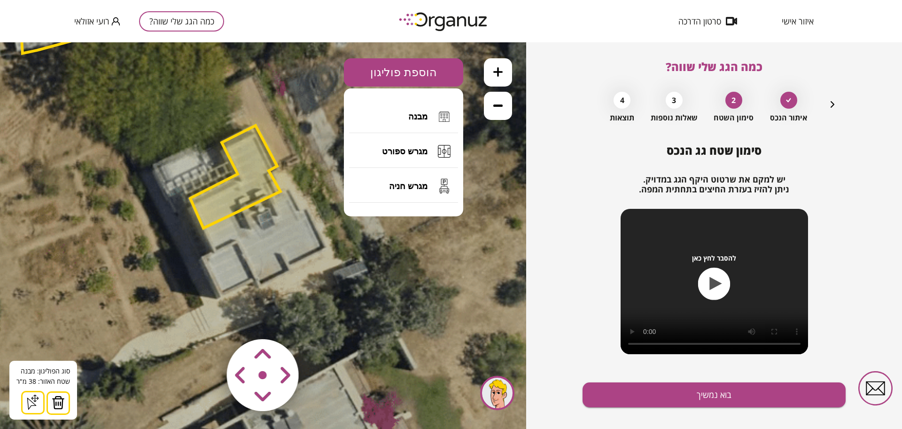
click at [425, 112] on span "מבנה" at bounding box center [417, 116] width 19 height 10
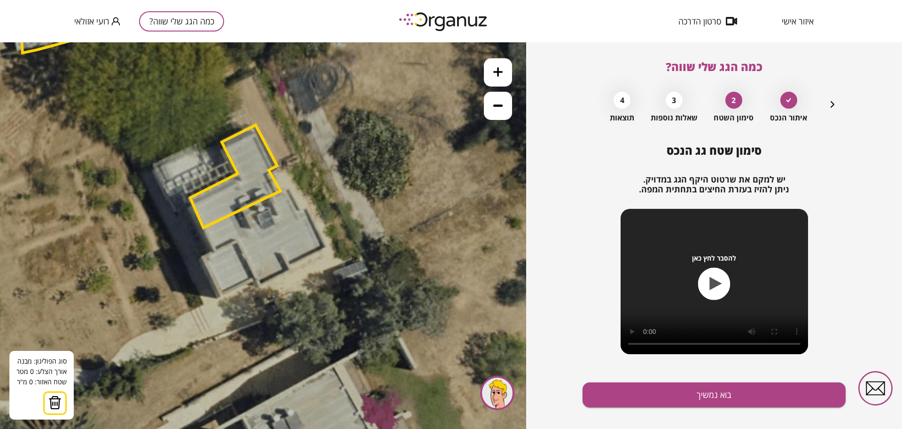
click at [281, 192] on icon at bounding box center [31, 81] width 1269 height 1269
click at [203, 227] on polygon at bounding box center [235, 176] width 90 height 102
click at [288, 187] on polygon at bounding box center [245, 207] width 84 height 41
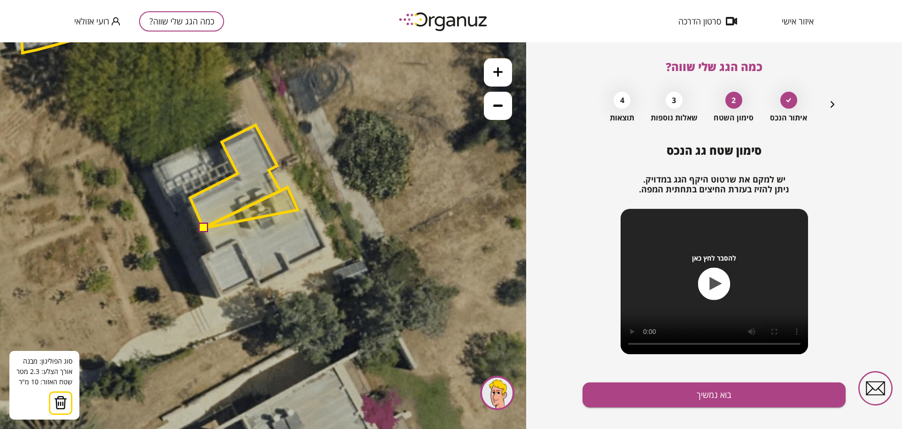
click at [298, 210] on polygon at bounding box center [250, 207] width 94 height 41
click at [306, 206] on polygon at bounding box center [254, 207] width 103 height 41
click at [328, 249] on polygon at bounding box center [265, 218] width 125 height 62
click at [327, 249] on polygon at bounding box center [265, 218] width 124 height 62
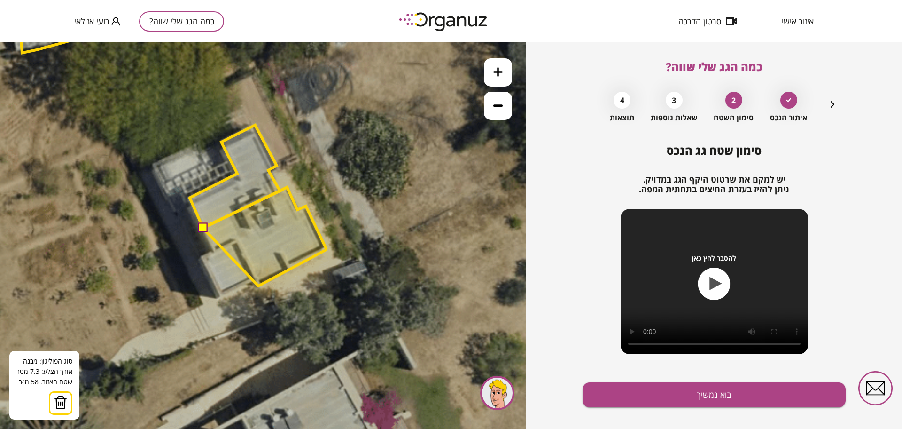
click at [258, 286] on polygon at bounding box center [265, 236] width 124 height 99
click at [254, 277] on polygon at bounding box center [265, 236] width 124 height 99
drag, startPoint x: 219, startPoint y: 295, endPoint x: 217, endPoint y: 284, distance: 10.7
click at [219, 294] on polygon at bounding box center [265, 241] width 124 height 108
click at [219, 295] on polygon at bounding box center [265, 241] width 124 height 109
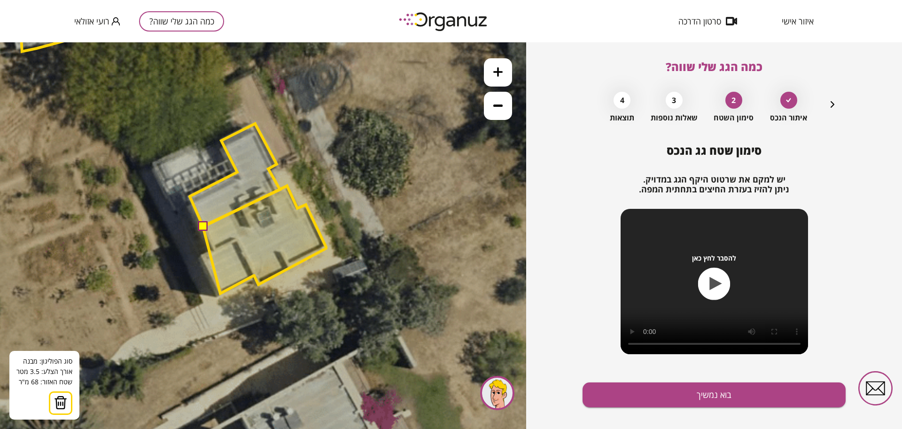
click at [221, 293] on polygon at bounding box center [265, 240] width 124 height 108
click at [220, 295] on polygon at bounding box center [265, 240] width 124 height 109
click at [203, 256] on polygon at bounding box center [265, 240] width 125 height 109
click at [203, 257] on polygon at bounding box center [265, 239] width 125 height 109
click at [215, 251] on polygon at bounding box center [265, 239] width 125 height 109
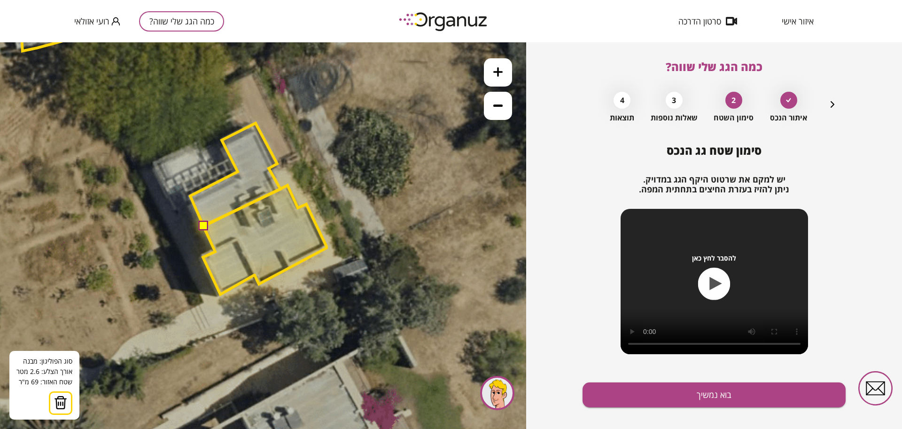
click at [205, 227] on button at bounding box center [202, 225] width 9 height 9
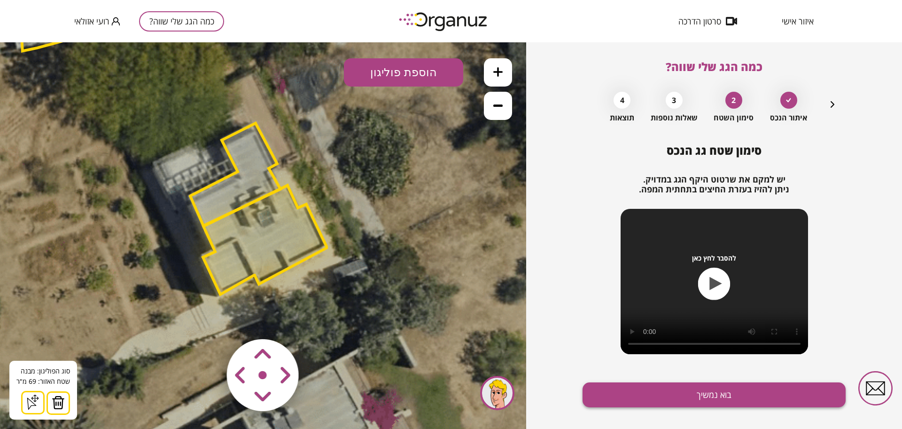
click at [688, 394] on button "בוא נמשיך" at bounding box center [714, 394] width 263 height 25
click at [688, 393] on button "בוא נמשיך" at bounding box center [714, 394] width 263 height 25
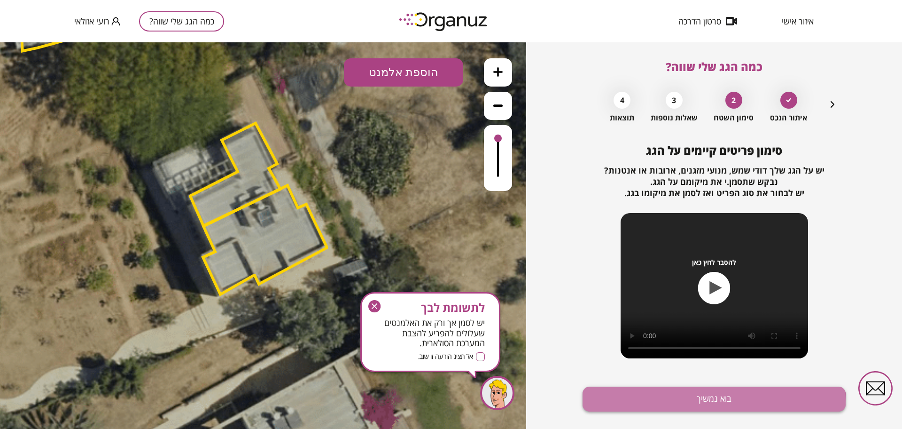
click at [686, 403] on button "בוא נמשיך" at bounding box center [714, 398] width 263 height 25
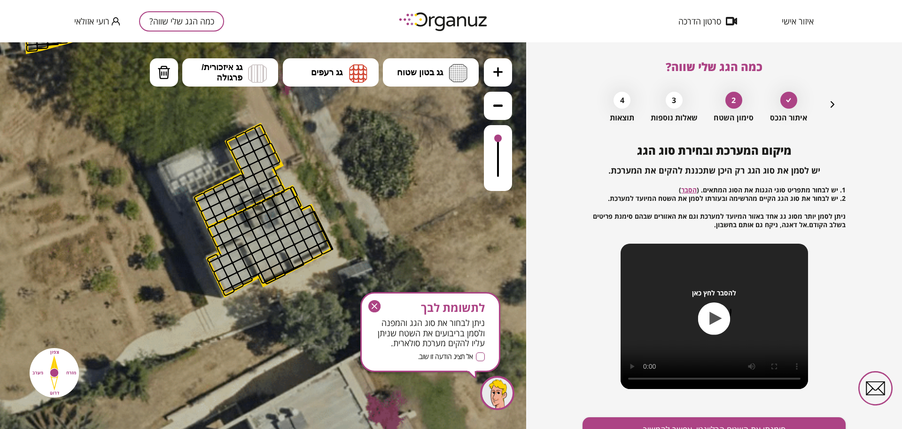
drag, startPoint x: 343, startPoint y: 157, endPoint x: 357, endPoint y: 172, distance: 21.3
click at [357, 172] on icon at bounding box center [36, 81] width 1269 height 1269
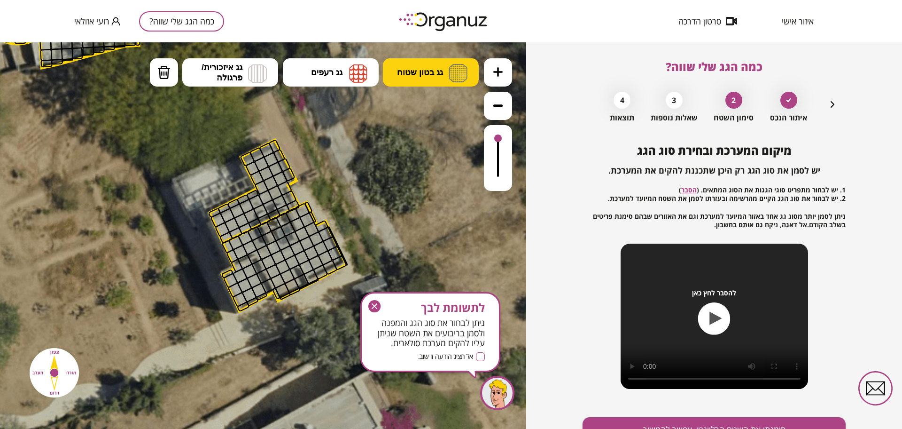
click at [461, 72] on img at bounding box center [458, 73] width 19 height 18
click at [440, 104] on div ".st0 { fill: #FFFFFF; } 69" at bounding box center [263, 235] width 526 height 386
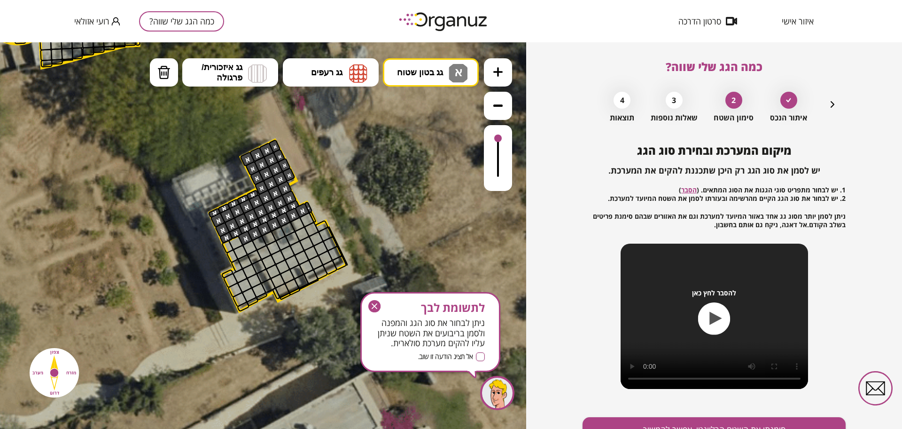
drag, startPoint x: 255, startPoint y: 161, endPoint x: 242, endPoint y: 201, distance: 42.2
click at [432, 75] on span "גג בטון שטוח" at bounding box center [420, 72] width 46 height 10
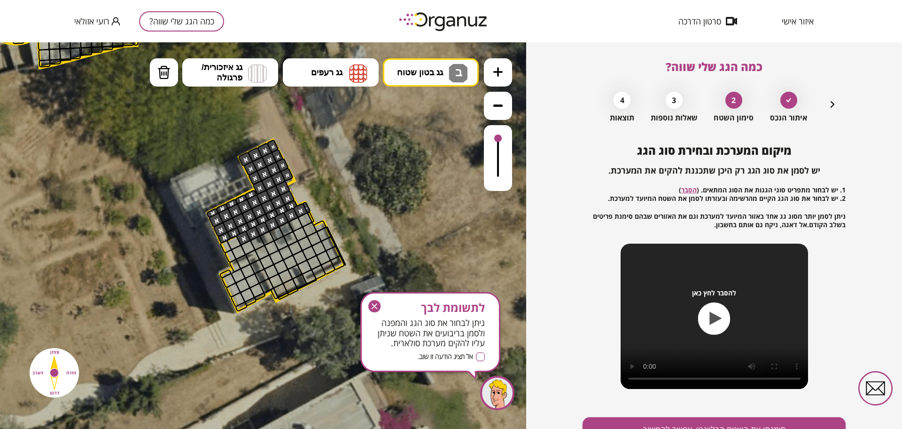
click at [427, 144] on div ".st0 { fill: #FFFFFF; } 69" at bounding box center [263, 235] width 526 height 386
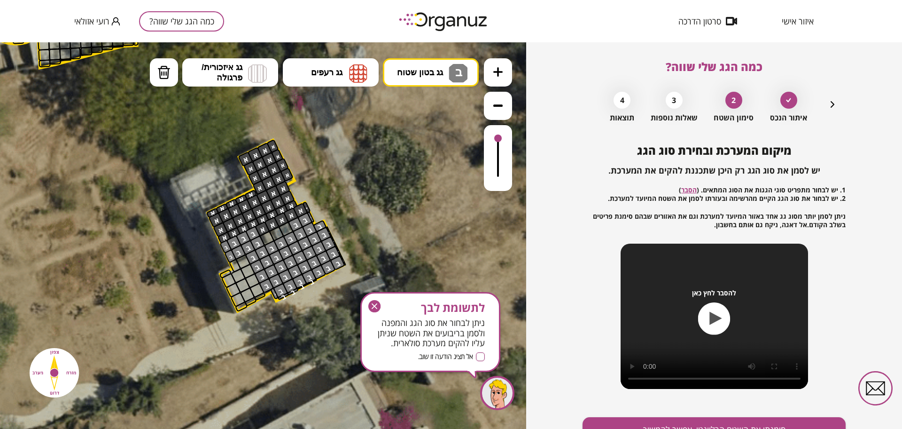
drag, startPoint x: 250, startPoint y: 235, endPoint x: 328, endPoint y: 227, distance: 77.5
click at [164, 66] on img at bounding box center [163, 72] width 13 height 14
click at [262, 229] on div at bounding box center [263, 229] width 16 height 16
click at [272, 222] on div at bounding box center [272, 224] width 16 height 16
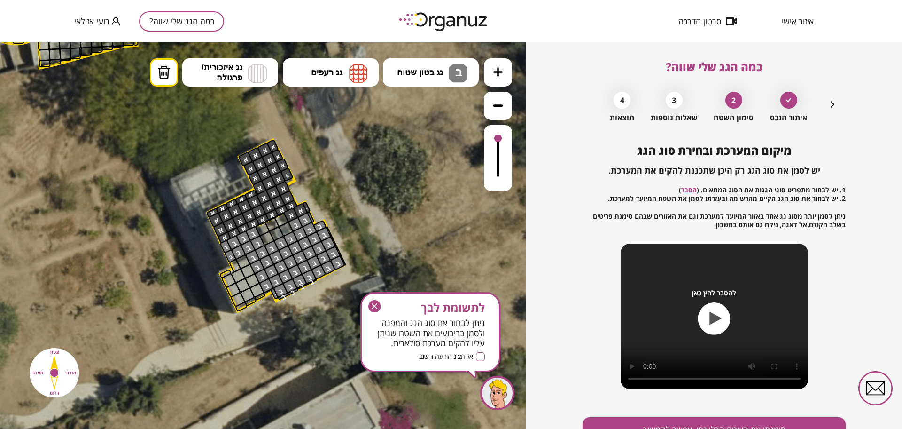
click at [279, 219] on div at bounding box center [282, 219] width 16 height 16
click at [285, 213] on div at bounding box center [291, 215] width 16 height 16
click at [297, 210] on div at bounding box center [301, 211] width 16 height 16
click at [308, 205] on div ".st0 { fill: #FFFFFF; }" at bounding box center [48, 96] width 1269 height 1269
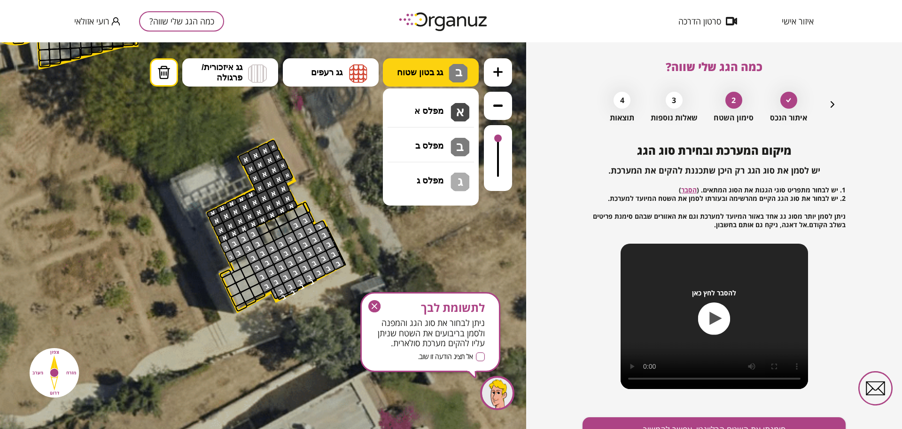
click at [443, 75] on span "גג בטון שטוח" at bounding box center [420, 72] width 46 height 10
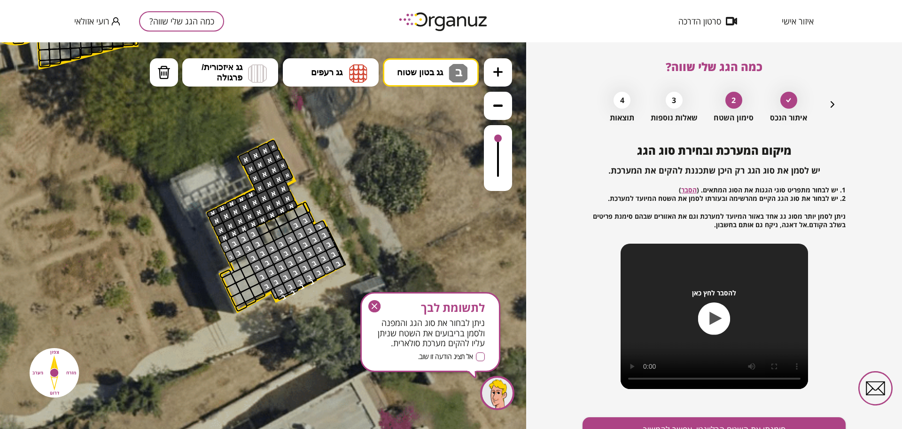
click at [438, 140] on div ".st0 { fill: #FFFFFF; } 69" at bounding box center [263, 235] width 526 height 386
drag, startPoint x: 294, startPoint y: 213, endPoint x: 311, endPoint y: 204, distance: 19.3
click at [311, 204] on div ".st0 { fill: #FFFFFF; }" at bounding box center [48, 96] width 1269 height 1269
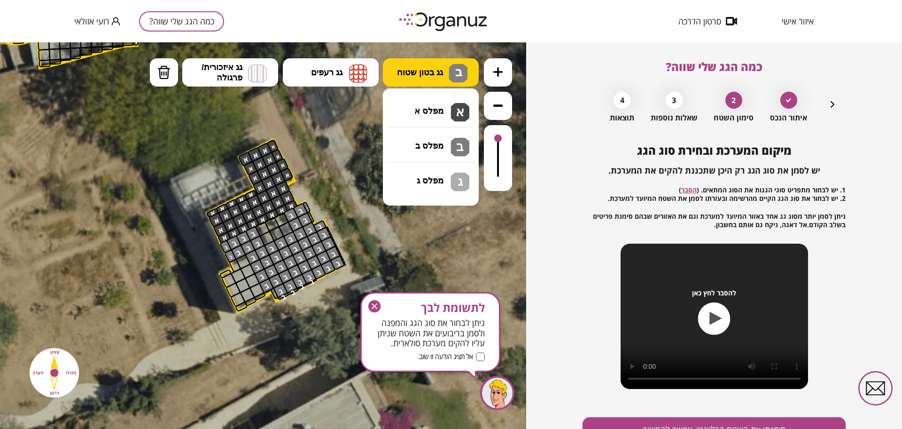
click at [420, 73] on span "גג בטון שטוח" at bounding box center [420, 72] width 46 height 10
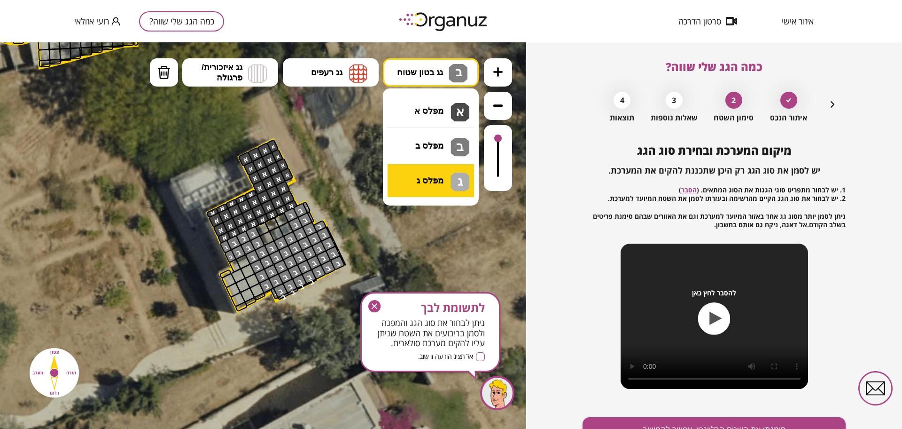
click at [427, 176] on div ".st0 { fill: #FFFFFF; } 69" at bounding box center [263, 235] width 526 height 386
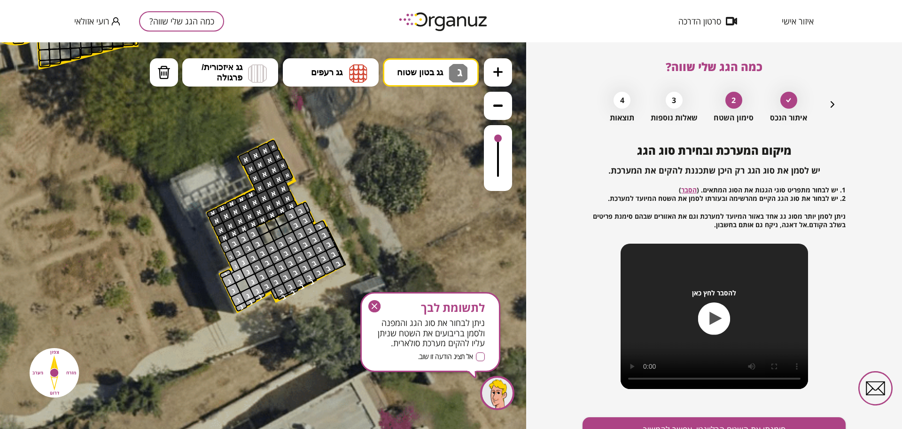
drag, startPoint x: 242, startPoint y: 266, endPoint x: 242, endPoint y: 289, distance: 23.5
click at [246, 288] on div at bounding box center [243, 285] width 16 height 16
drag, startPoint x: 371, startPoint y: 301, endPoint x: 383, endPoint y: 273, distance: 30.5
click at [372, 302] on icon "button" at bounding box center [374, 306] width 12 height 12
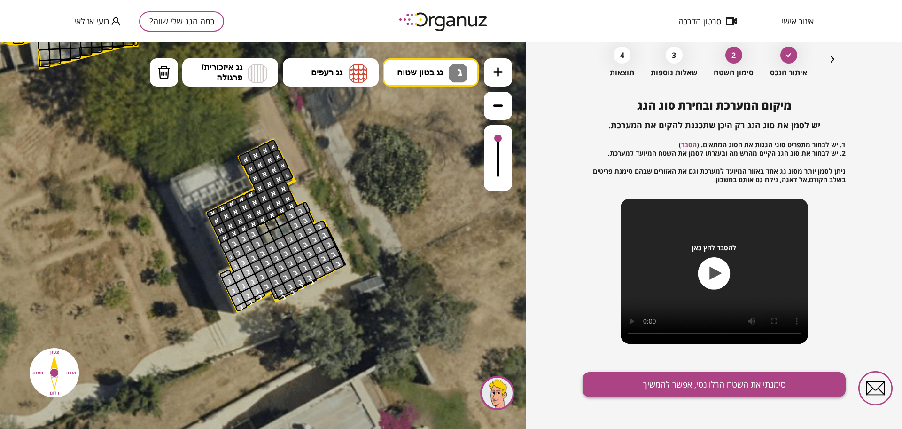
scroll to position [49, 0]
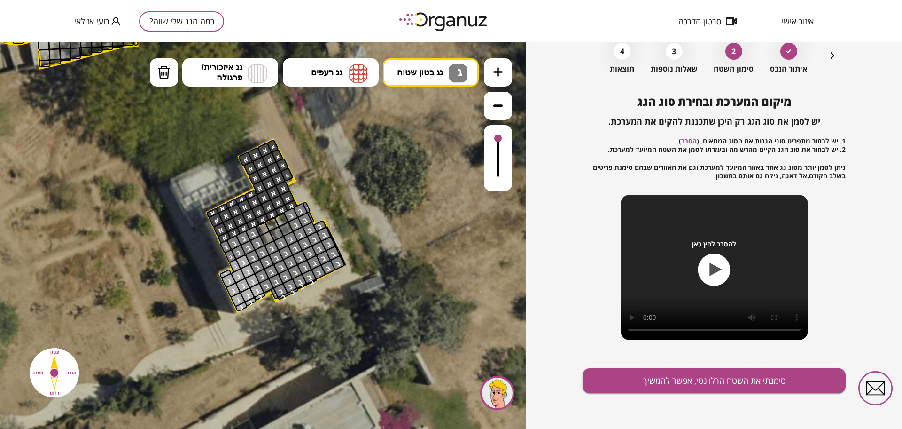
click at [431, 57] on icon at bounding box center [48, 96] width 1269 height 1269
click at [437, 78] on button "גג בטון שטוח ג" at bounding box center [431, 72] width 96 height 28
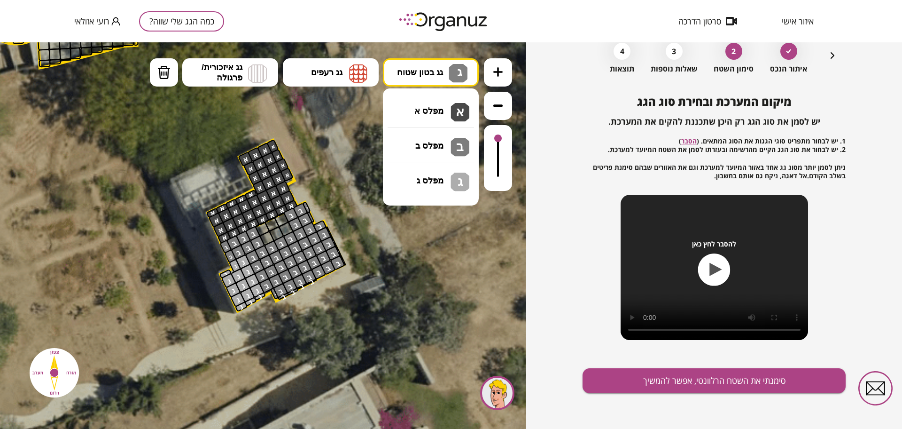
click at [425, 144] on div ".st0 { fill: #FFFFFF; } 69" at bounding box center [263, 235] width 526 height 386
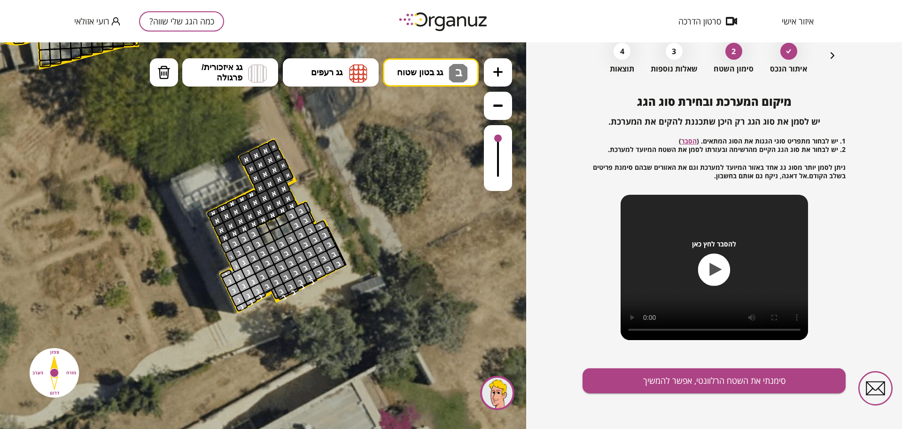
click at [269, 291] on div ".st0 { fill: #FFFFFF; }" at bounding box center [49, 96] width 1269 height 1269
click at [618, 367] on div "מיקום המערכת ובחירת סוג הגג יש לסמן את סוג הגג רק היכן שתכננת להקים את המערכת. …" at bounding box center [714, 262] width 263 height 334
click at [620, 375] on button "סימנתי את השטח הרלוונטי, אפשר להמשיך" at bounding box center [714, 380] width 263 height 25
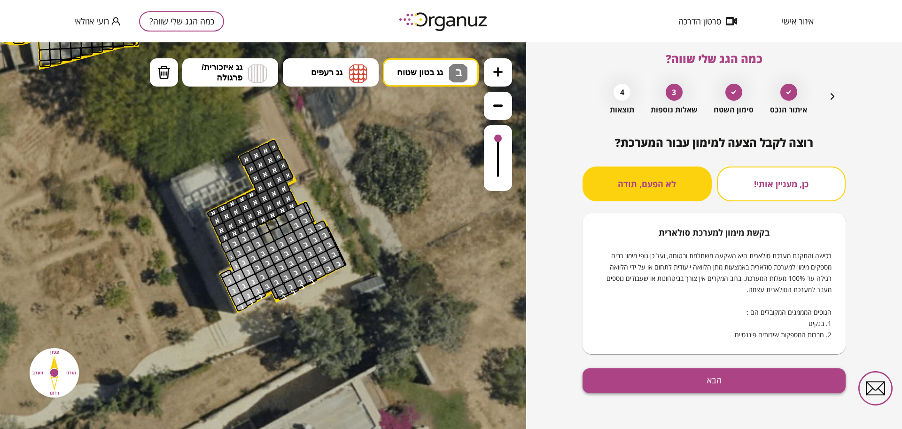
scroll to position [8, 0]
click at [782, 378] on button "הבא" at bounding box center [714, 380] width 263 height 25
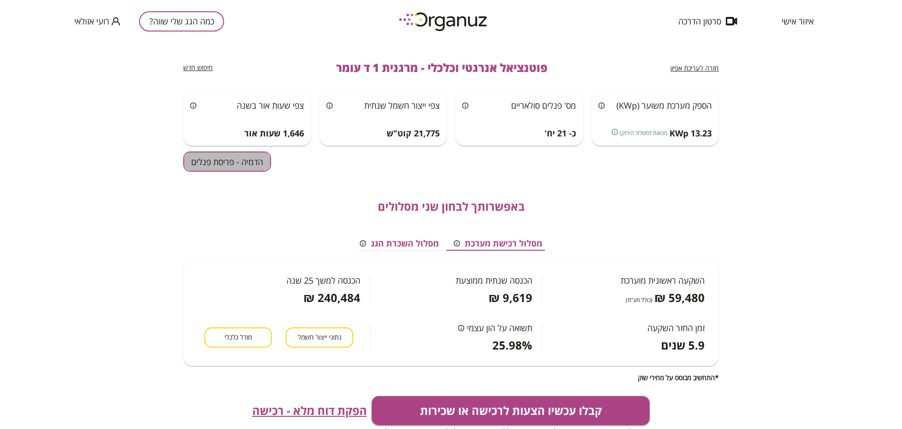
click at [193, 160] on button "הדמיה - פריסת פנלים" at bounding box center [227, 161] width 88 height 20
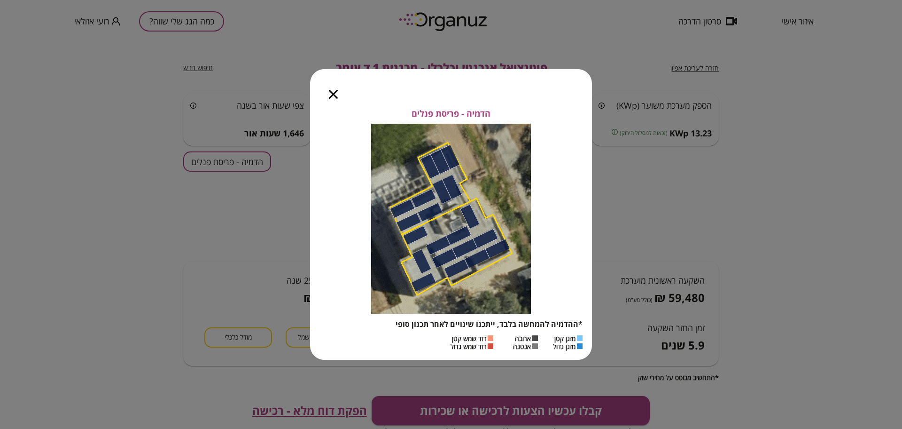
click at [333, 96] on icon "button" at bounding box center [333, 94] width 9 height 9
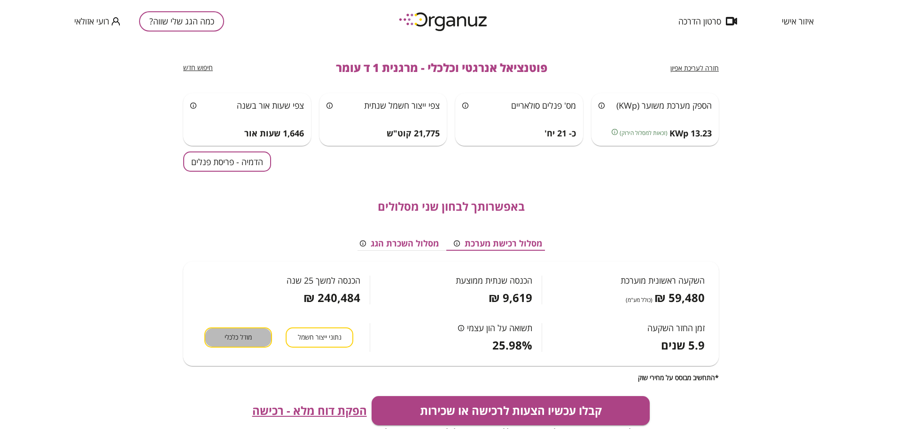
click at [250, 335] on span "מודל כלכלי" at bounding box center [238, 337] width 27 height 9
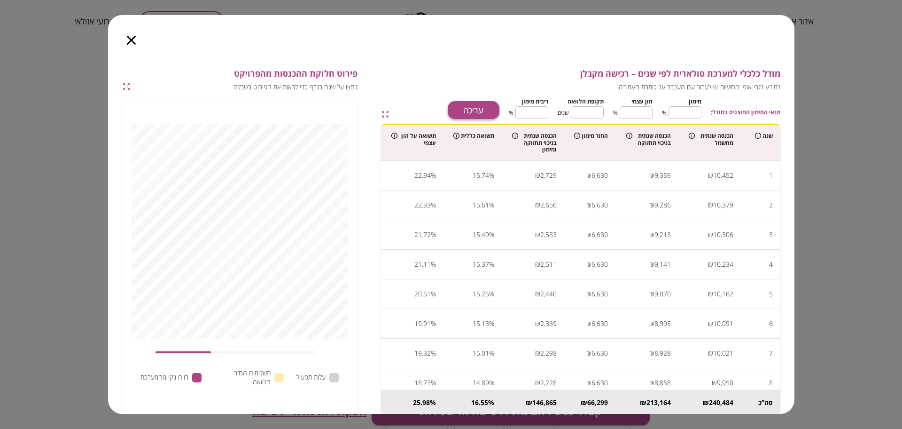
click at [465, 109] on button "עריכה" at bounding box center [474, 110] width 52 height 18
click at [688, 118] on input "**" at bounding box center [685, 112] width 33 height 25
click at [687, 119] on input "**" at bounding box center [685, 112] width 33 height 25
type input "*"
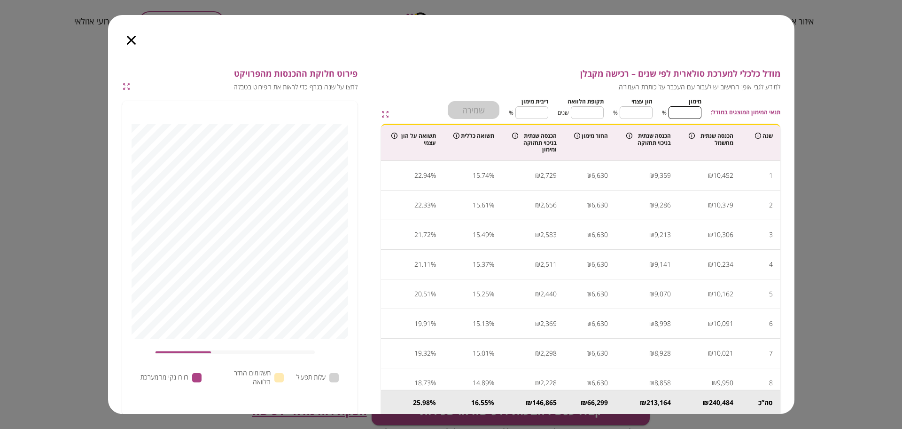
type input "***"
type input "*"
click at [596, 112] on input "**" at bounding box center [587, 112] width 33 height 25
type input "*"
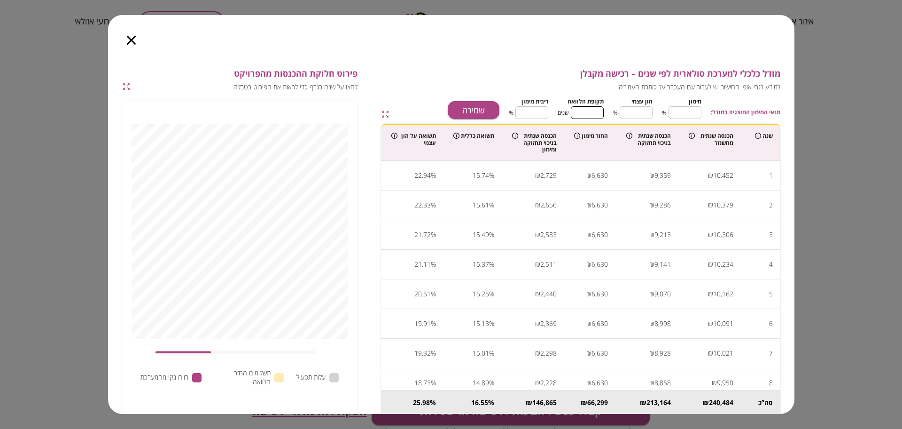
click at [536, 108] on input "****" at bounding box center [532, 112] width 33 height 25
click at [485, 107] on button "שמירה" at bounding box center [474, 110] width 52 height 18
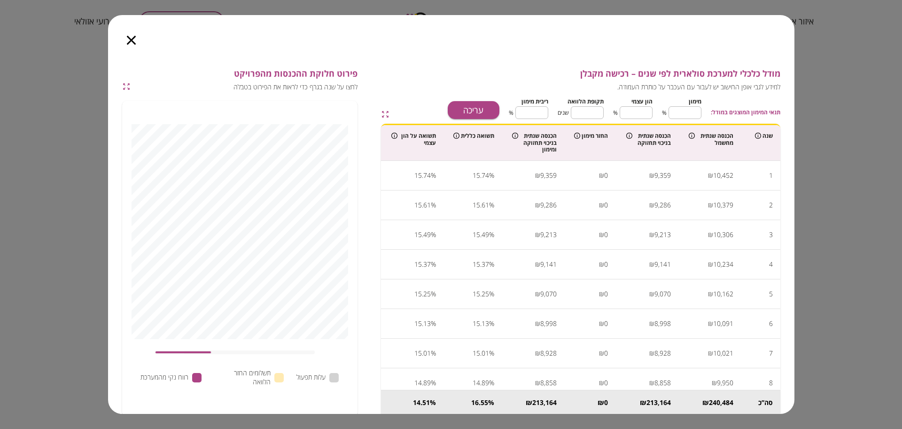
type input "****"
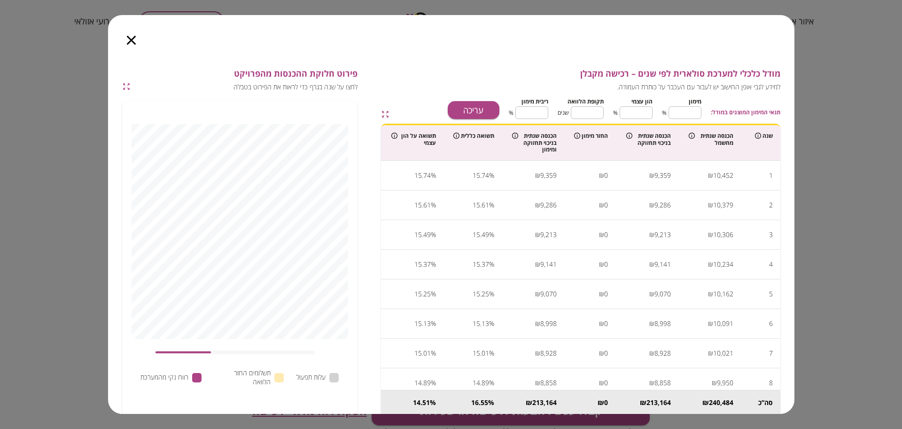
click at [129, 41] on icon "button" at bounding box center [131, 40] width 9 height 9
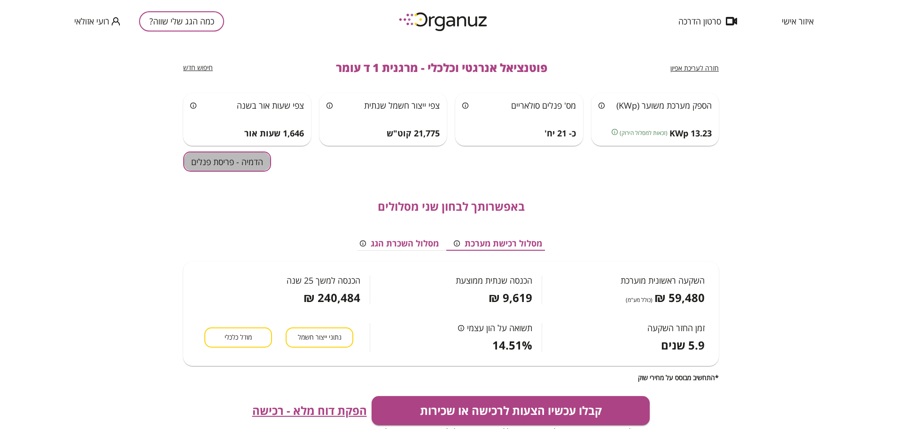
click at [242, 158] on button "הדמיה - פריסת פנלים" at bounding box center [227, 161] width 88 height 20
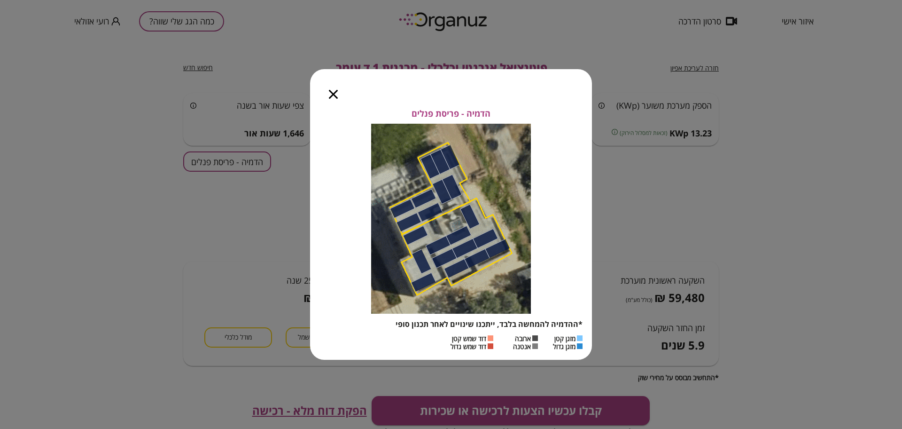
click at [184, 152] on div "הדמיה - פריסת פנלים *ההדמיה להמחשה בלבד, ייתכנו שינויים לאחר תכנון סופי מזגן קט…" at bounding box center [451, 214] width 902 height 429
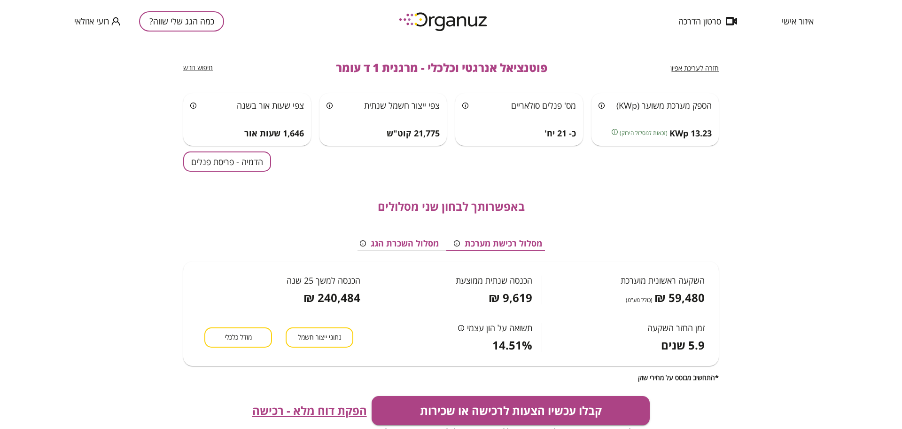
click at [331, 410] on span "הפקת דוח מלא - רכישה" at bounding box center [309, 410] width 115 height 13
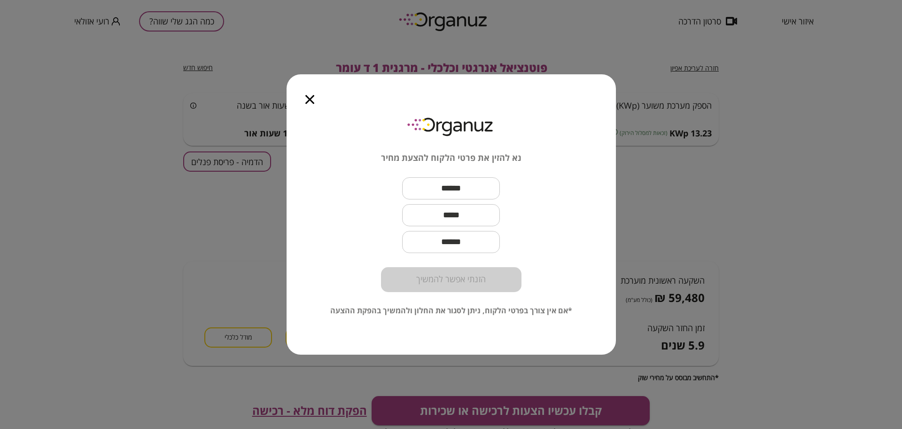
click at [310, 103] on icon "button" at bounding box center [309, 99] width 9 height 9
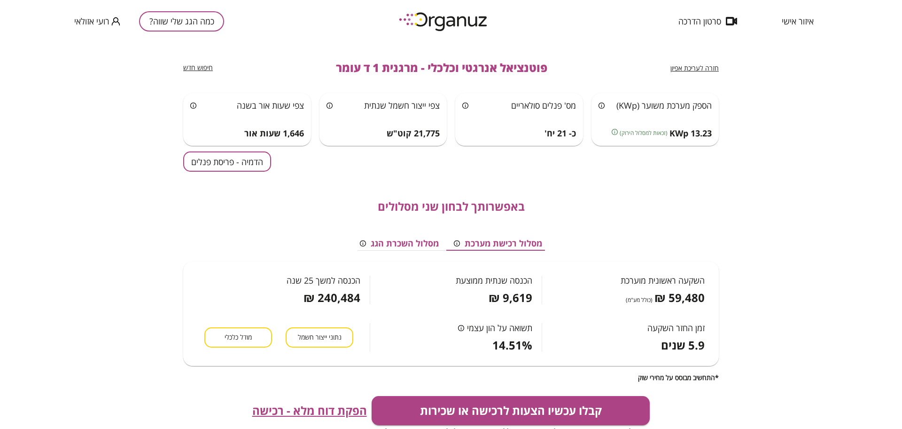
click at [196, 29] on button "כמה הגג שלי שווה?" at bounding box center [181, 21] width 85 height 20
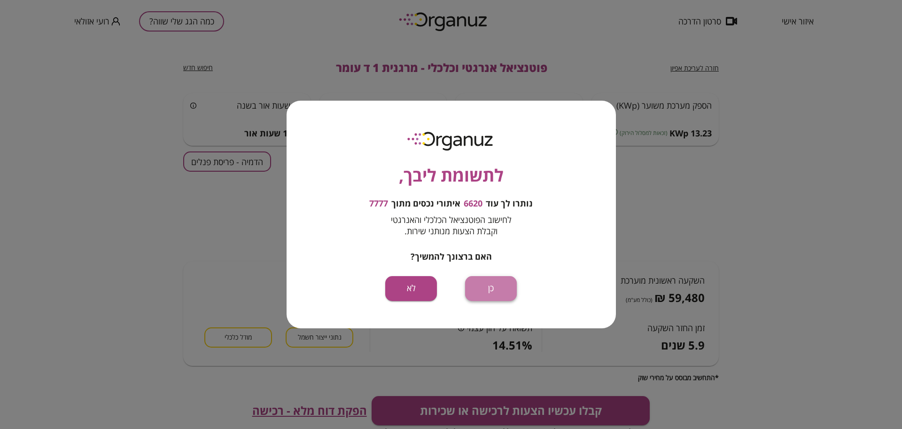
click at [488, 296] on button "כן" at bounding box center [491, 288] width 52 height 25
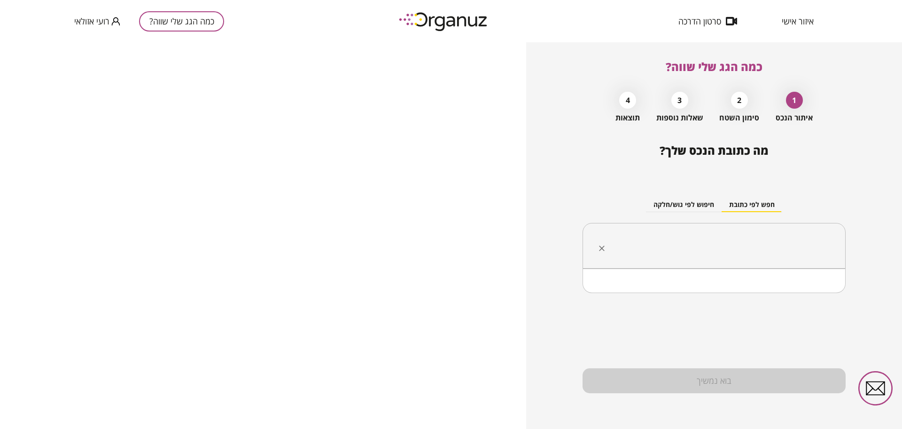
click at [709, 241] on input "text" at bounding box center [718, 245] width 234 height 23
paste input "*****"
click at [786, 297] on li "העוגן" at bounding box center [714, 292] width 239 height 17
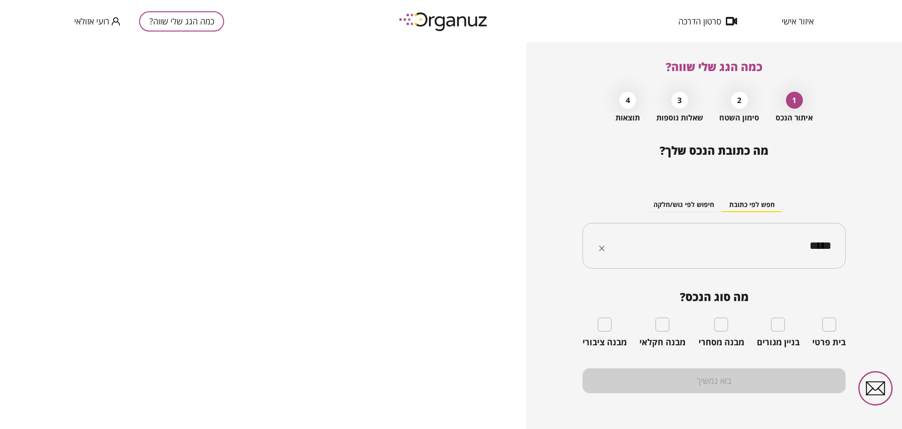
type input "*****"
click at [789, 16] on span "איזור אישי" at bounding box center [798, 20] width 32 height 9
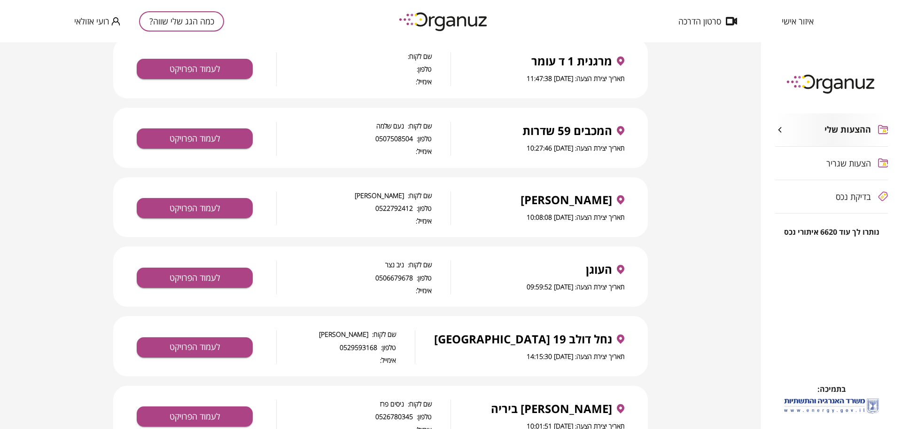
scroll to position [235, 0]
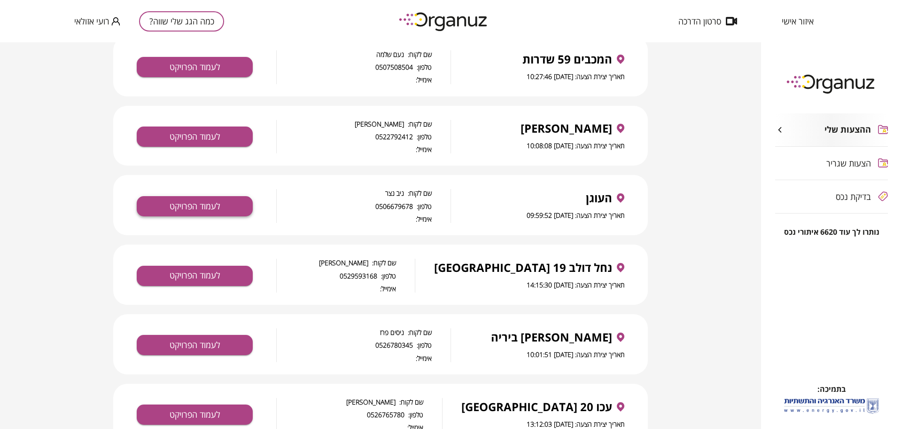
click at [205, 204] on button "לעמוד הפרויקט" at bounding box center [195, 206] width 116 height 20
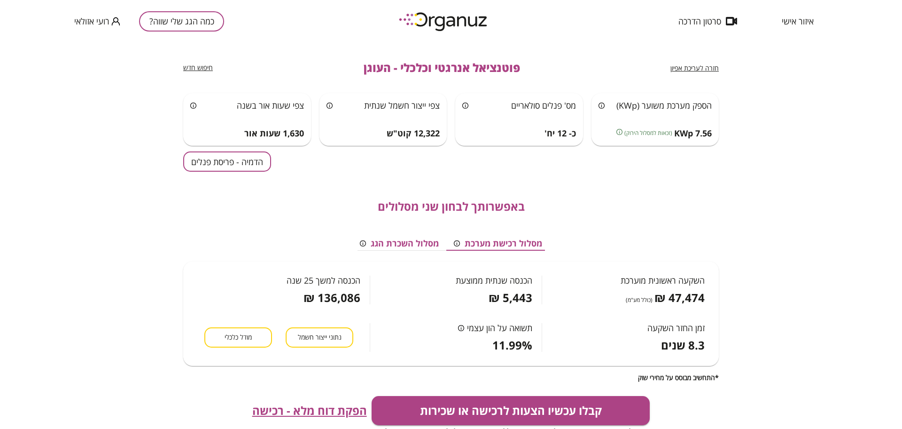
click at [208, 165] on button "הדמיה - פריסת פנלים" at bounding box center [227, 161] width 88 height 20
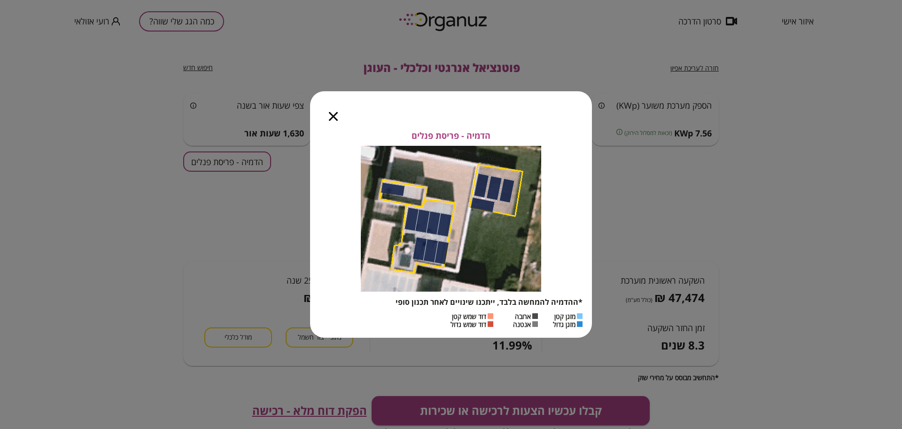
click at [337, 112] on icon "button" at bounding box center [333, 116] width 9 height 9
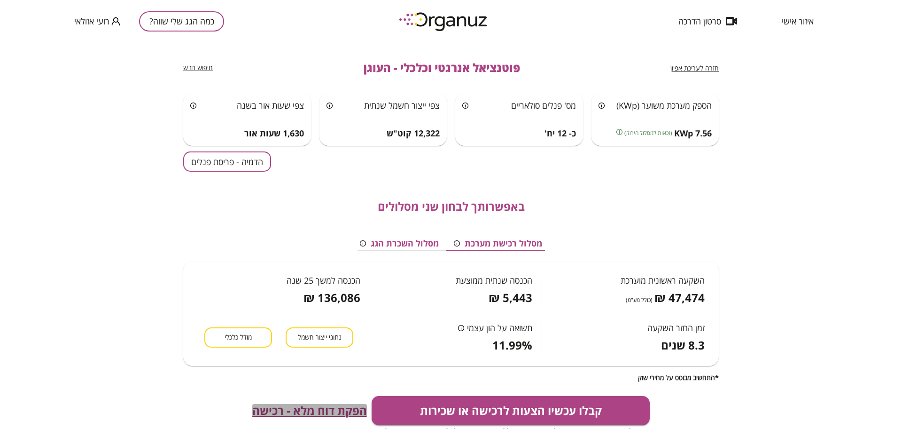
click at [314, 410] on span "הפקת דוח מלא - רכישה" at bounding box center [309, 410] width 115 height 13
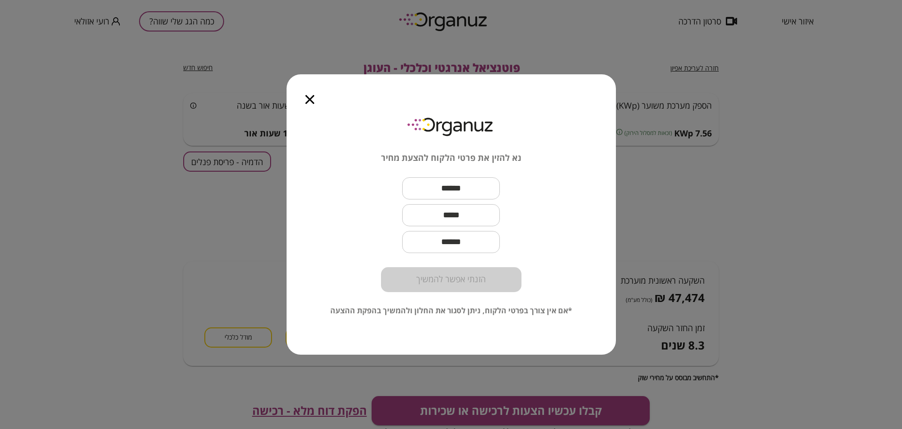
click at [312, 101] on icon "button" at bounding box center [309, 99] width 9 height 9
